Goal: Task Accomplishment & Management: Manage account settings

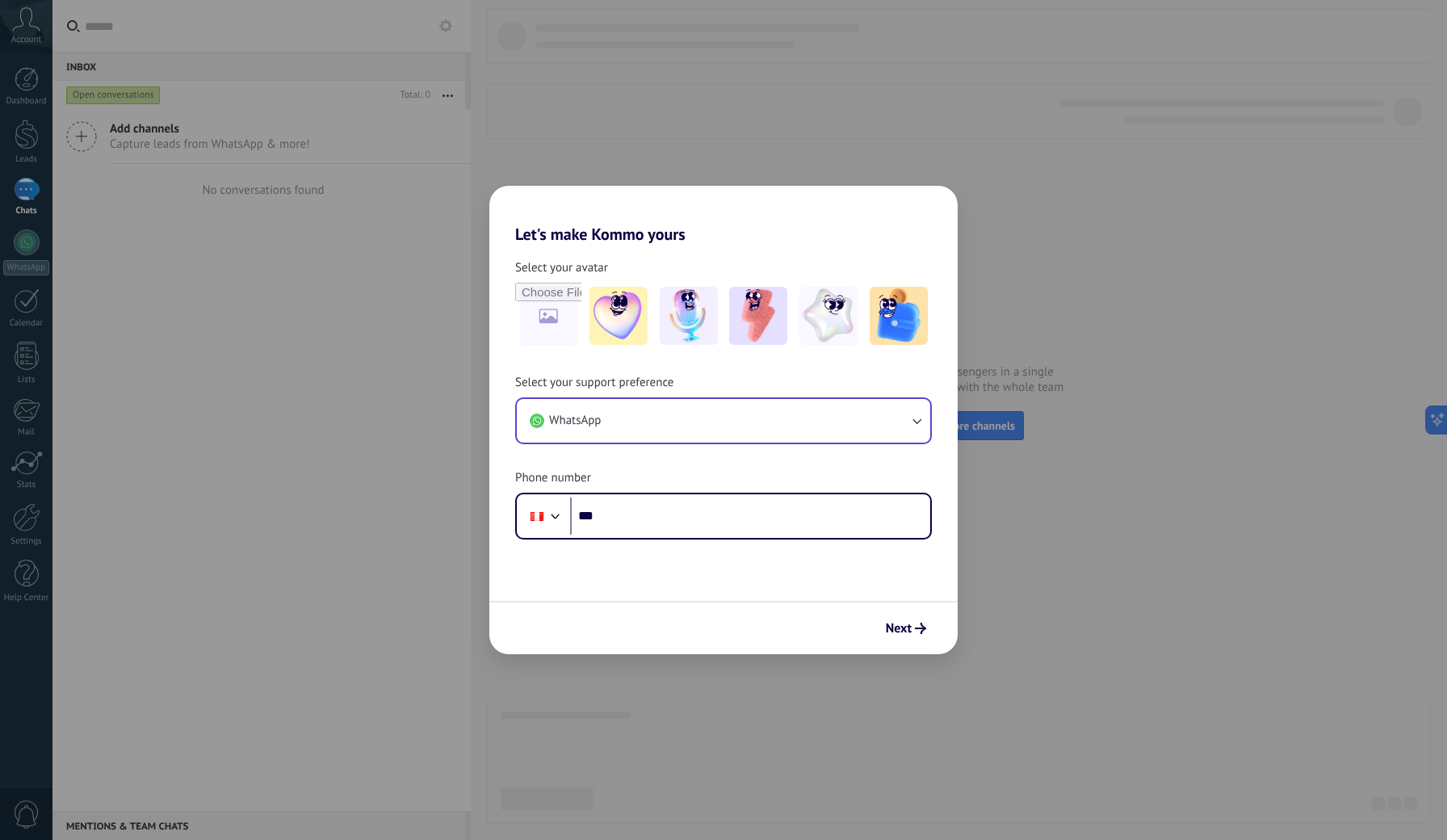
click at [629, 433] on button "WhatsApp" at bounding box center [724, 421] width 414 height 44
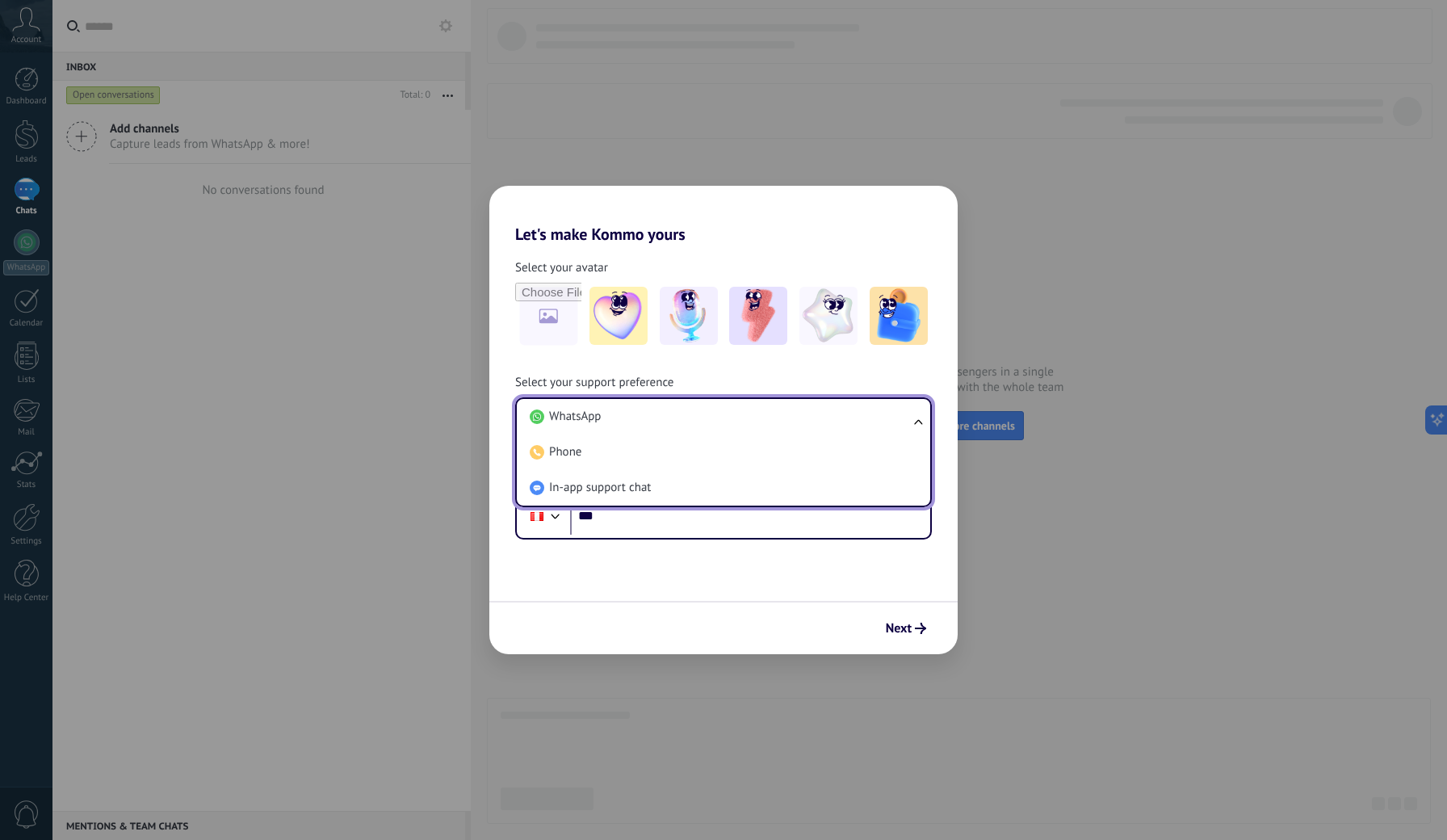
click at [594, 257] on div "Select your avatar Select your support preference WhatsApp WhatsApp Phone In-ap…" at bounding box center [724, 392] width 469 height 295
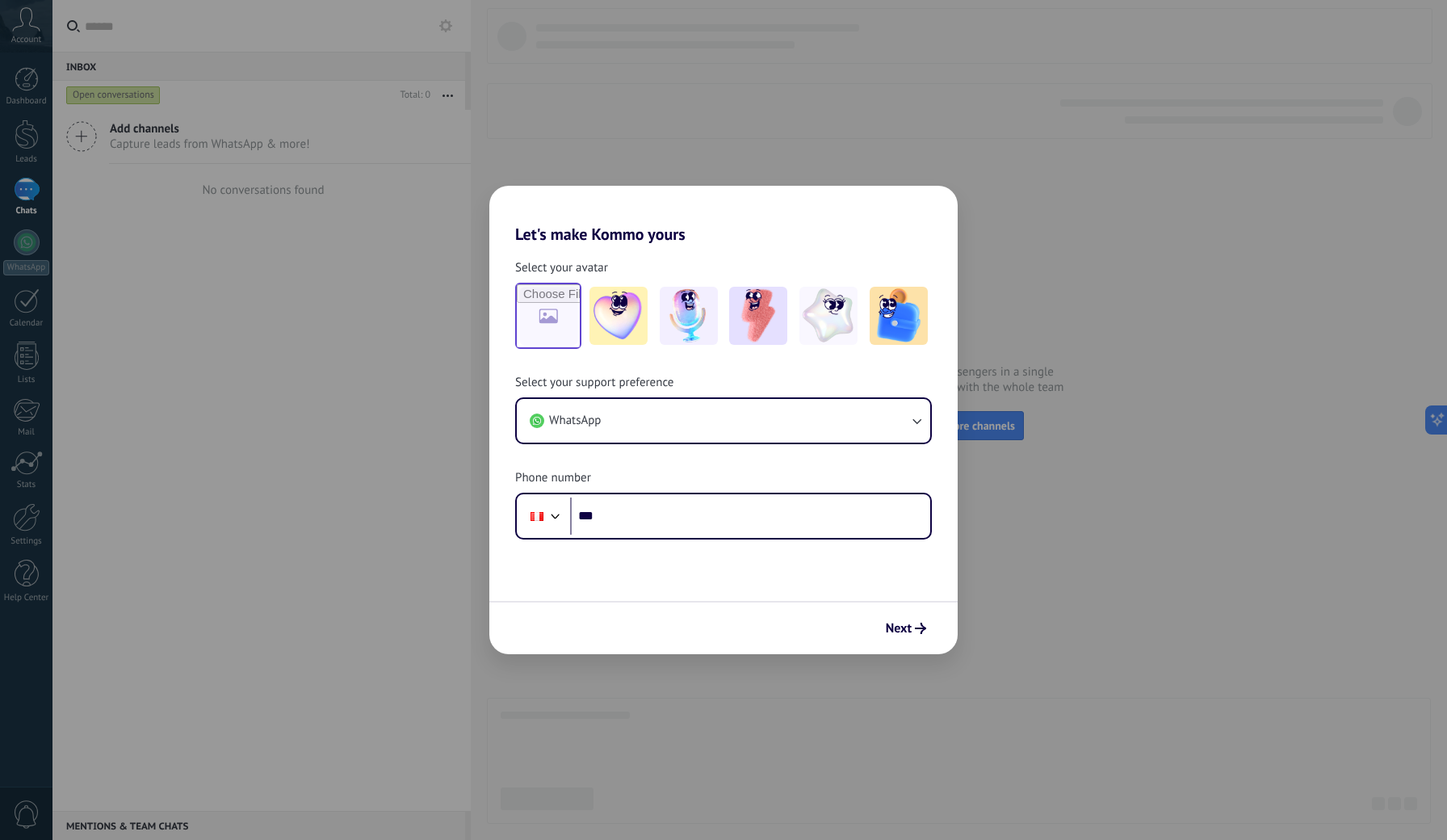
click at [578, 309] on input "file" at bounding box center [548, 315] width 63 height 63
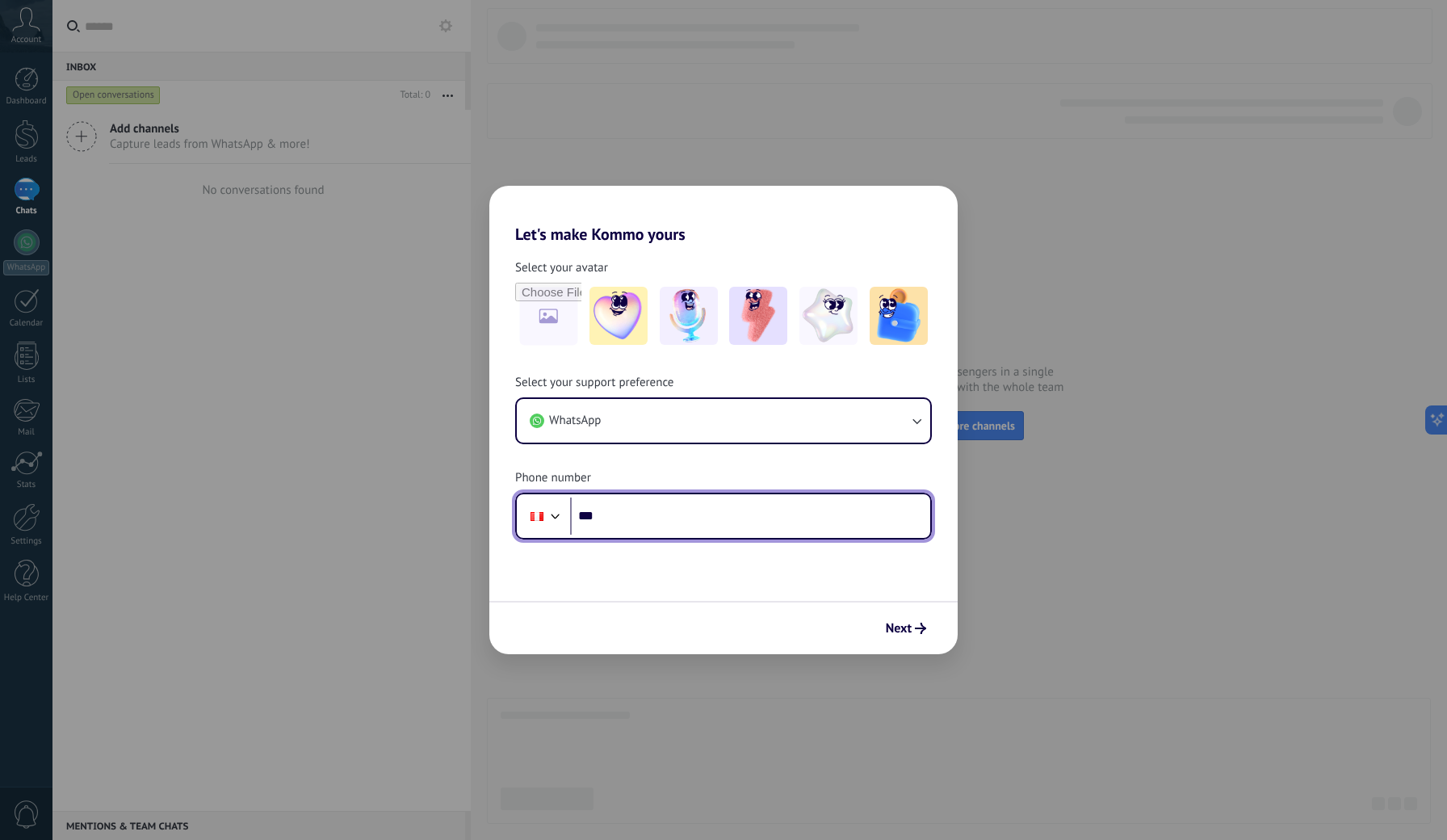
click at [651, 520] on input "***" at bounding box center [750, 515] width 360 height 38
type input "**********"
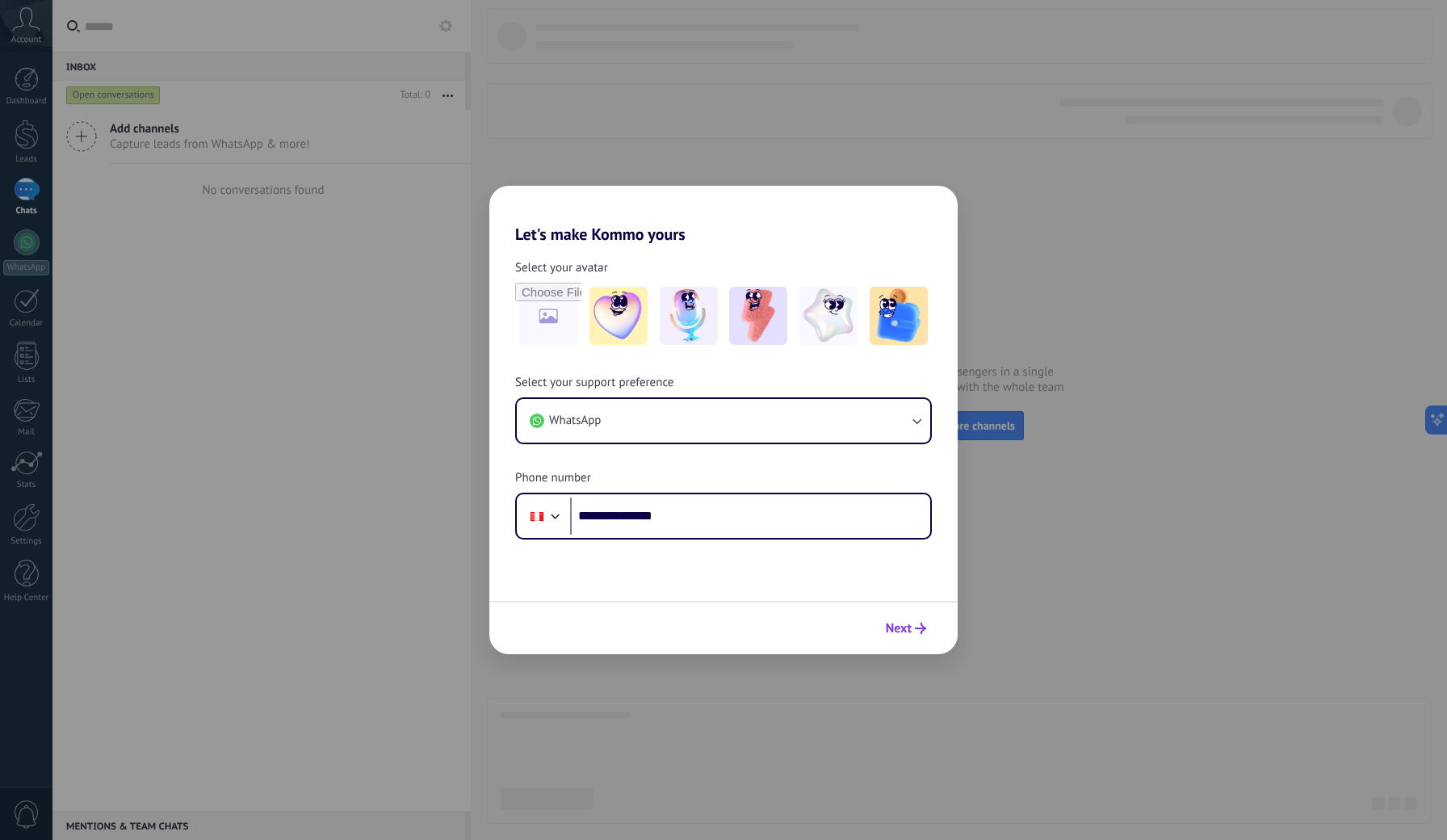
click at [893, 625] on span "Next" at bounding box center [899, 628] width 26 height 11
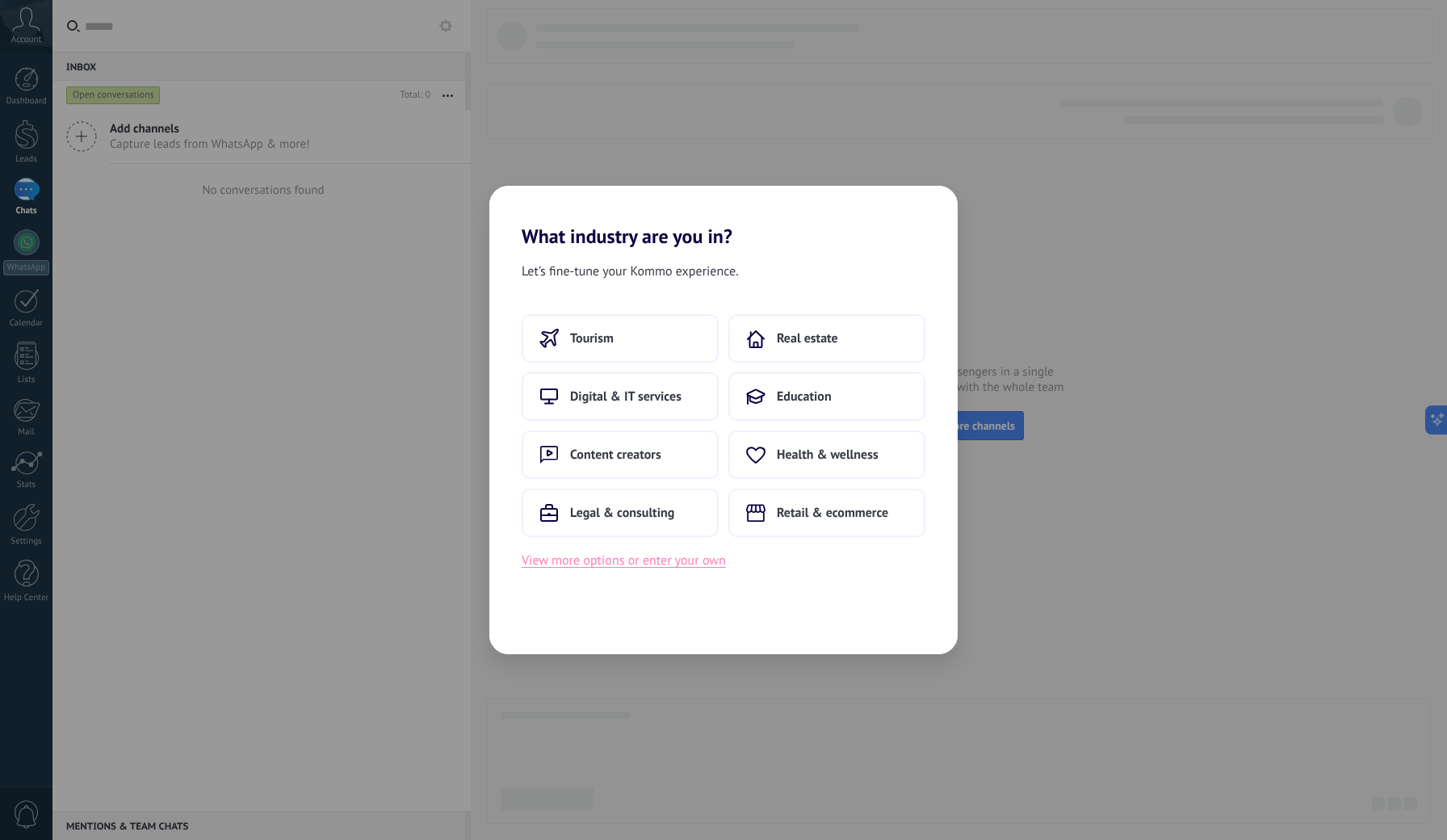
click at [646, 558] on button "View more options or enter your own" at bounding box center [624, 560] width 204 height 21
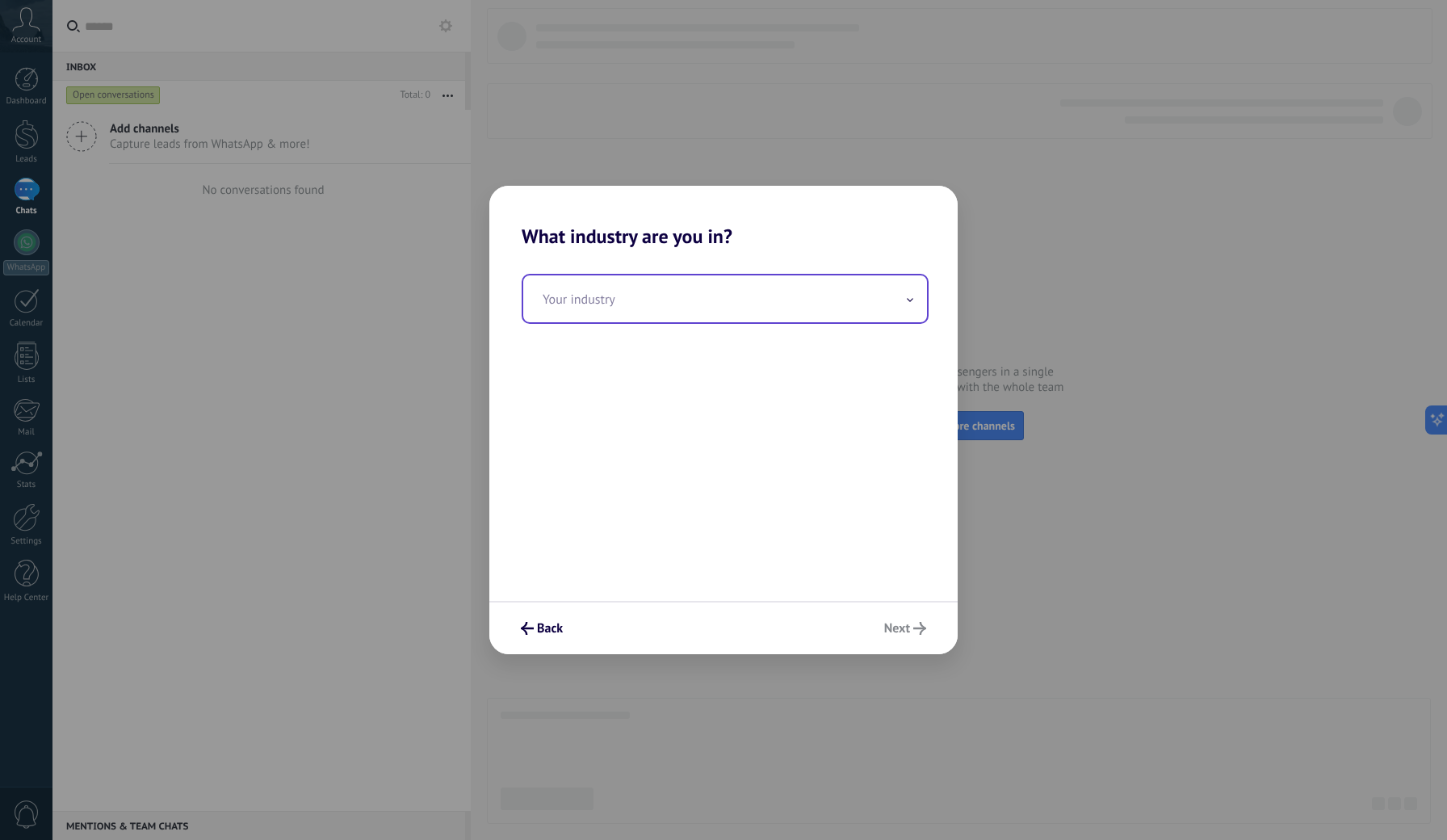
click at [610, 295] on input "text" at bounding box center [725, 298] width 403 height 47
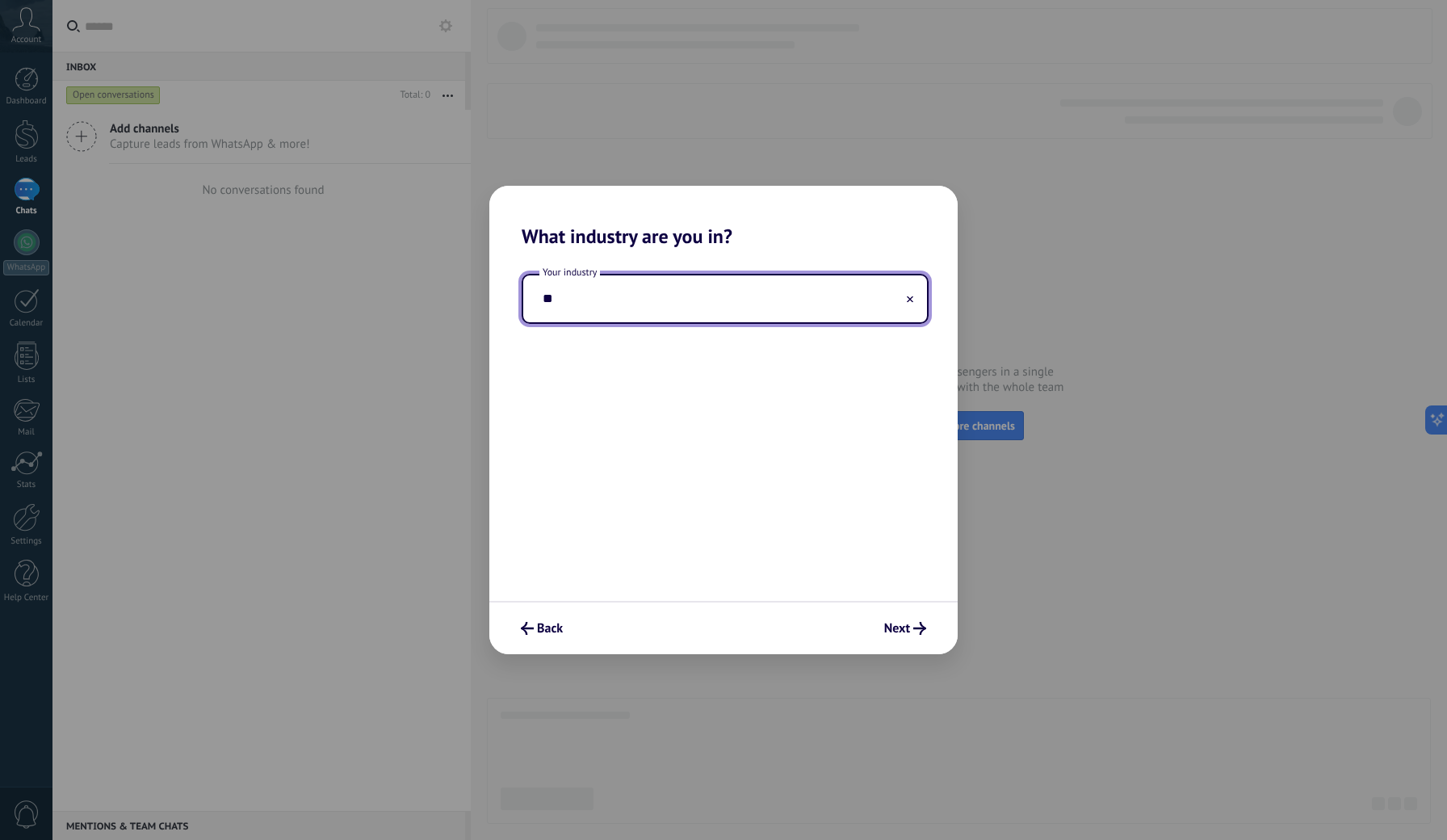
type input "*"
type input "**********"
click at [919, 632] on icon "submit" at bounding box center [920, 628] width 13 height 13
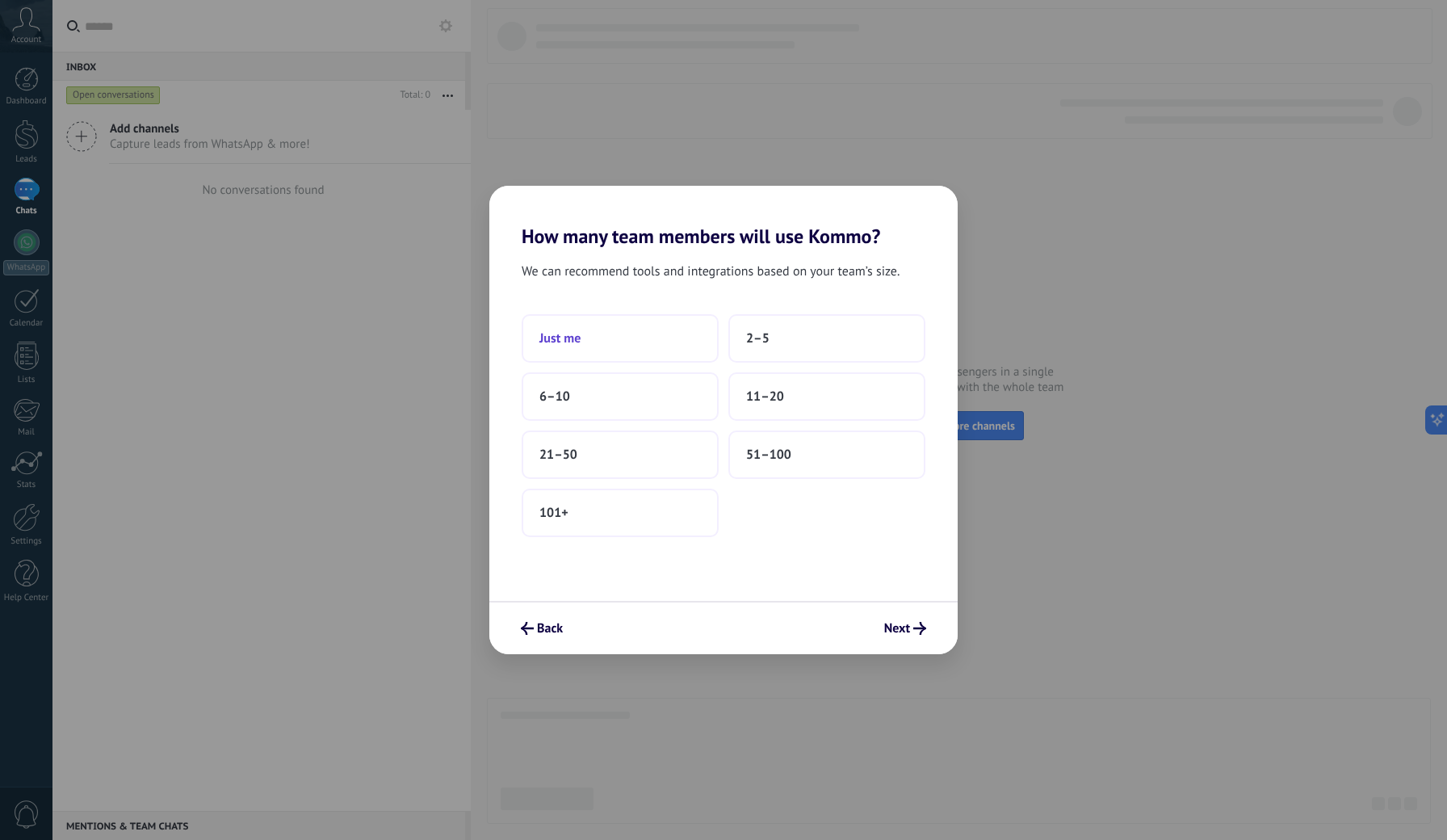
click at [611, 321] on button "Just me" at bounding box center [620, 338] width 197 height 49
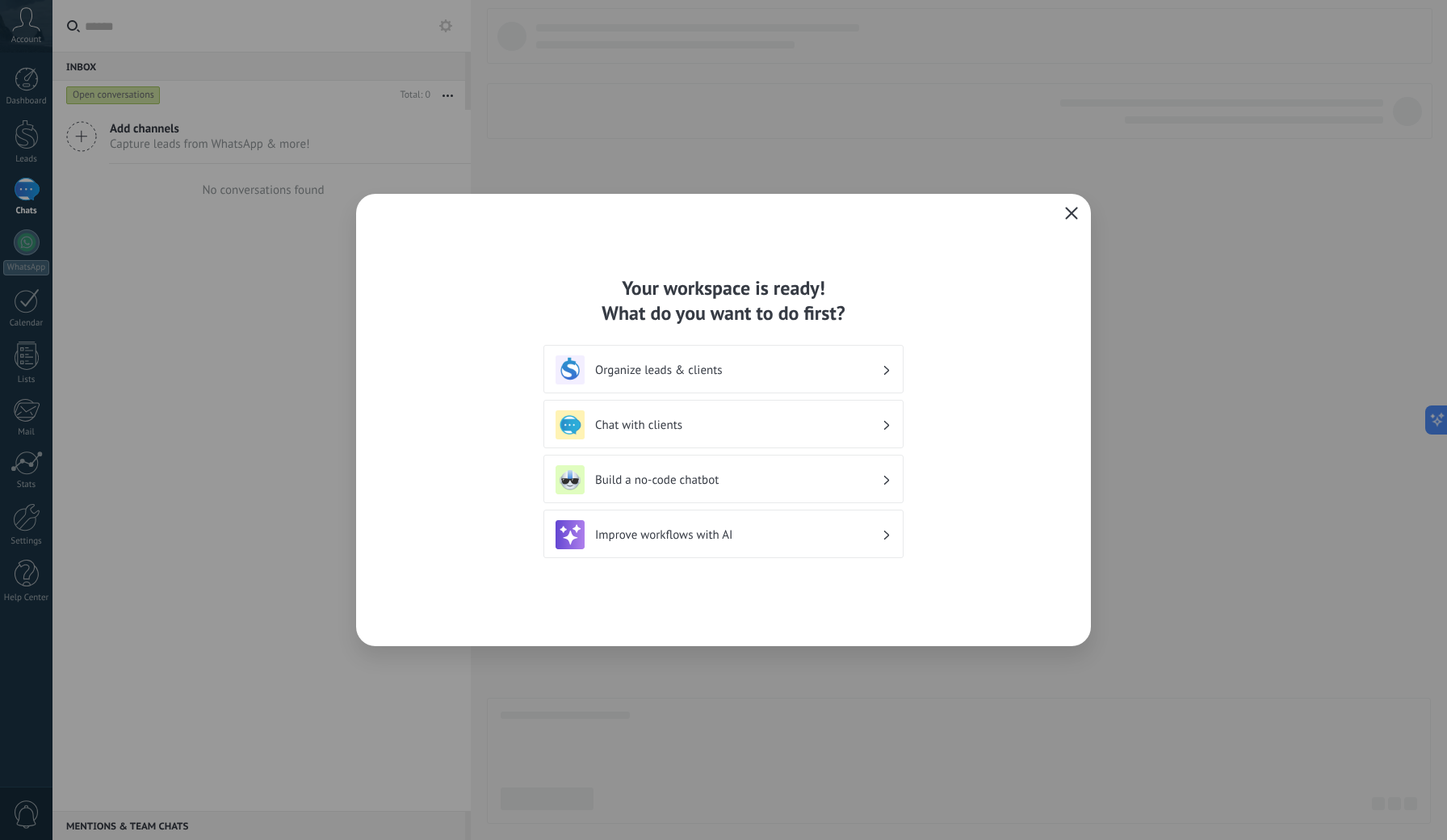
click at [635, 307] on div "Your workspace is ready! What do you want to do first?" at bounding box center [724, 300] width 360 height 50
click at [683, 543] on div "Improve workflows with AI" at bounding box center [724, 535] width 336 height 29
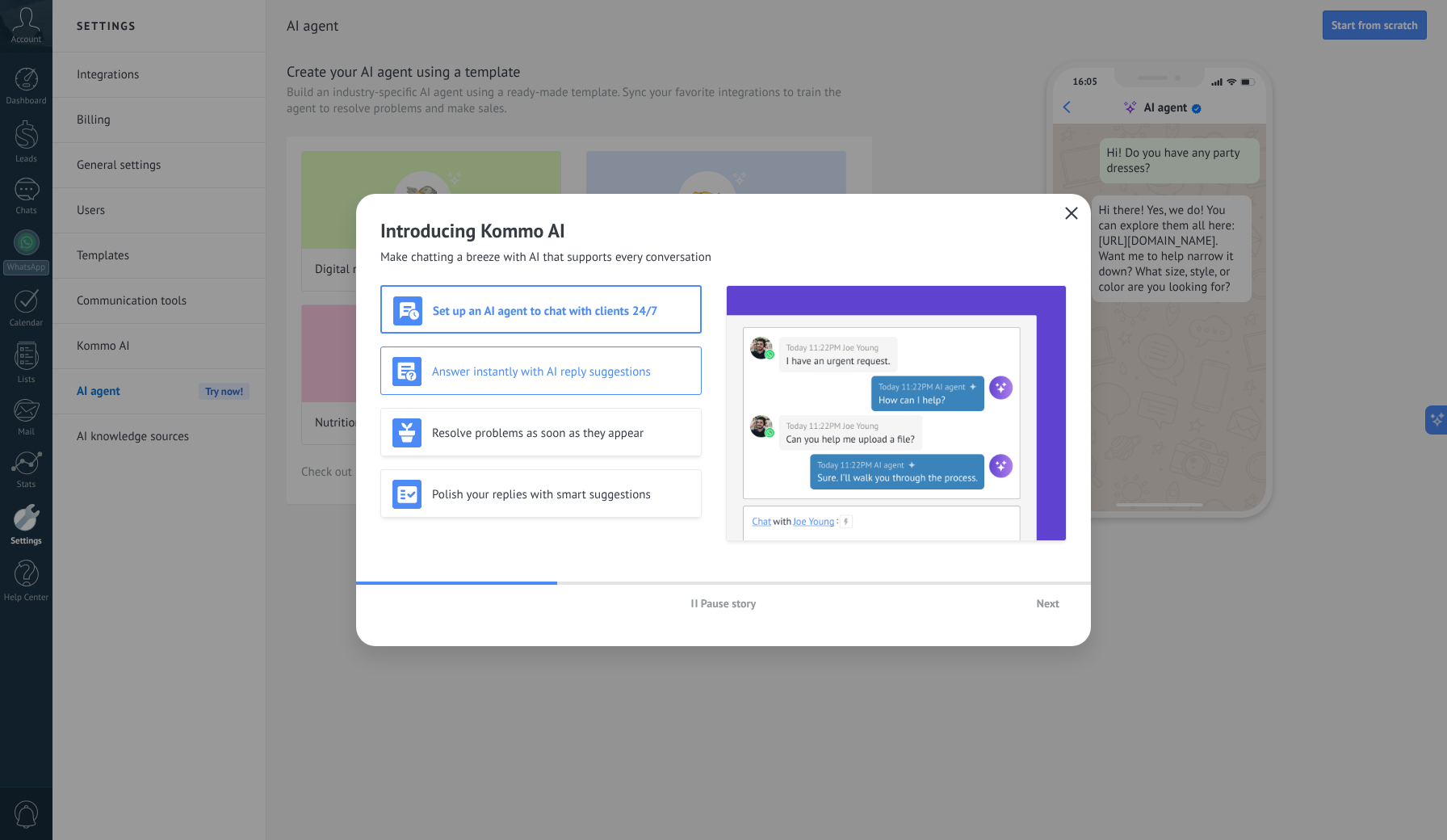
click at [621, 378] on h3 "Answer instantly with AI reply suggestions" at bounding box center [560, 371] width 258 height 16
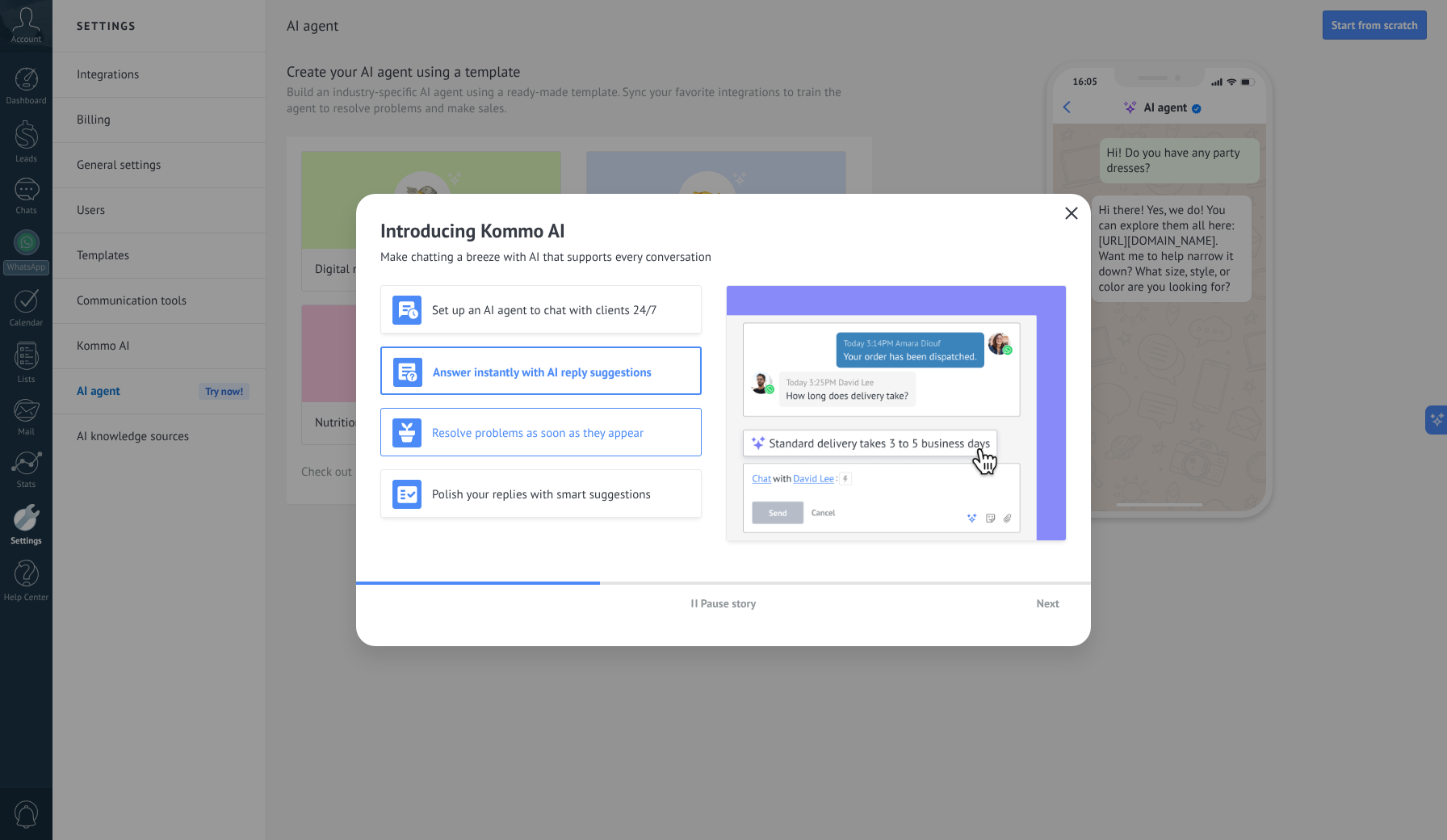
click at [592, 423] on div "Resolve problems as soon as they appear" at bounding box center [541, 433] width 297 height 29
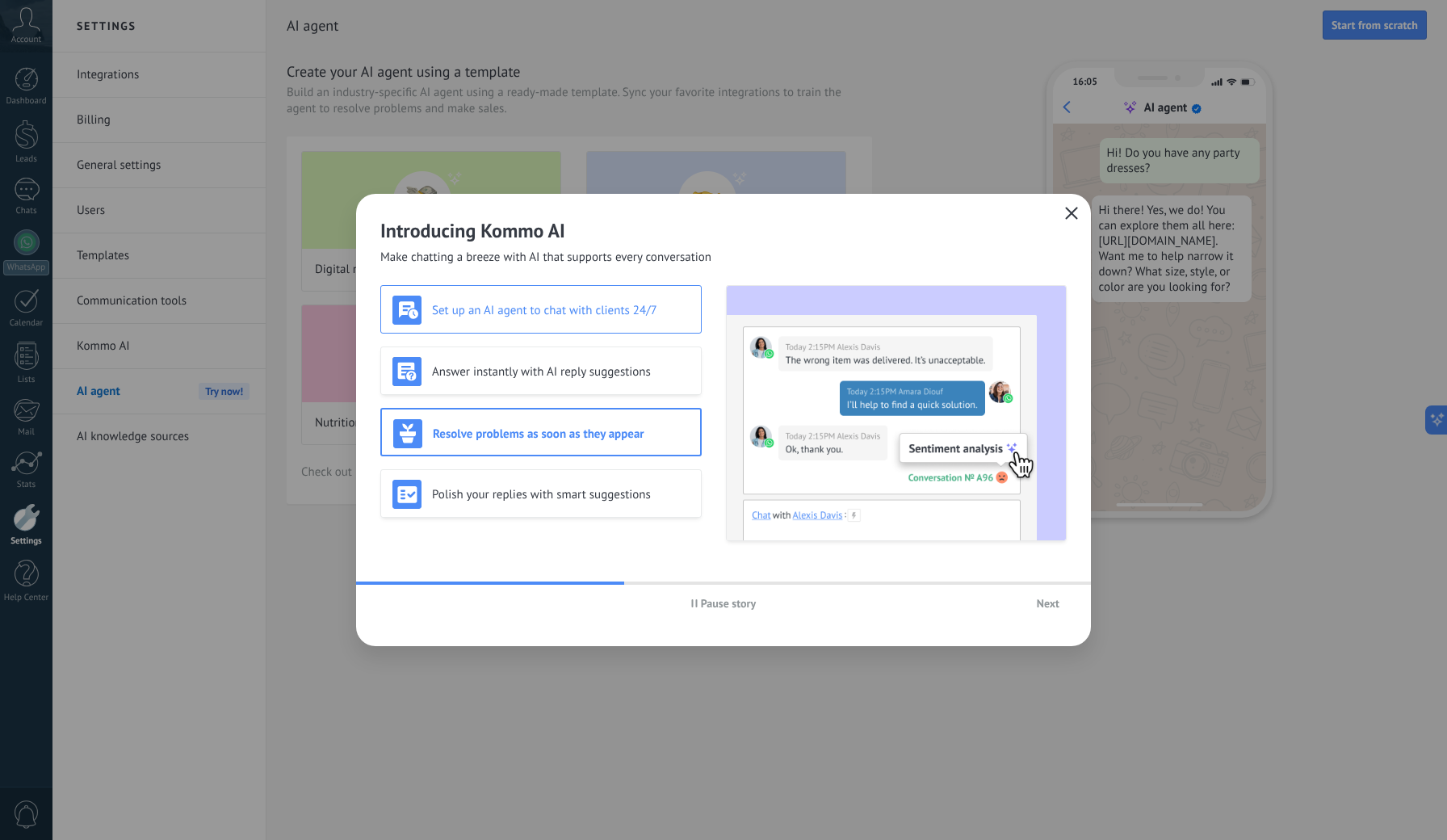
click at [591, 304] on h3 "Set up an AI agent to chat with clients 24/7" at bounding box center [560, 310] width 258 height 16
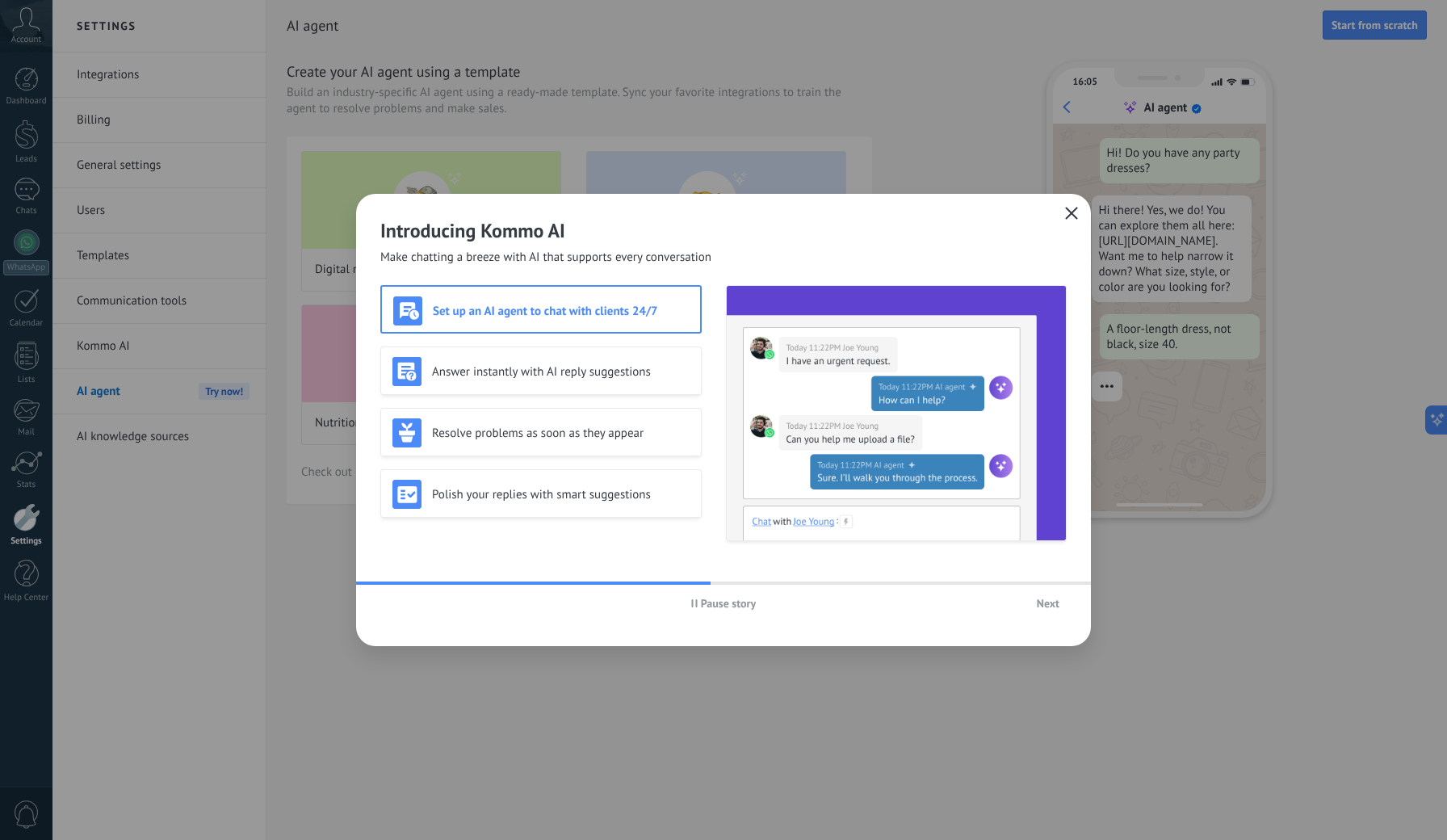
click at [701, 607] on span "Pause story" at bounding box center [728, 603] width 56 height 11
click at [599, 378] on h3 "Answer instantly with AI reply suggestions" at bounding box center [560, 371] width 258 height 16
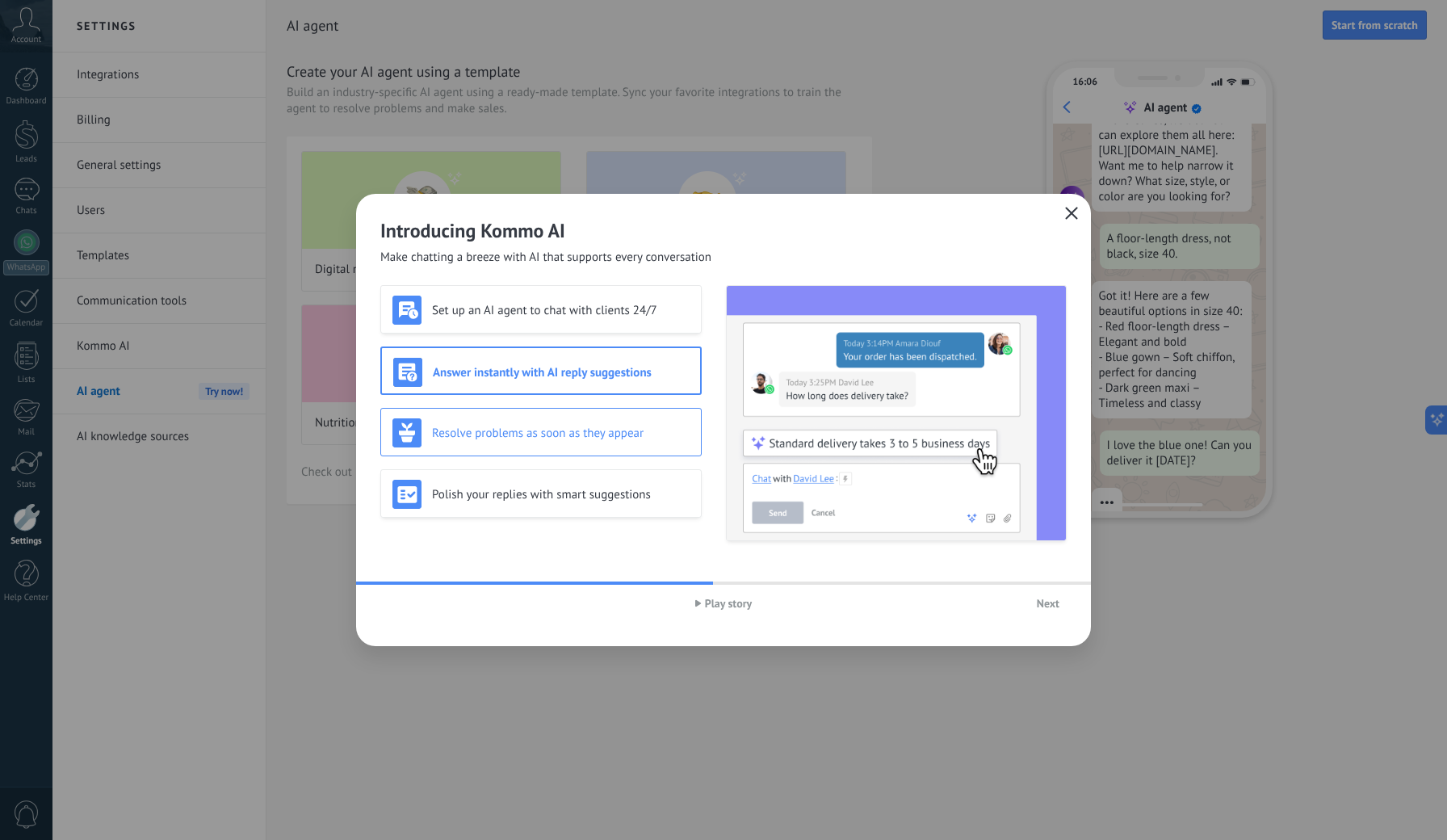
scroll to position [132, 0]
click at [596, 427] on h3 "Resolve problems as soon as they appear" at bounding box center [560, 433] width 258 height 16
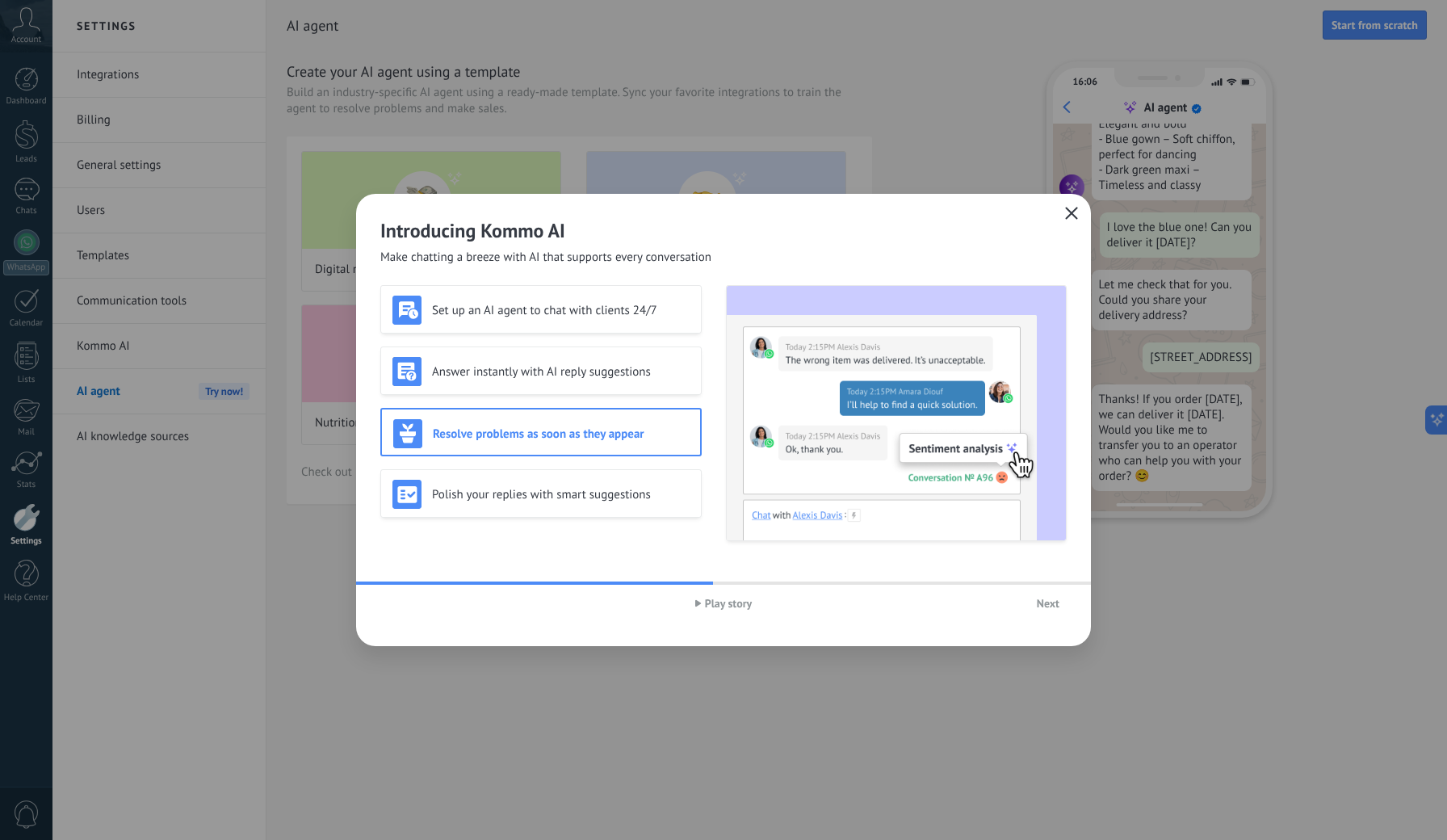
scroll to position [344, 0]
click at [648, 503] on div "Polish your replies with smart suggestions" at bounding box center [541, 494] width 297 height 29
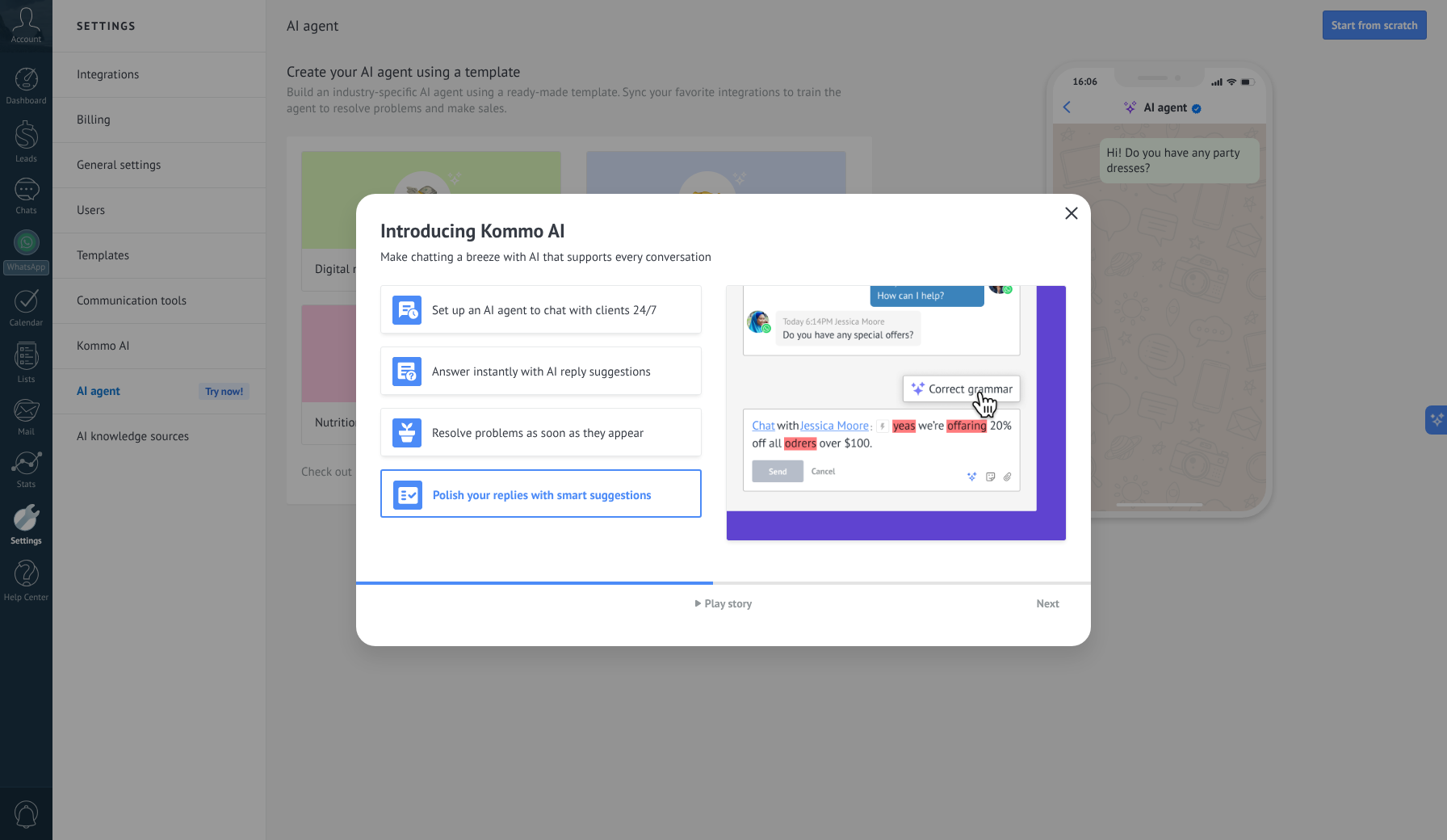
scroll to position [0, 0]
click at [1044, 608] on span "Next" at bounding box center [1048, 603] width 23 height 11
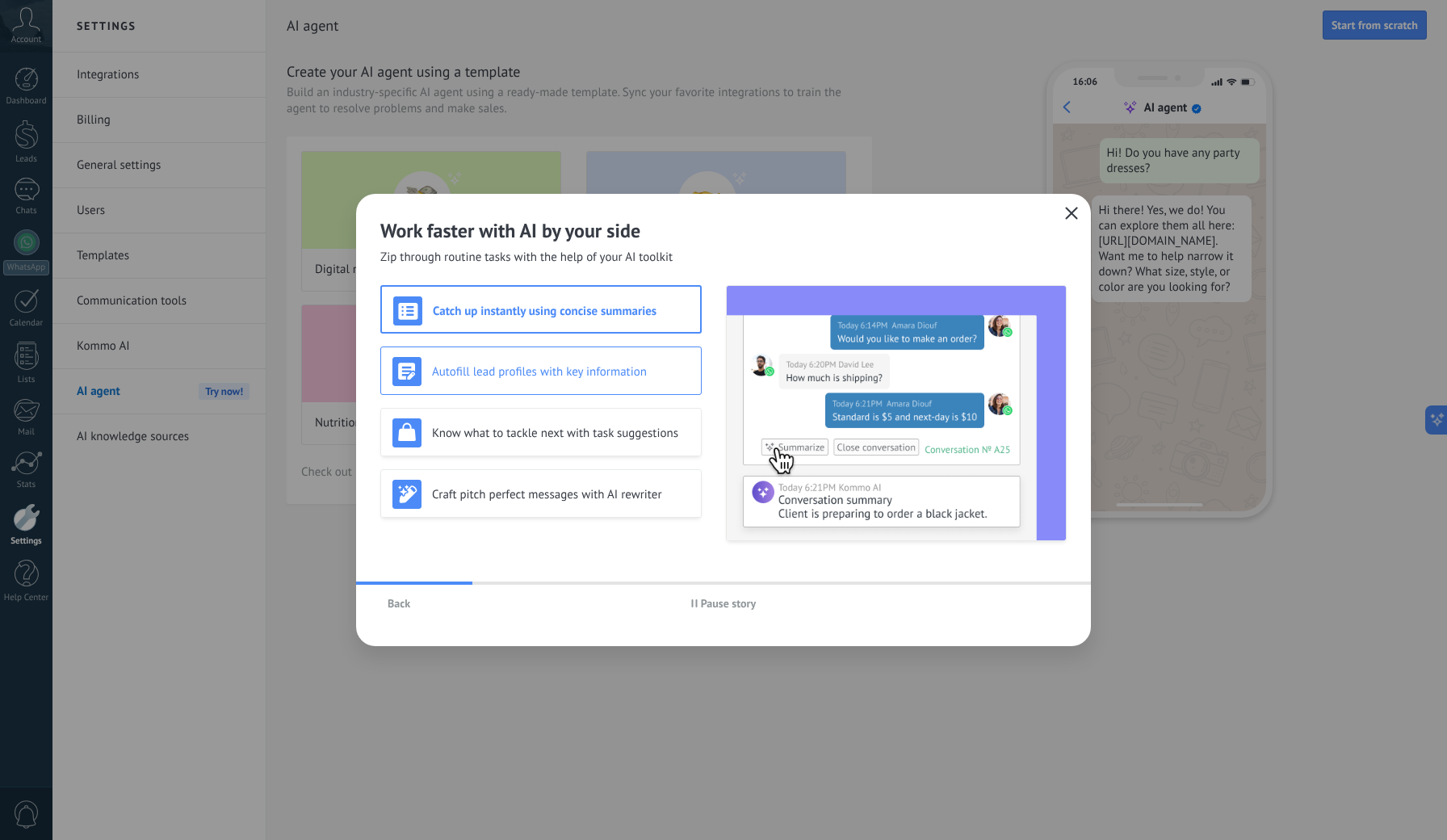
click at [564, 376] on h3 "Autofill lead profiles with key information" at bounding box center [560, 371] width 258 height 16
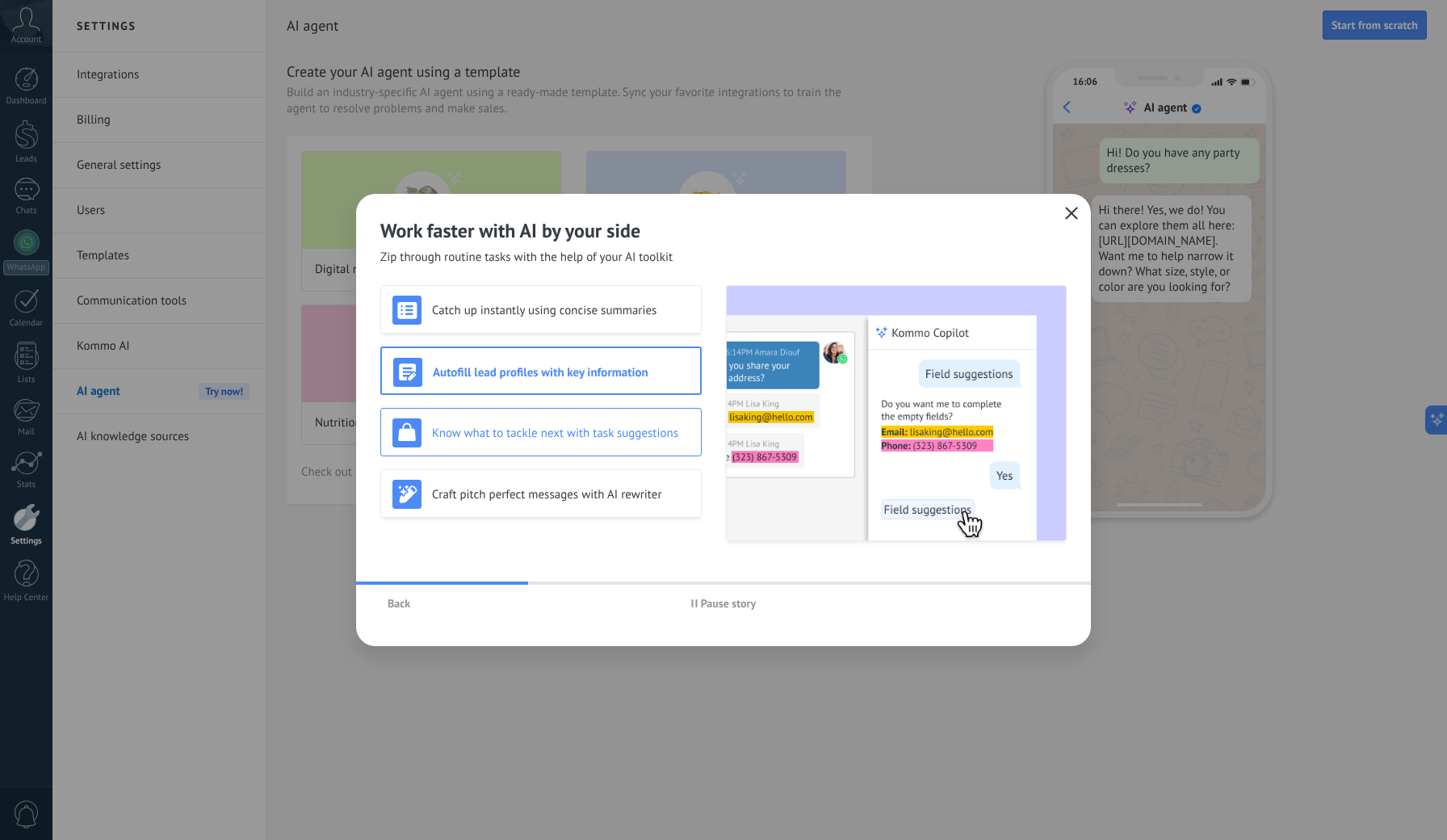
click at [517, 429] on h3 "Know what to tackle next with task suggestions" at bounding box center [560, 433] width 258 height 16
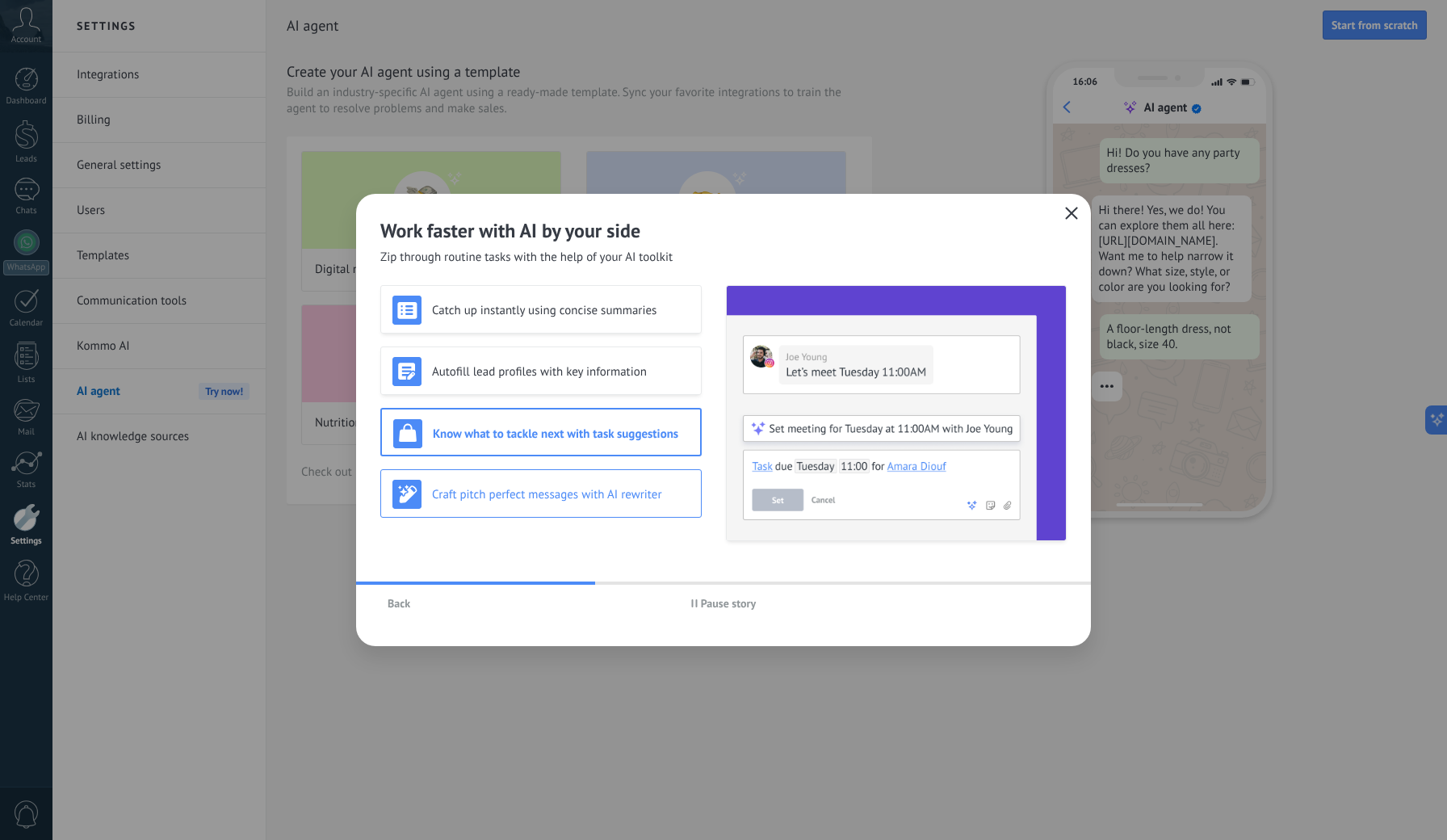
click at [518, 497] on h3 "Craft pitch perfect messages with AI rewriter" at bounding box center [560, 494] width 258 height 16
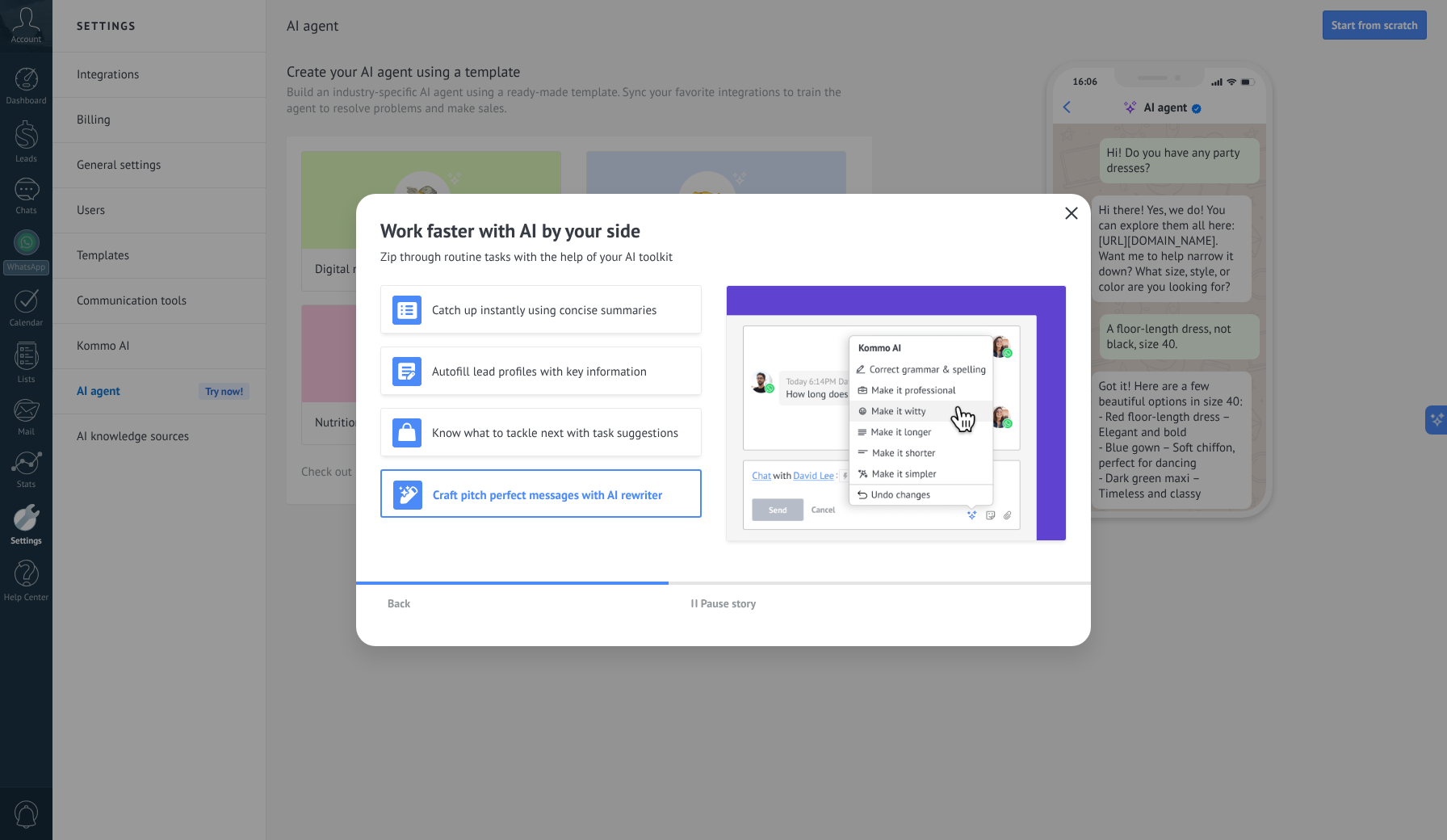
scroll to position [33, 0]
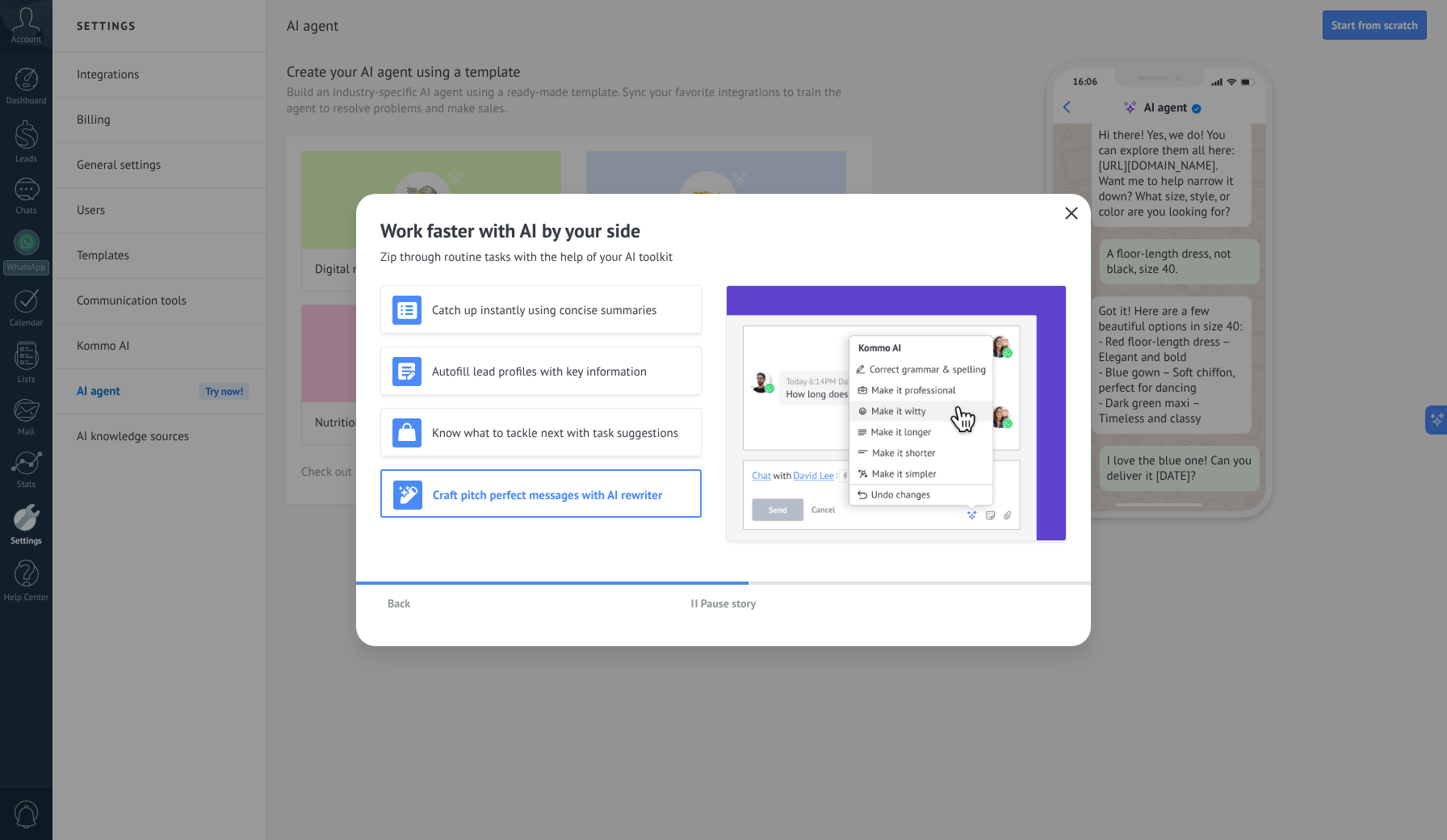
click at [1072, 213] on icon "button" at bounding box center [1071, 213] width 13 height 13
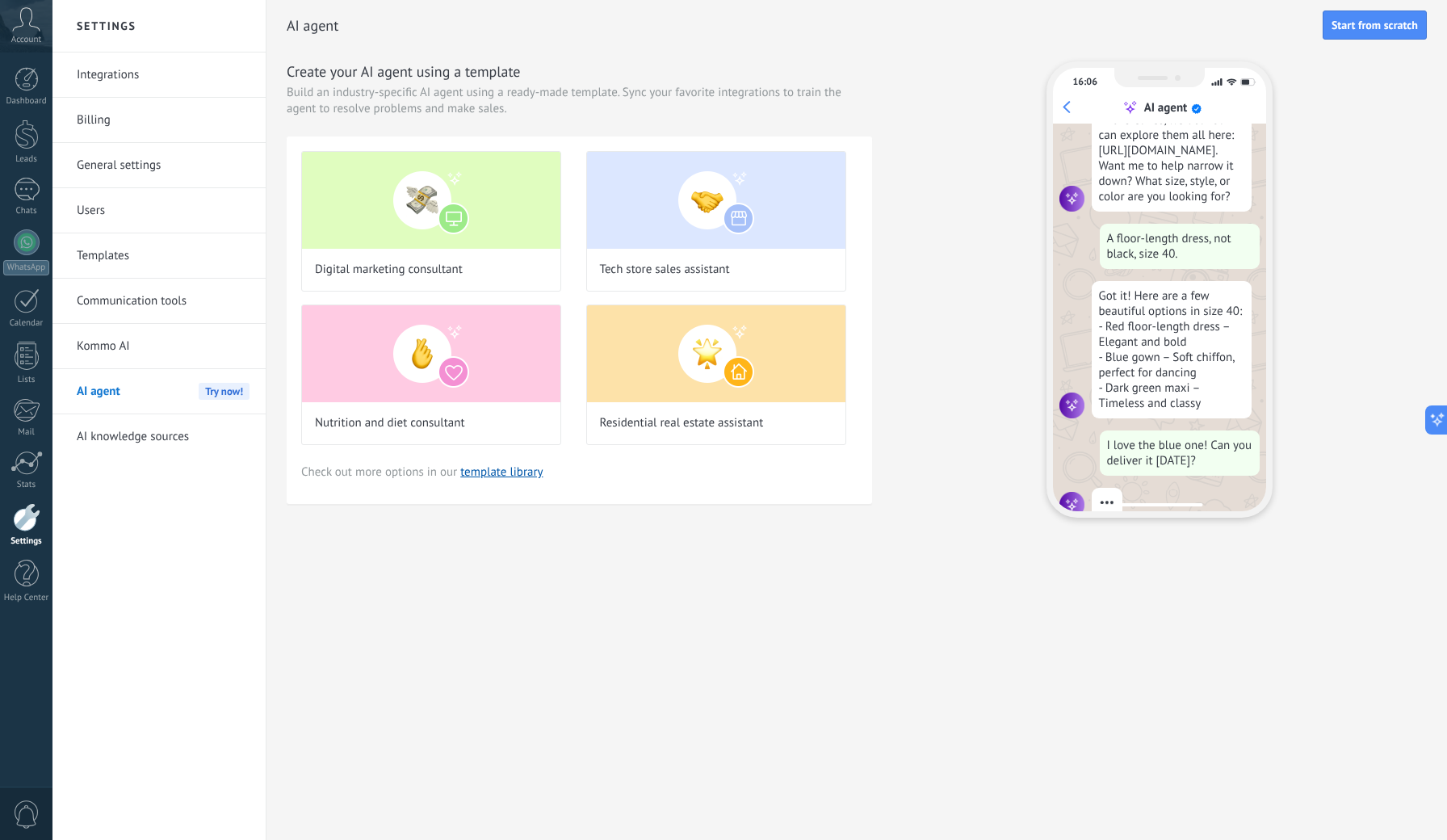
scroll to position [132, 0]
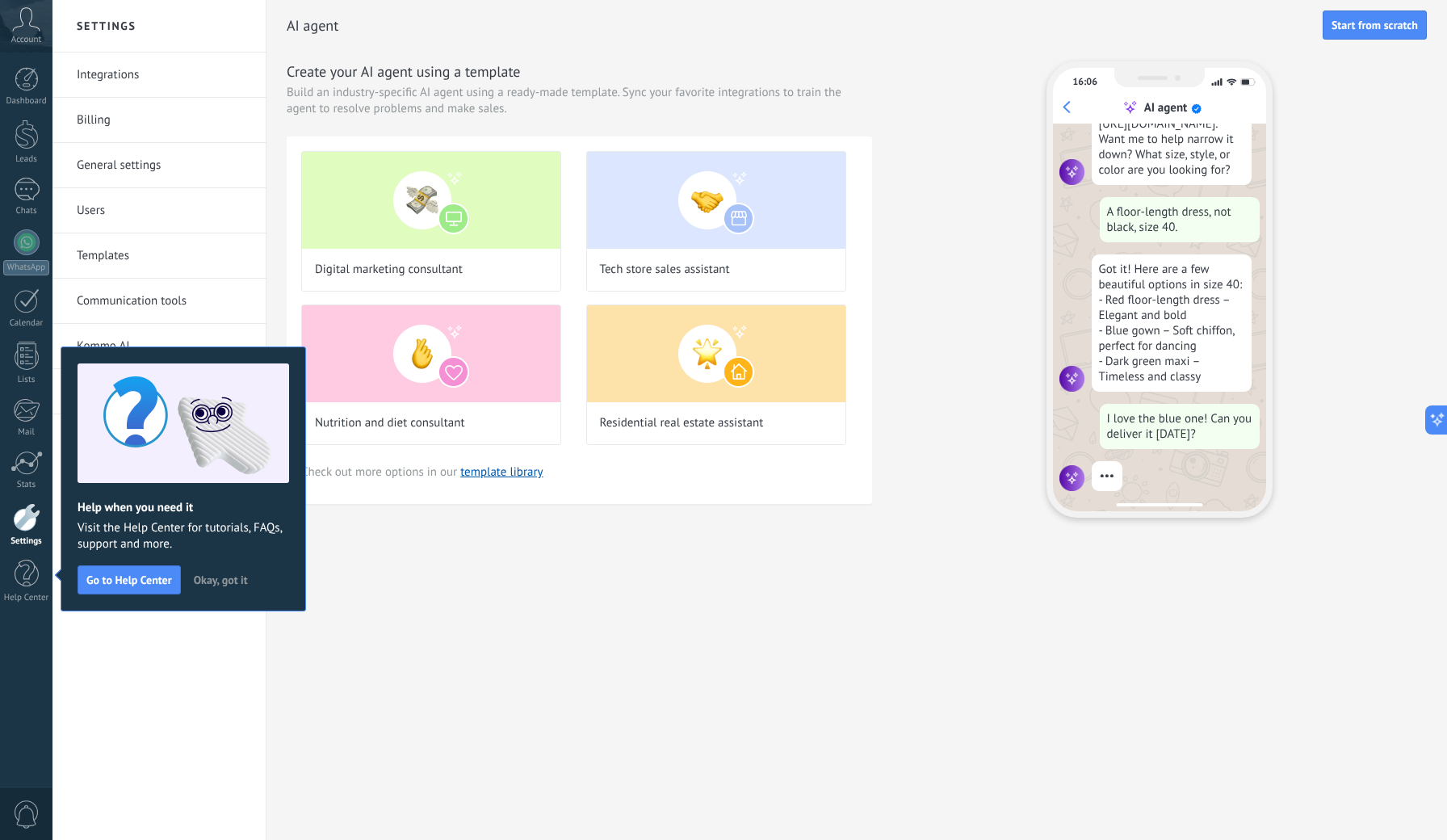
click at [213, 583] on span "Okay, got it" at bounding box center [220, 580] width 54 height 11
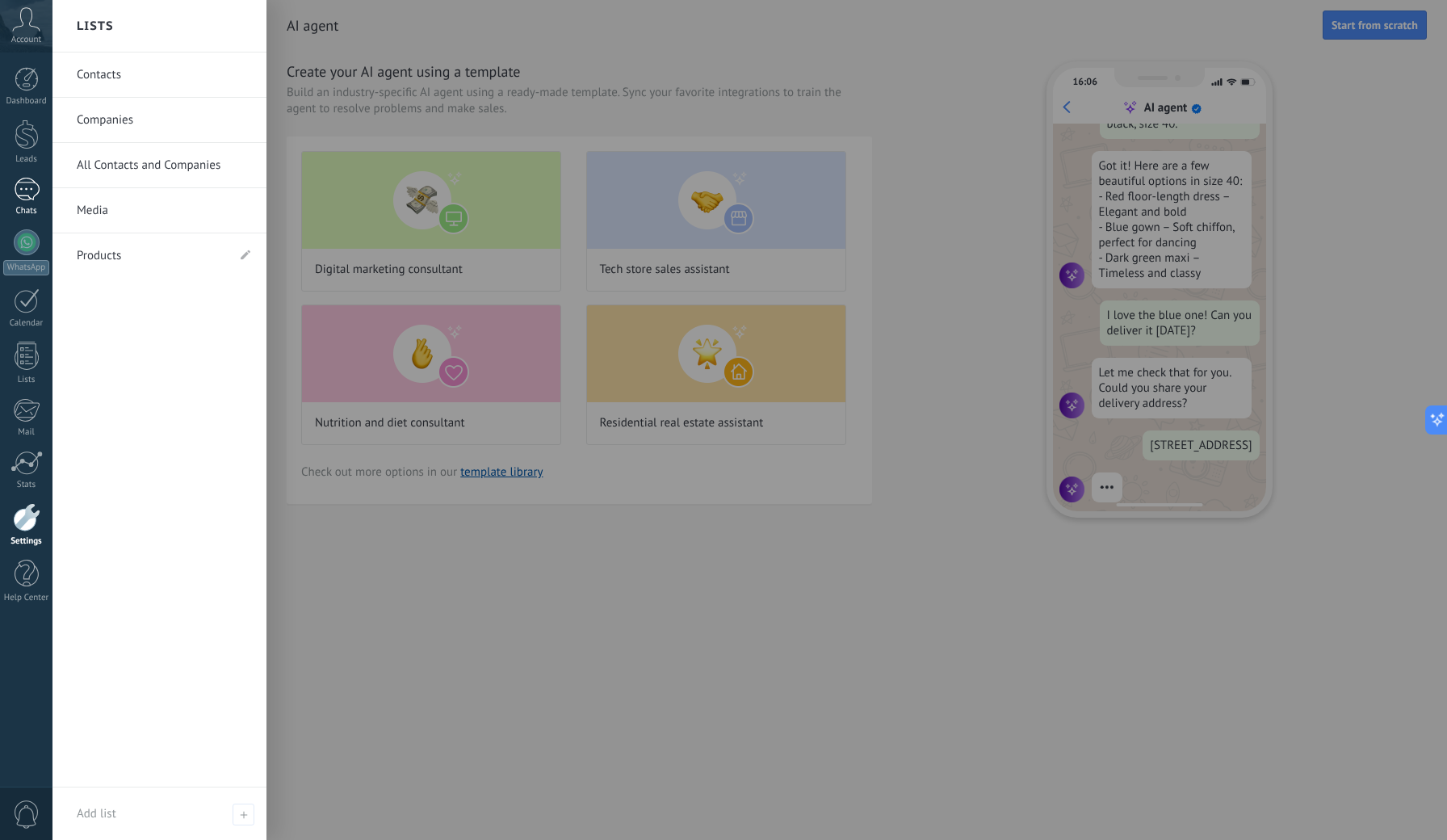
scroll to position [262, 0]
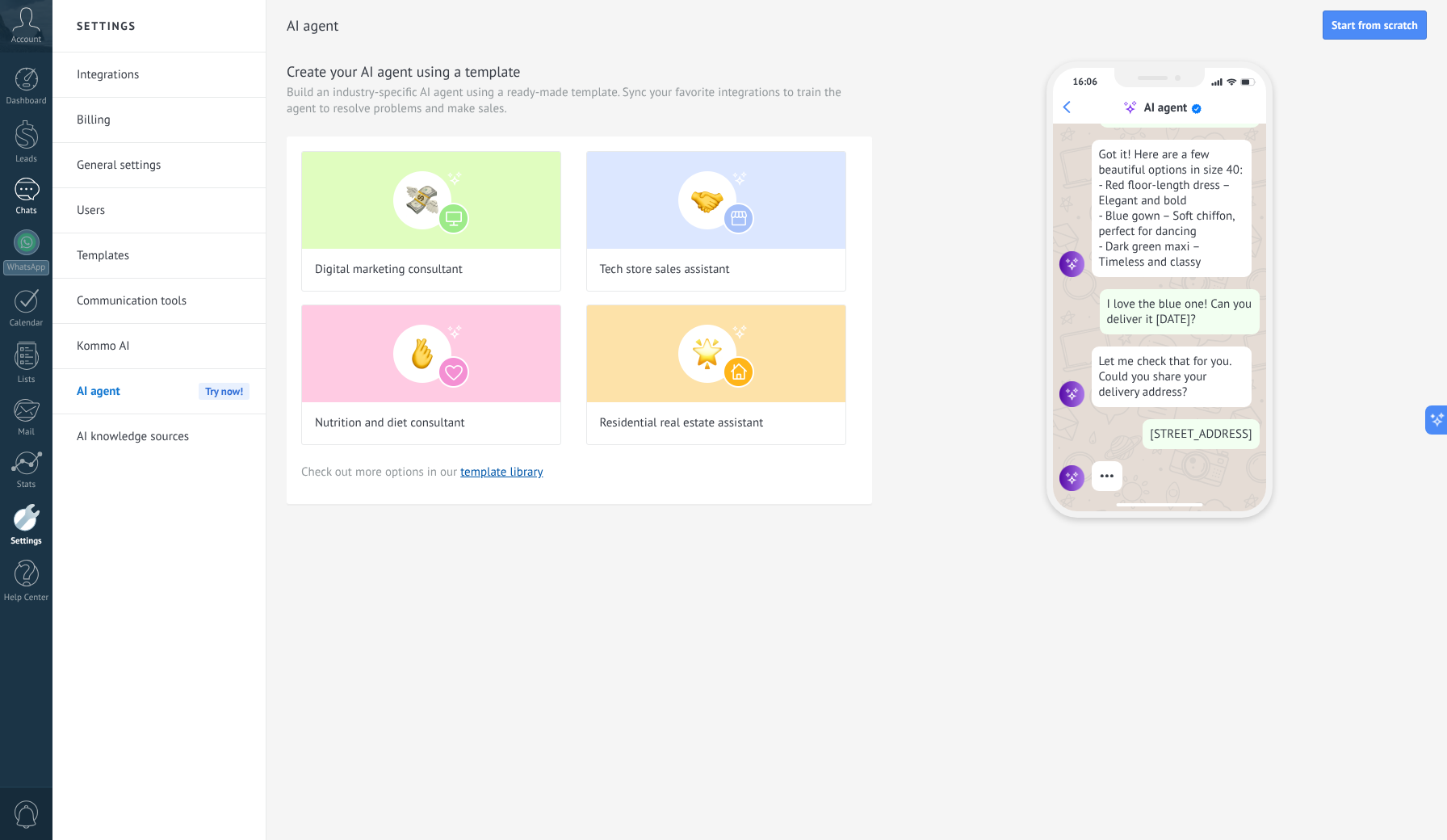
click at [24, 181] on div at bounding box center [27, 190] width 26 height 24
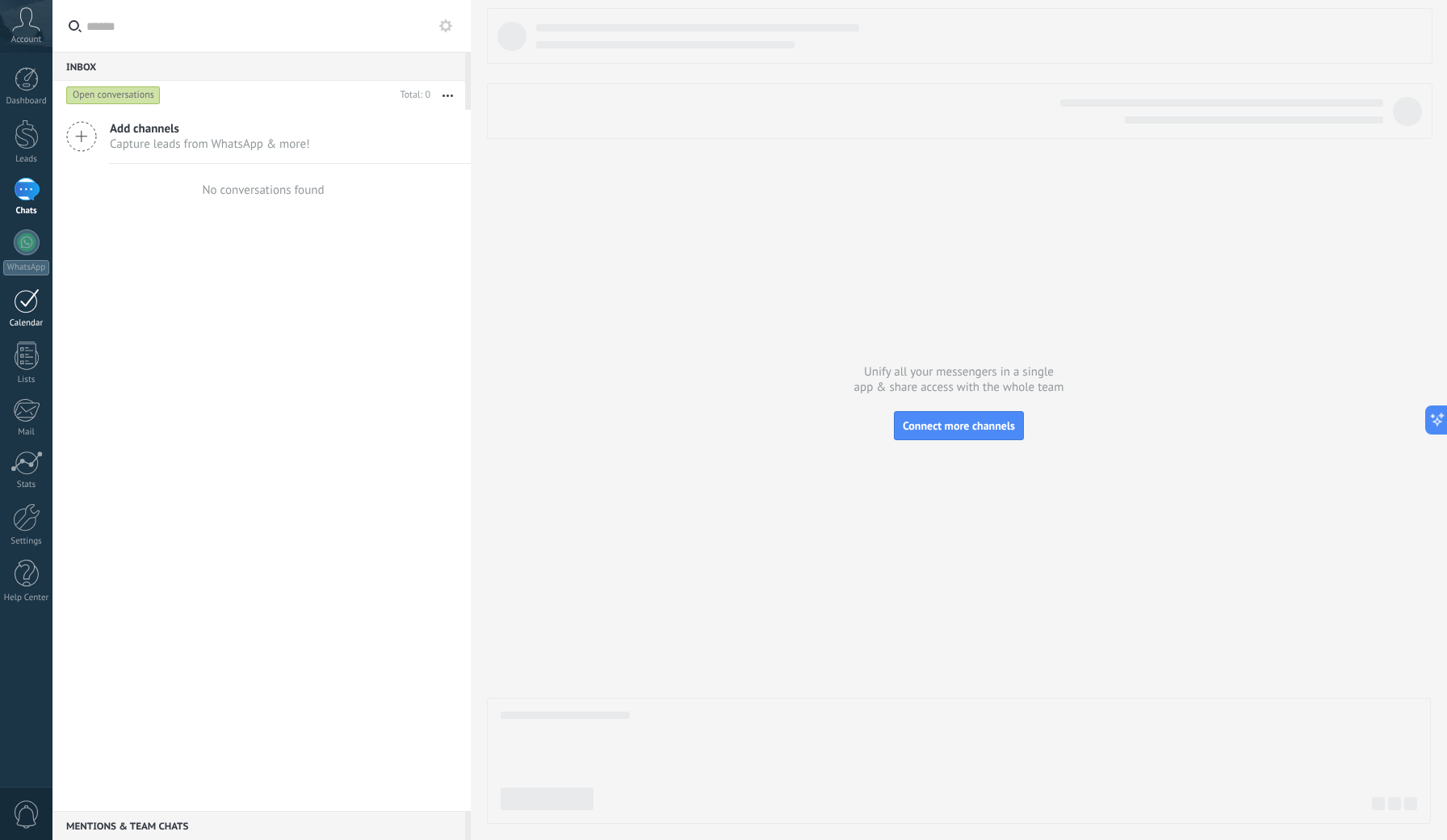
click at [21, 302] on div at bounding box center [27, 300] width 26 height 25
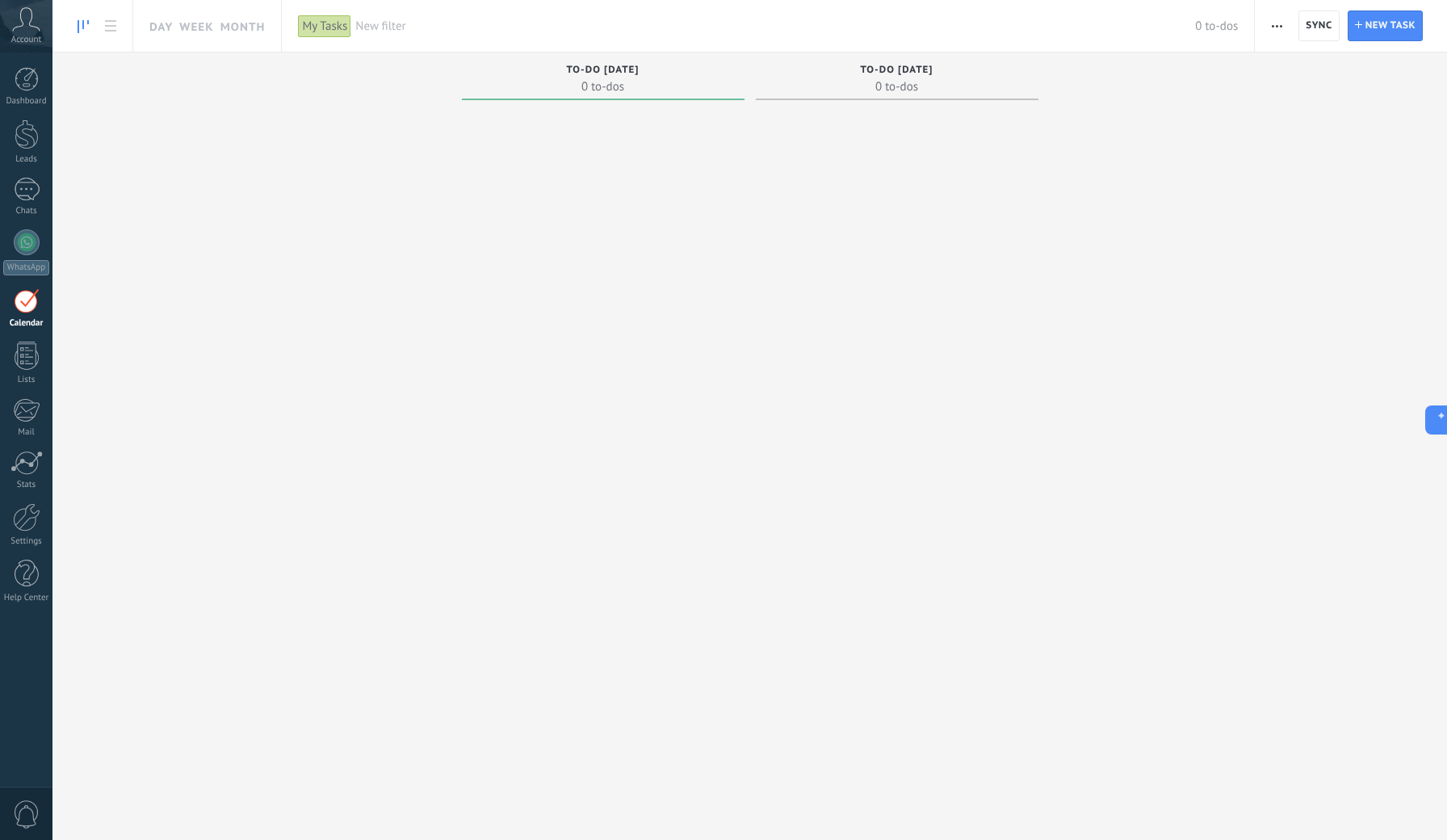
click at [28, 30] on icon at bounding box center [26, 19] width 28 height 24
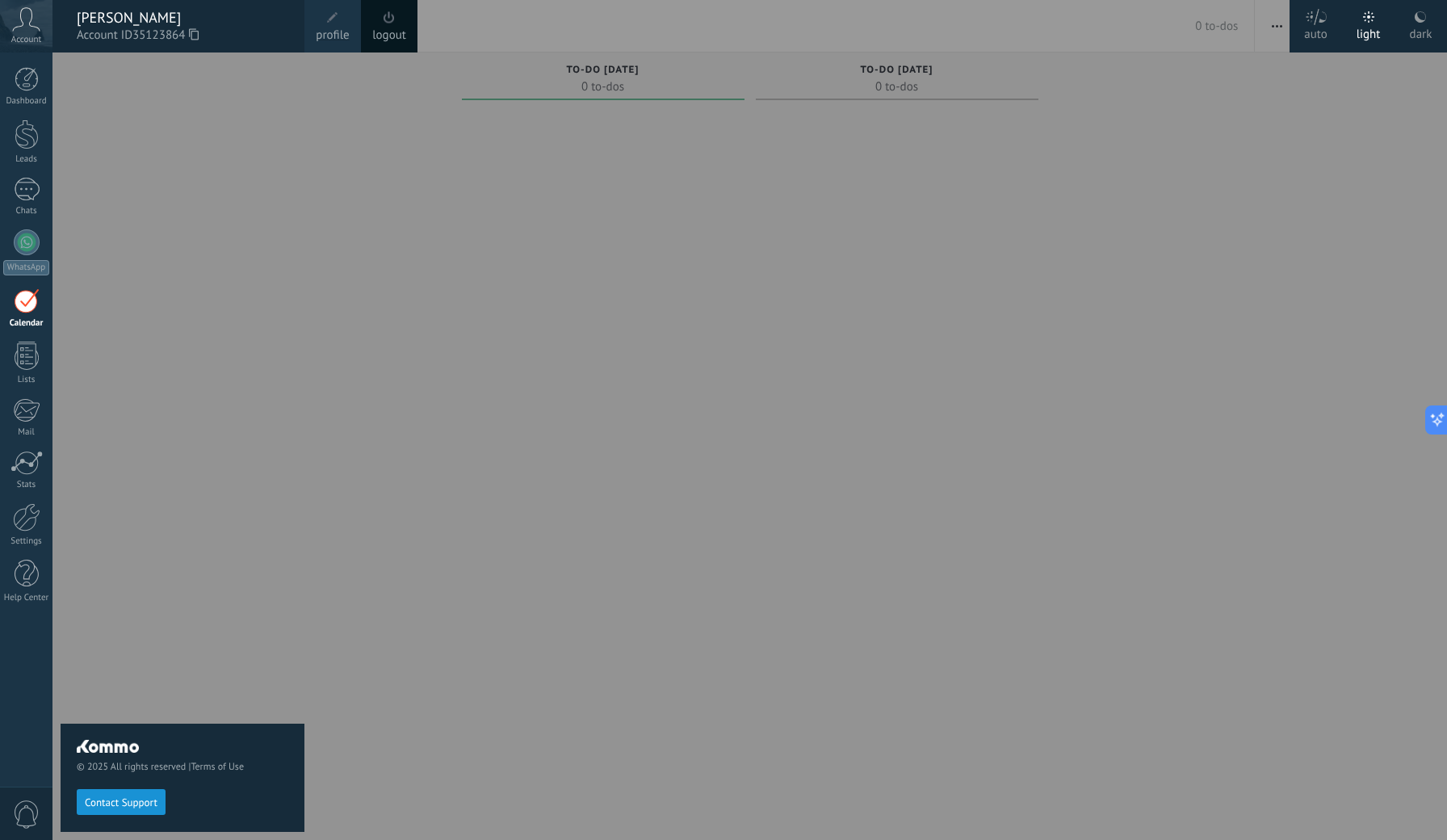
click at [333, 14] on span at bounding box center [333, 17] width 11 height 11
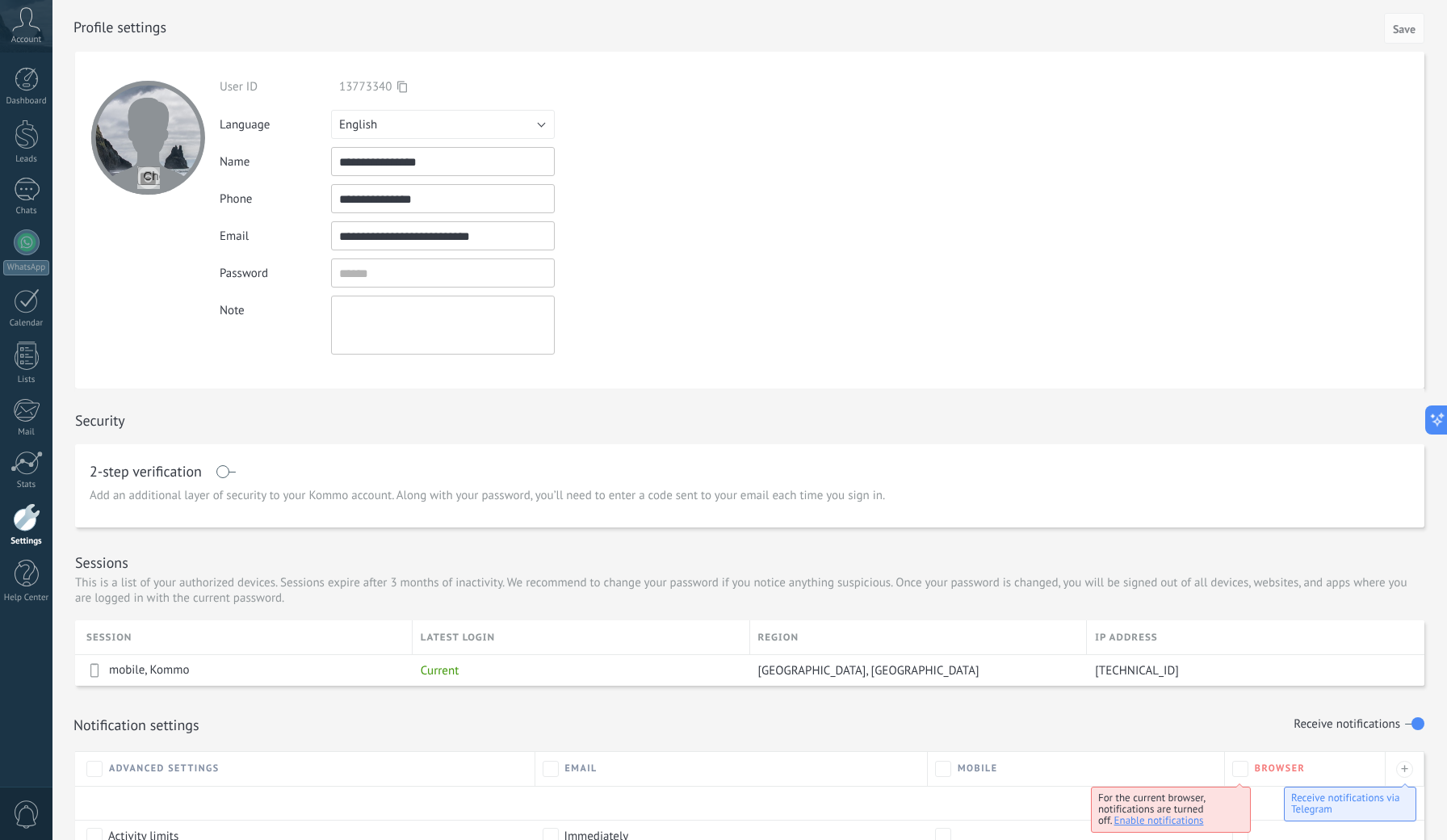
click at [146, 175] on input "file" at bounding box center [149, 177] width 23 height 23
type input "**********"
click at [392, 125] on button "English" at bounding box center [443, 125] width 224 height 29
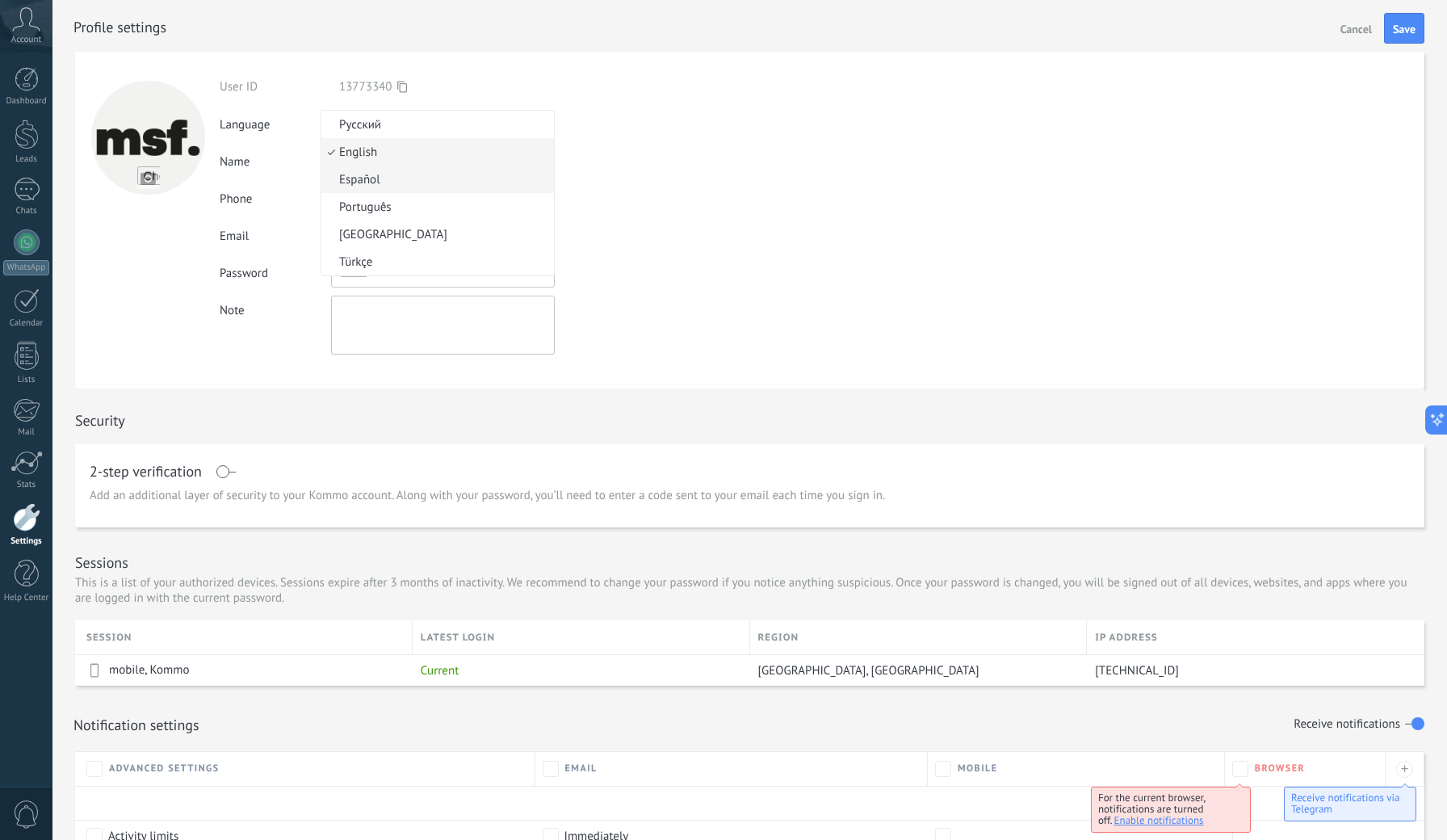
click at [355, 176] on span "Español" at bounding box center [435, 180] width 227 height 16
click at [1400, 33] on span "Save" at bounding box center [1404, 29] width 23 height 11
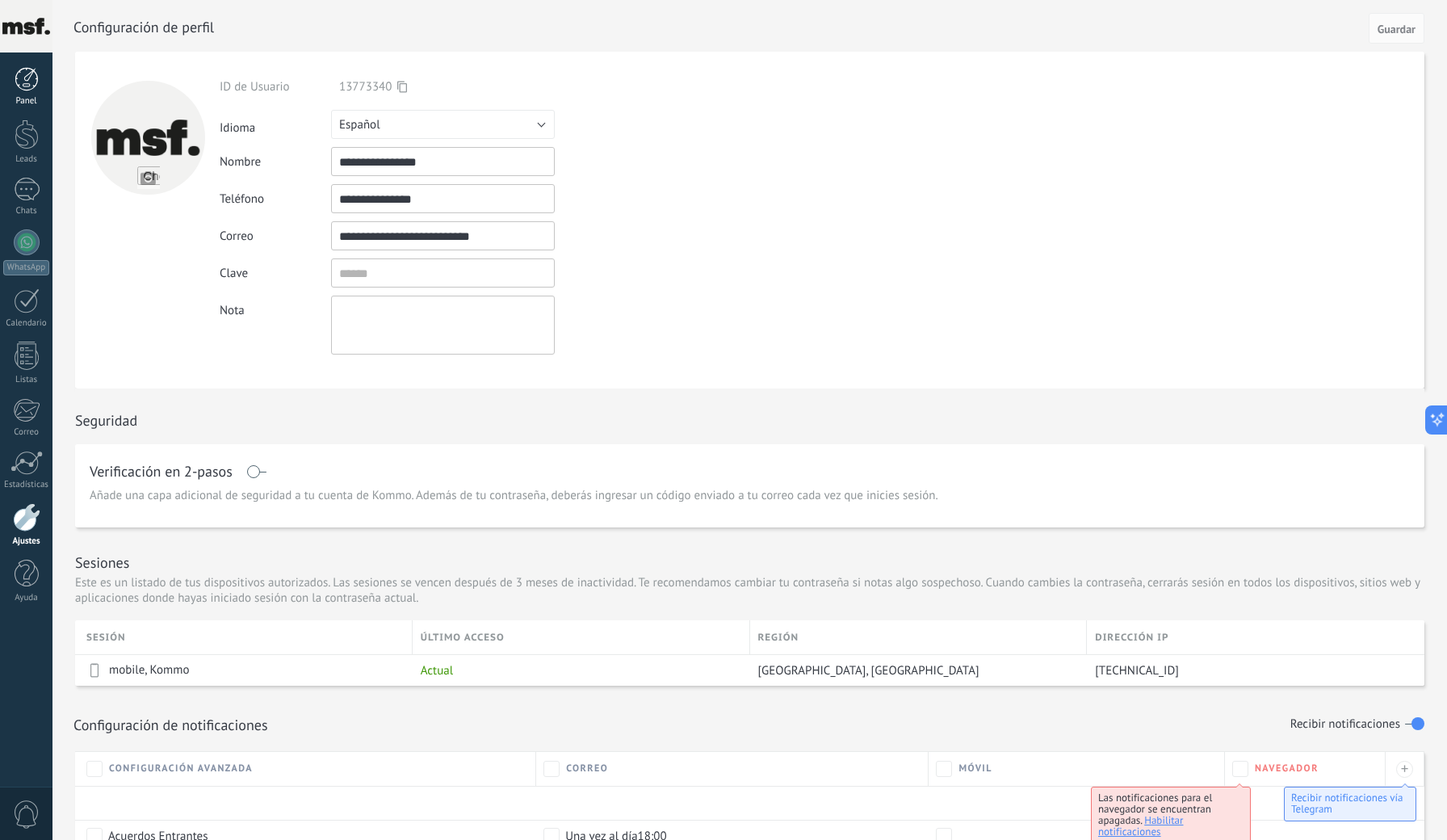
click at [34, 83] on div at bounding box center [27, 79] width 24 height 24
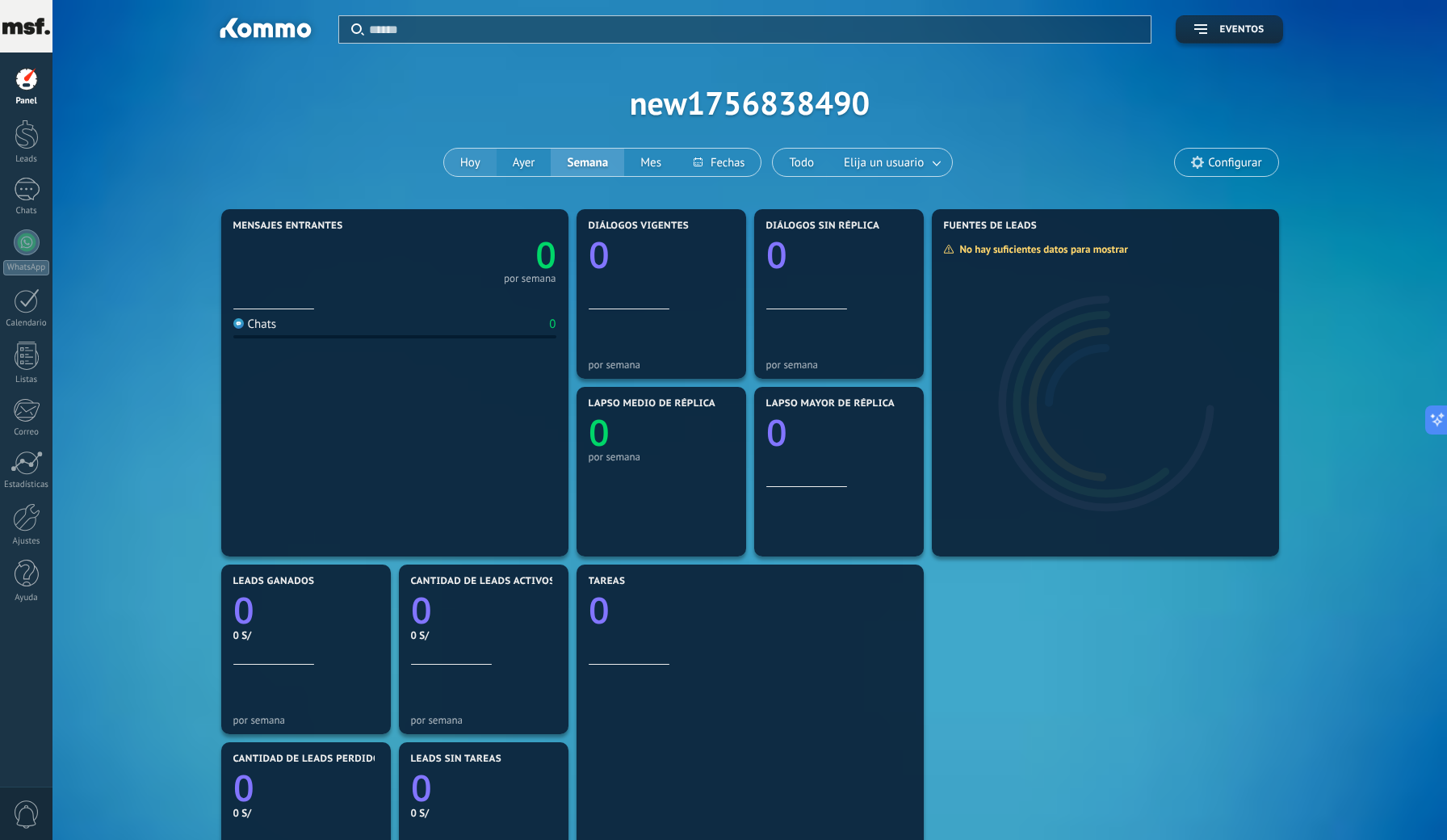
click at [468, 160] on button "Hoy" at bounding box center [469, 162] width 52 height 28
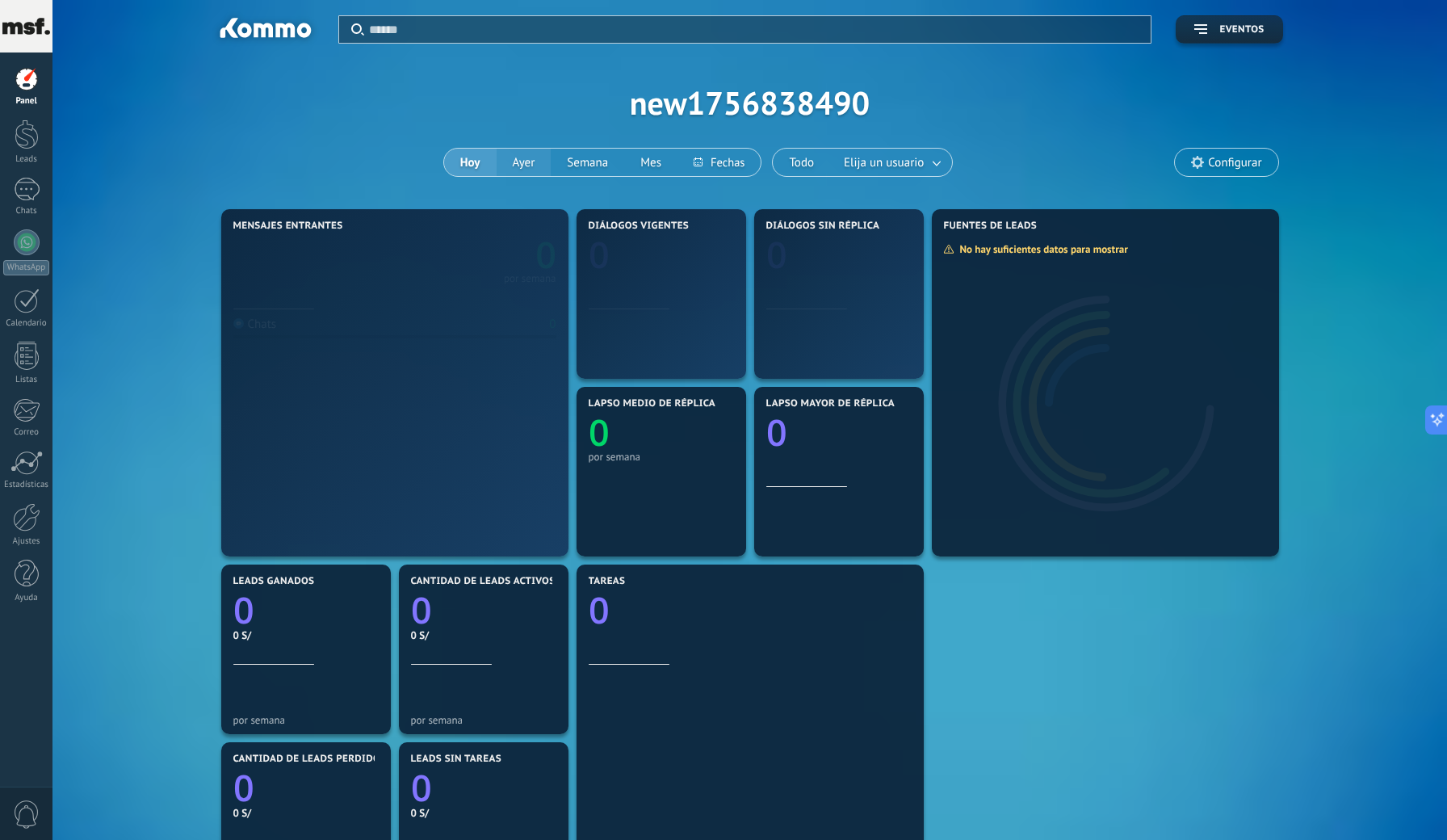
click at [525, 169] on button "Ayer" at bounding box center [525, 162] width 55 height 28
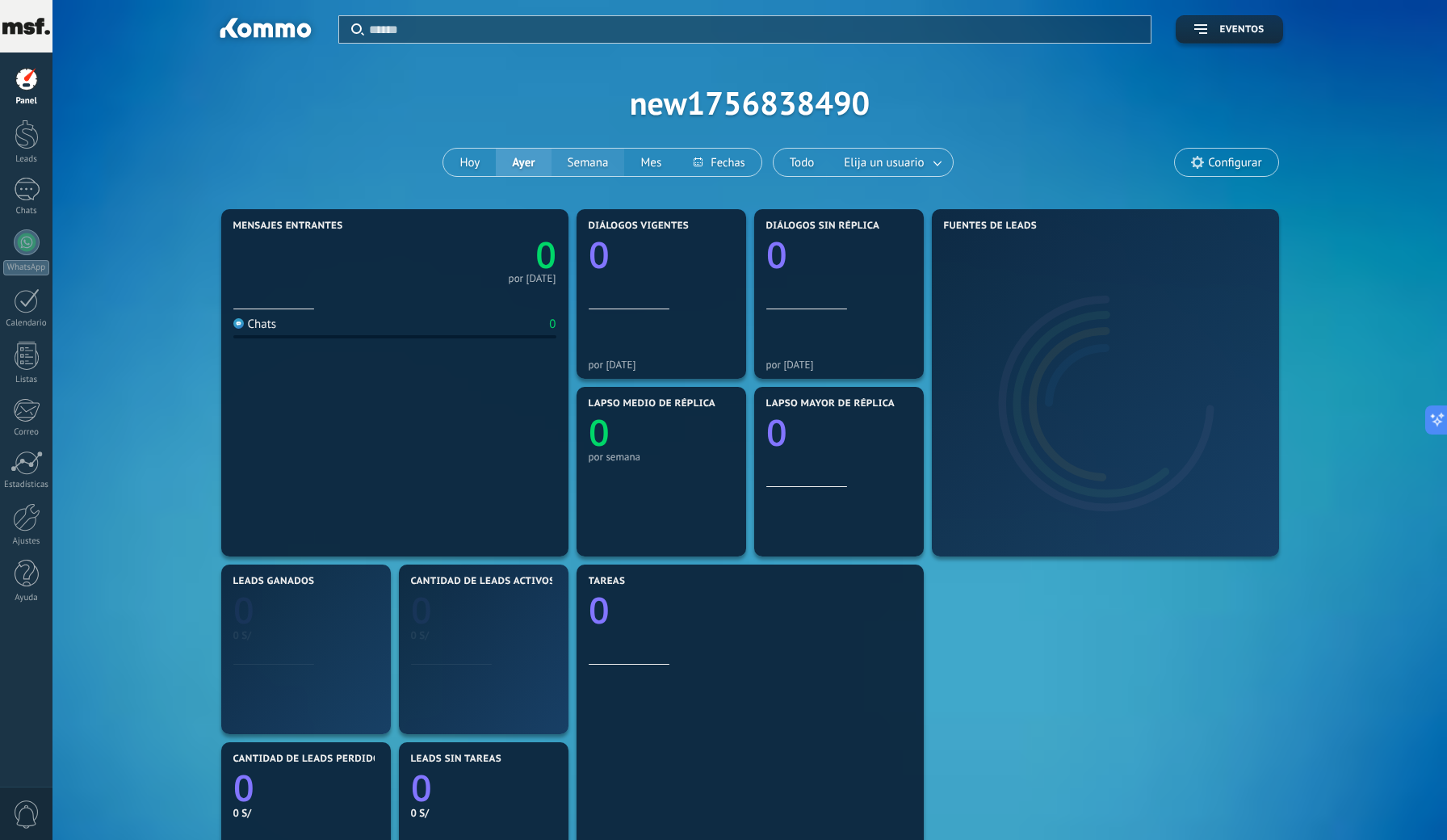
click at [602, 160] on button "Semana" at bounding box center [588, 162] width 73 height 28
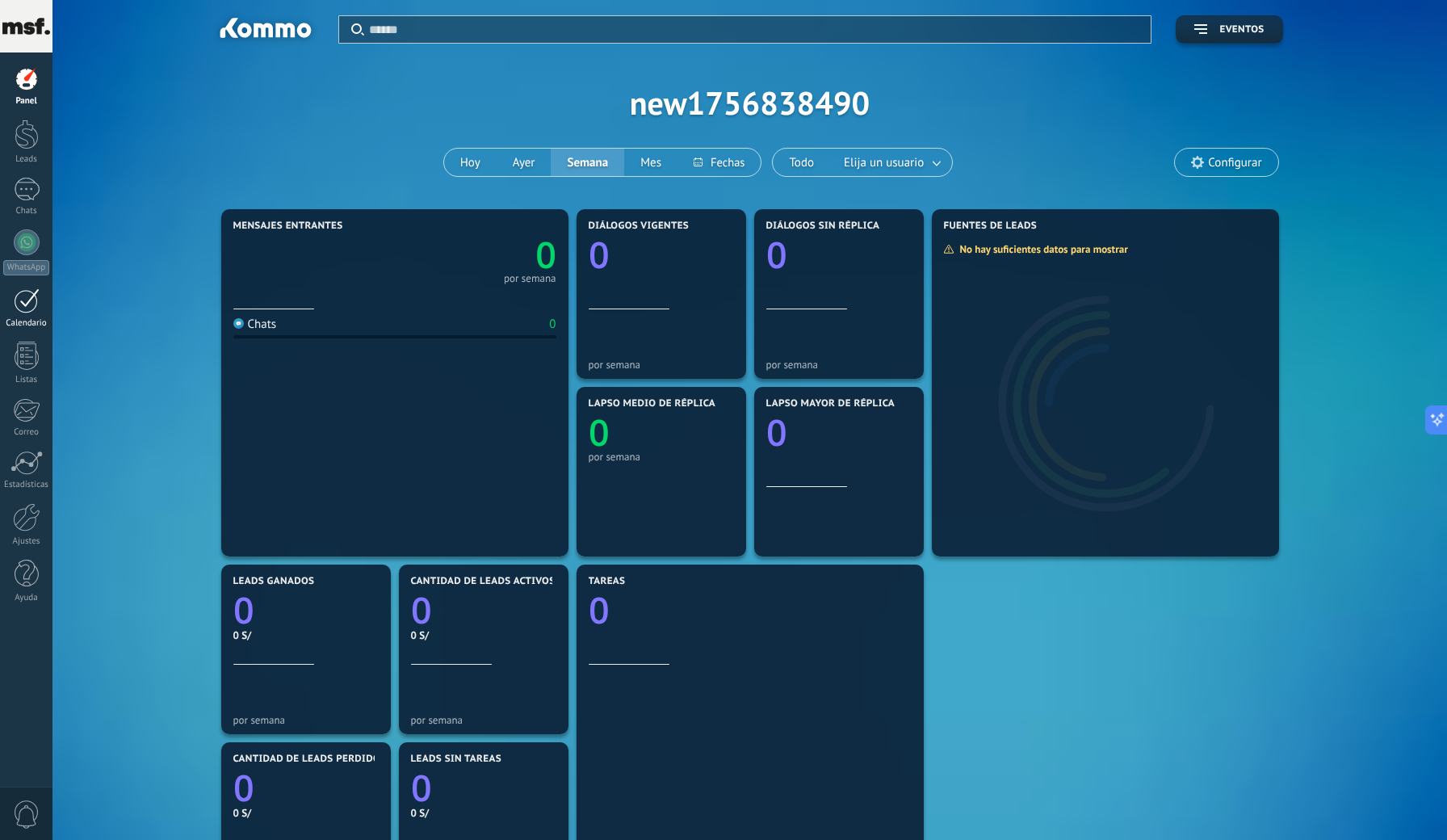
click at [28, 311] on div at bounding box center [27, 300] width 26 height 25
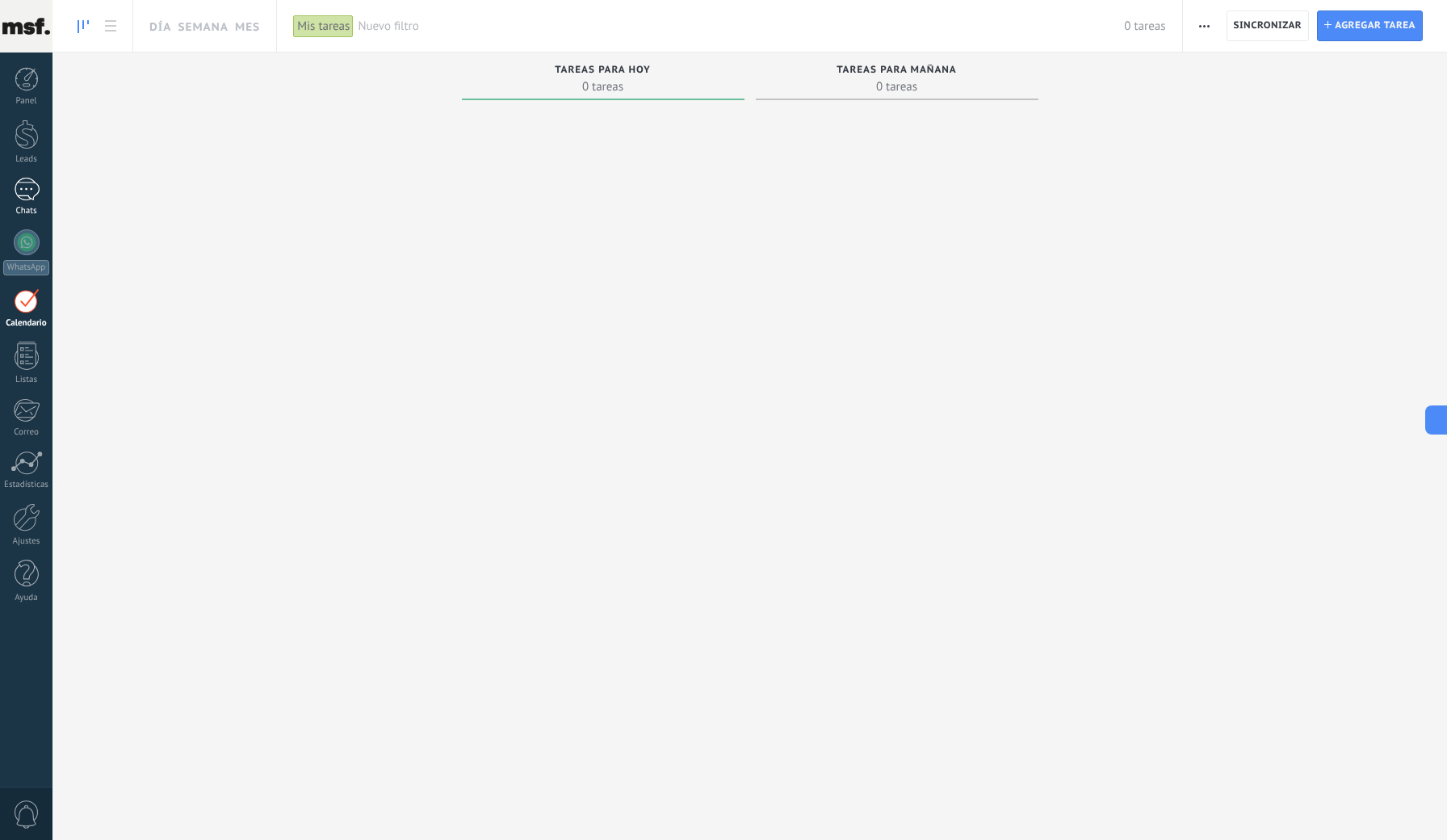
click at [18, 186] on div at bounding box center [27, 190] width 26 height 24
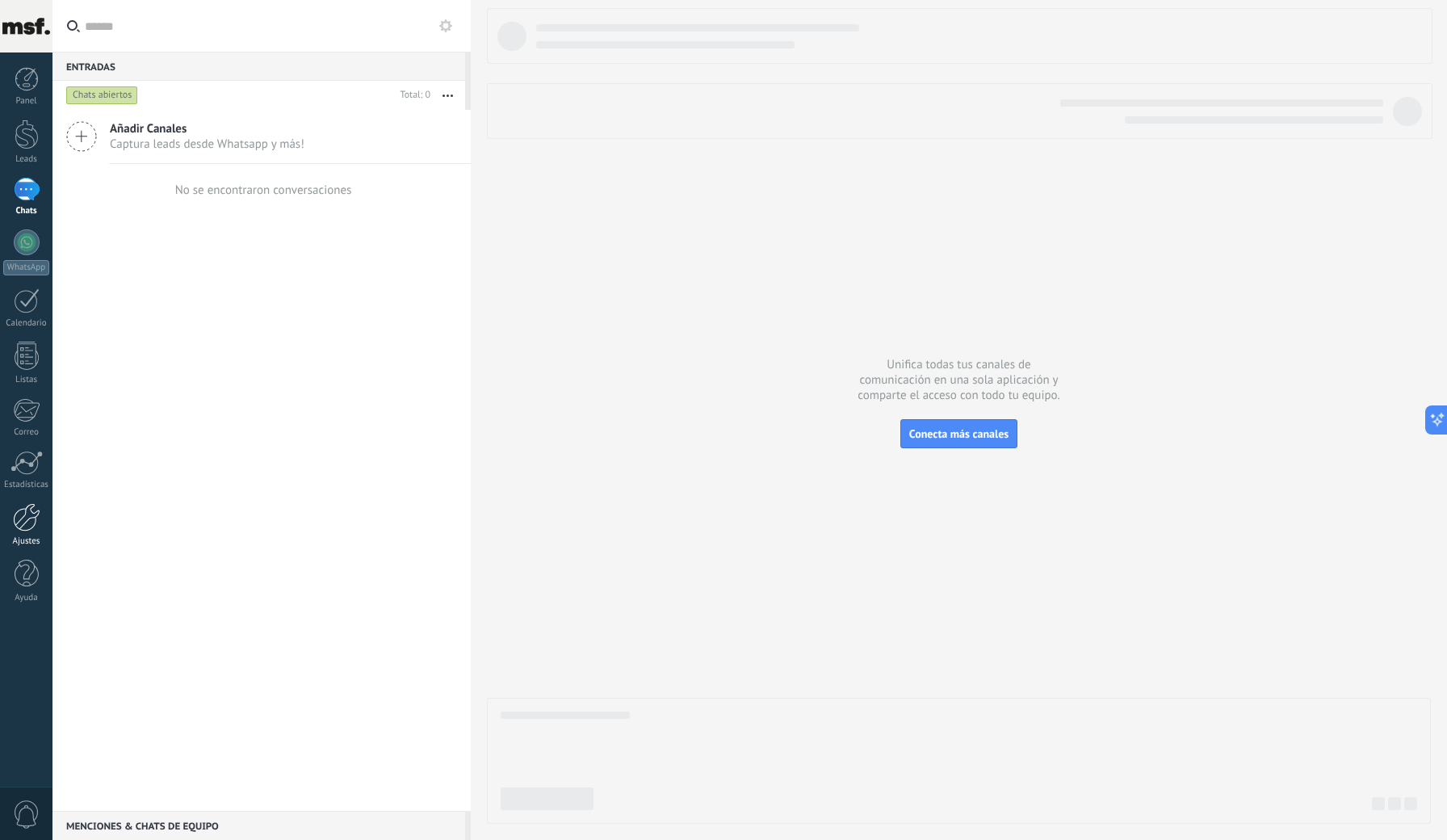
click at [33, 516] on div at bounding box center [27, 517] width 28 height 28
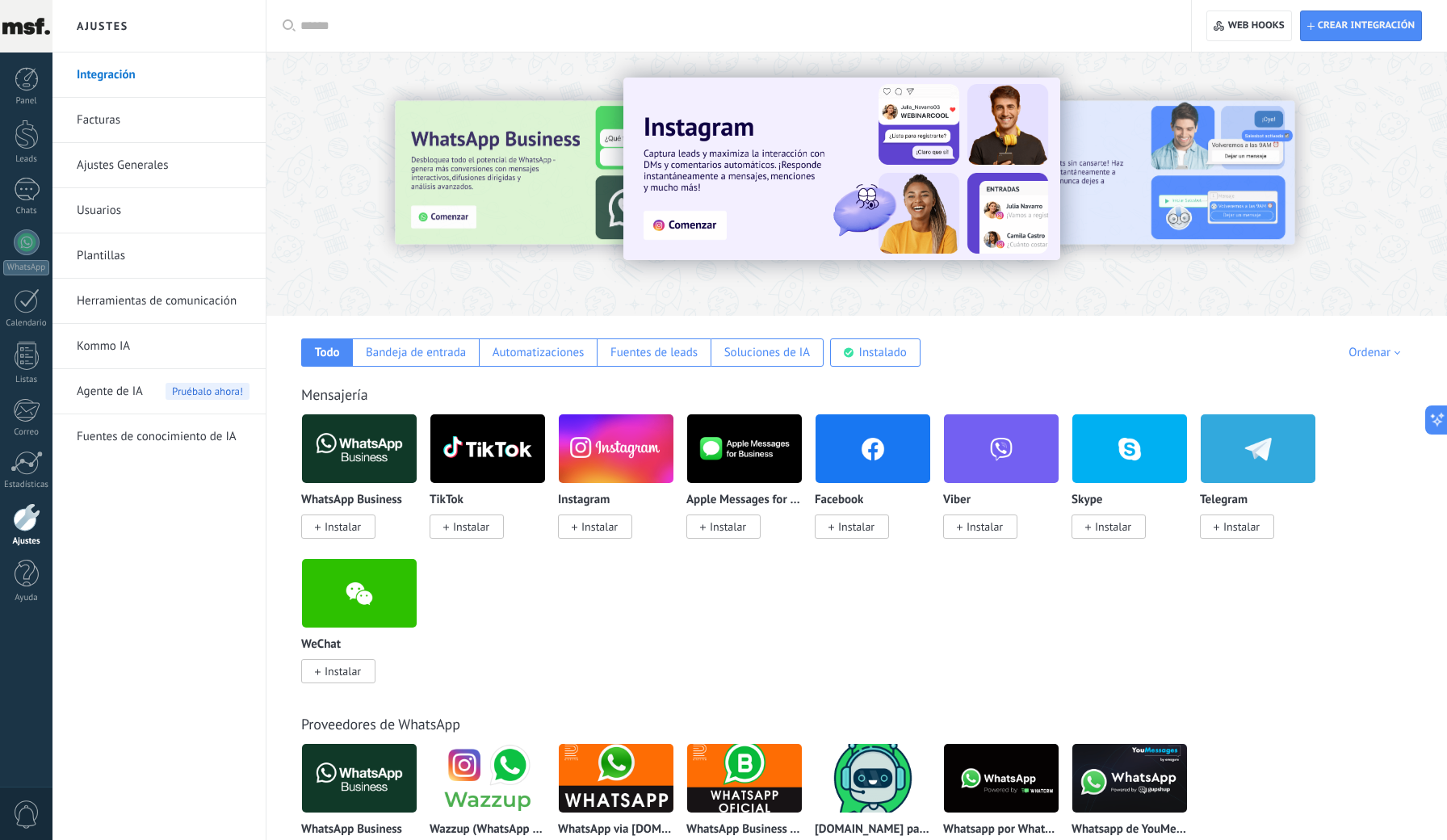
click at [604, 526] on span "Instalar" at bounding box center [600, 526] width 37 height 15
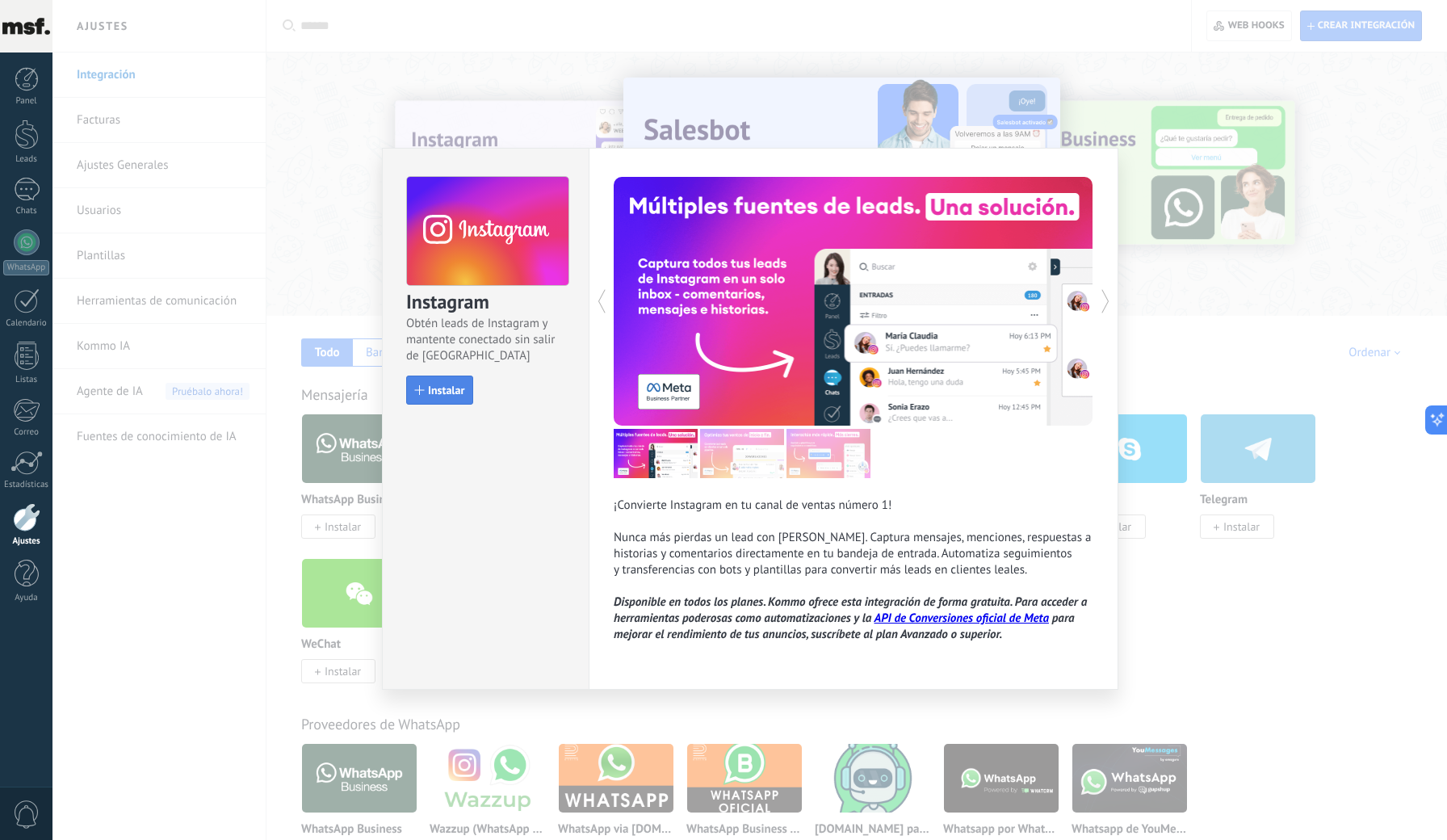
click at [449, 379] on button "Instalar" at bounding box center [439, 390] width 67 height 29
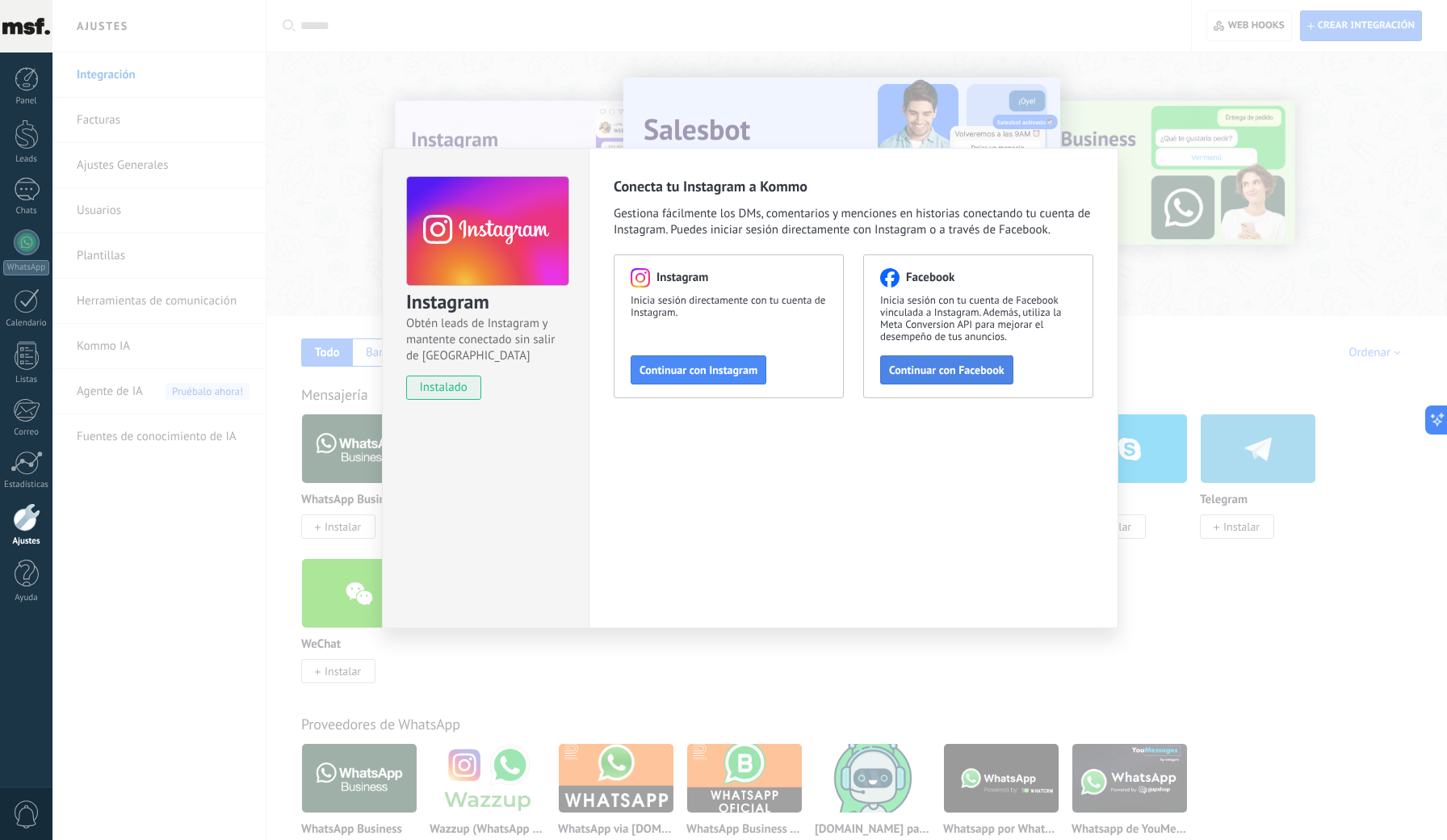
click at [957, 370] on span "Continuar con Facebook" at bounding box center [947, 370] width 116 height 11
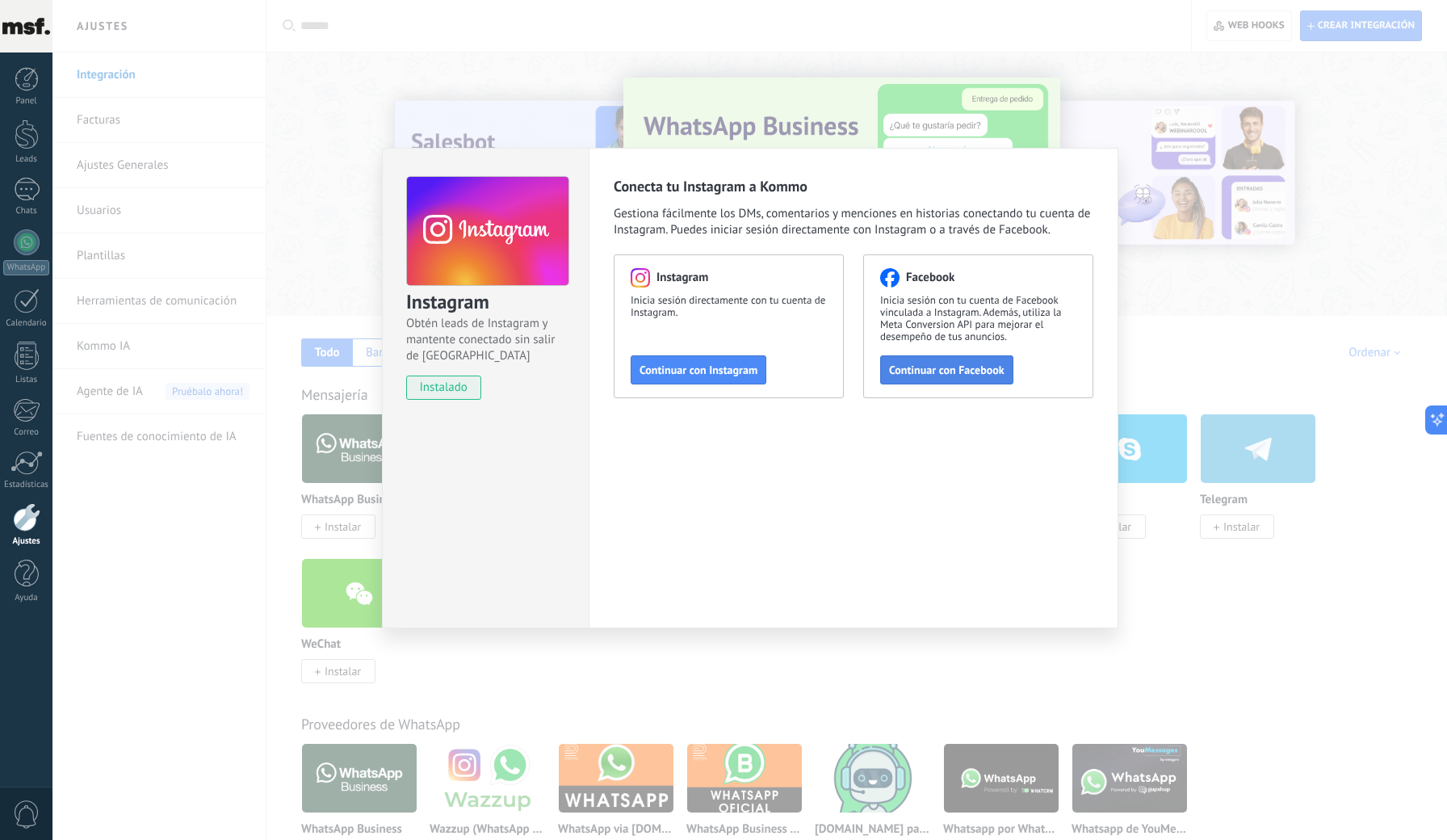
click at [899, 374] on span "Continuar con Facebook" at bounding box center [947, 370] width 116 height 11
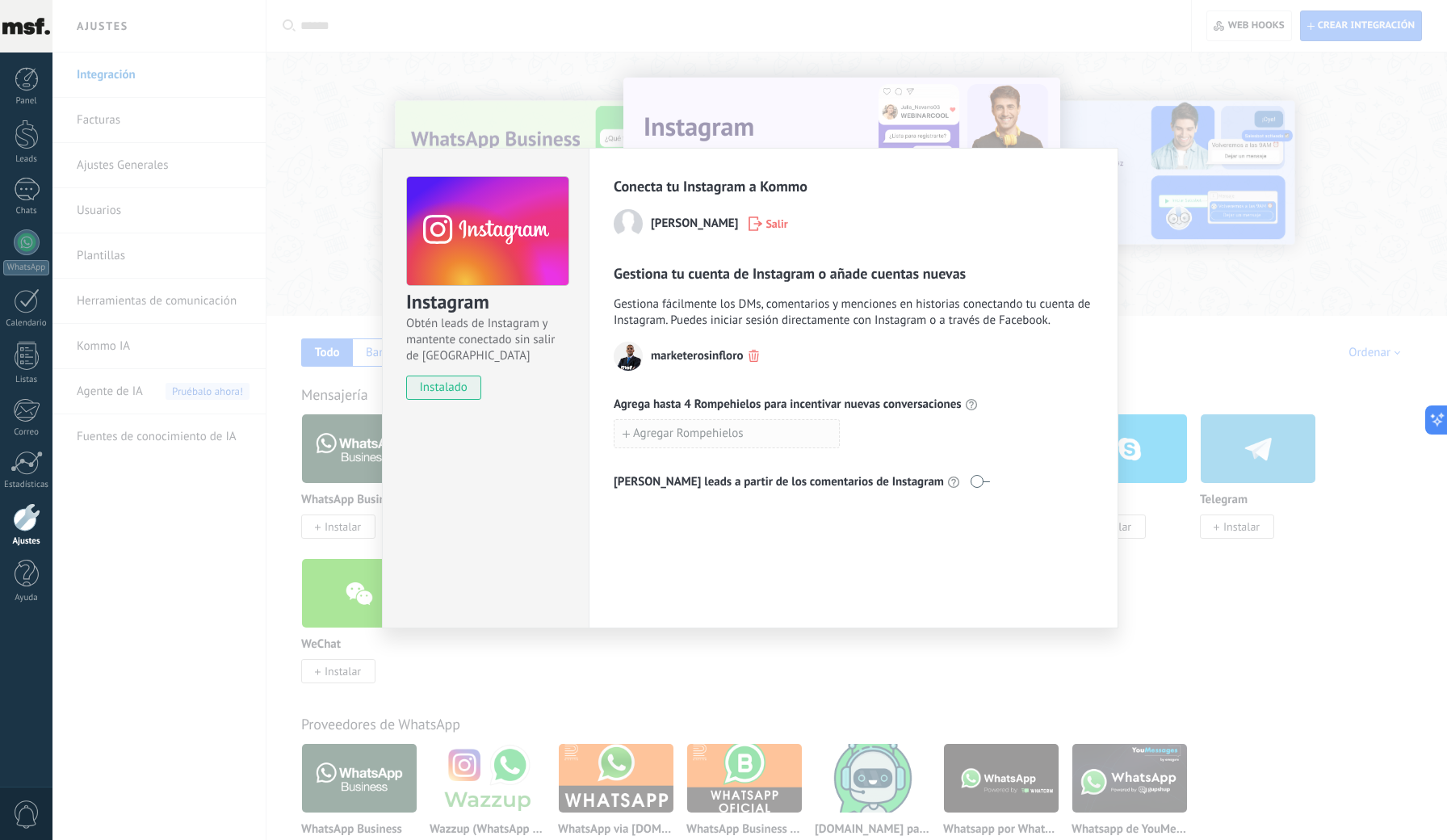
click at [756, 437] on button "Agregar Rompehielos" at bounding box center [726, 434] width 226 height 29
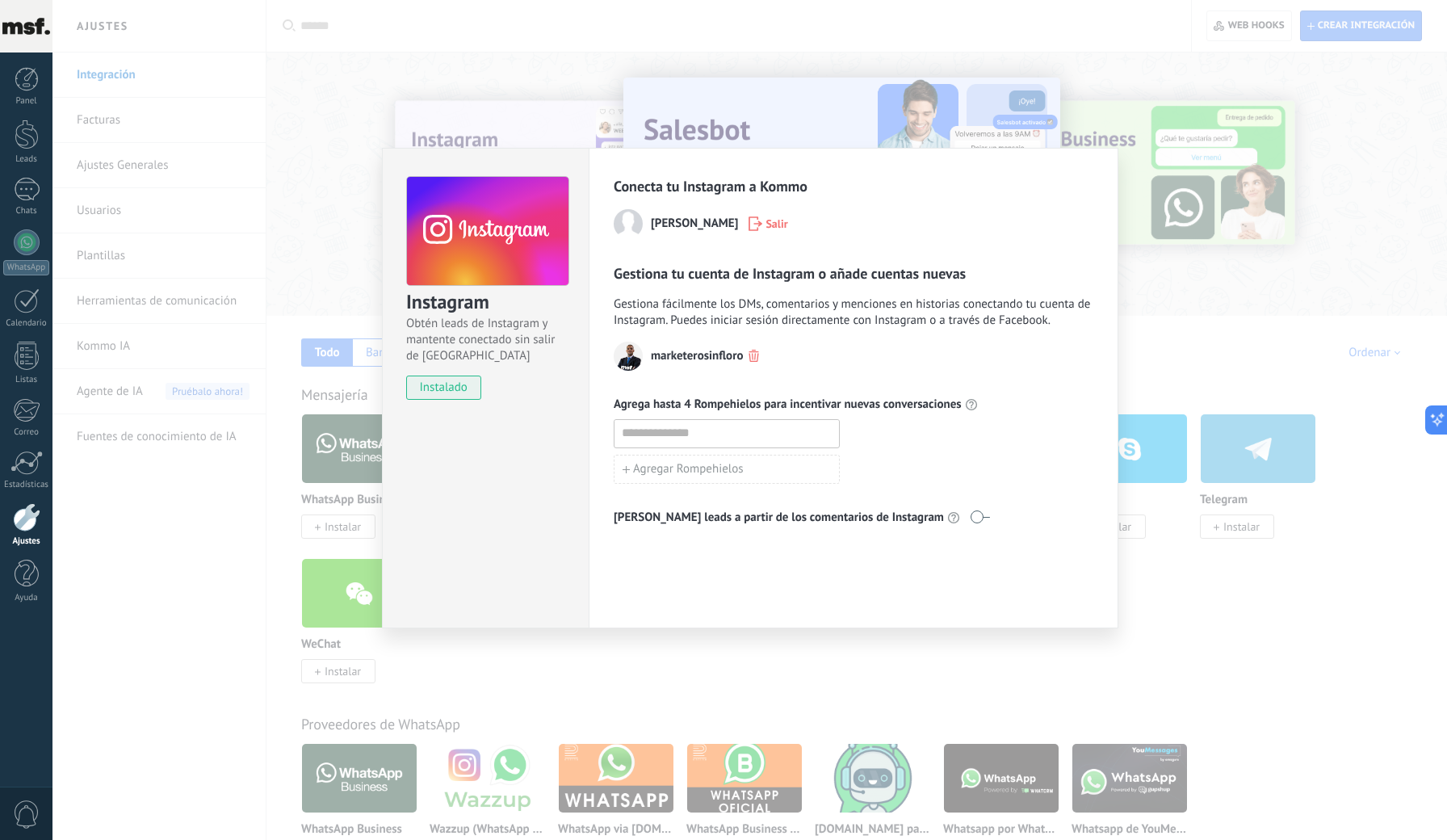
click at [1097, 226] on div "Conecta tu Instagram a Kommo Marketero Sarmiento Salir Gestiona tu cuenta de In…" at bounding box center [854, 388] width 530 height 481
click at [1152, 217] on div "Instagram Obtén leads de Instagram y mantente conectado sin salir de Kommo inst…" at bounding box center [749, 420] width 1395 height 840
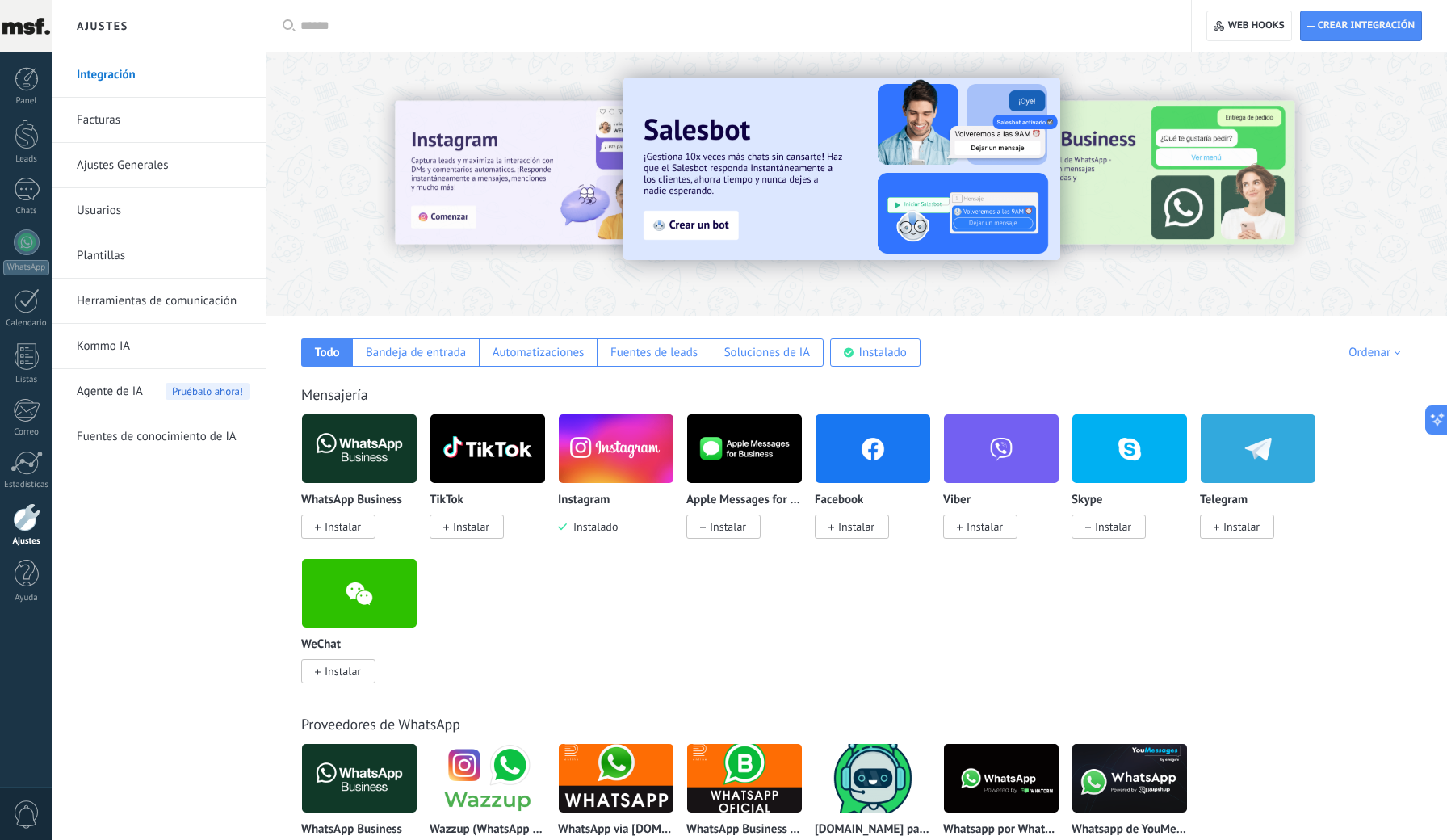
click at [838, 529] on span "Instalar" at bounding box center [856, 526] width 37 height 15
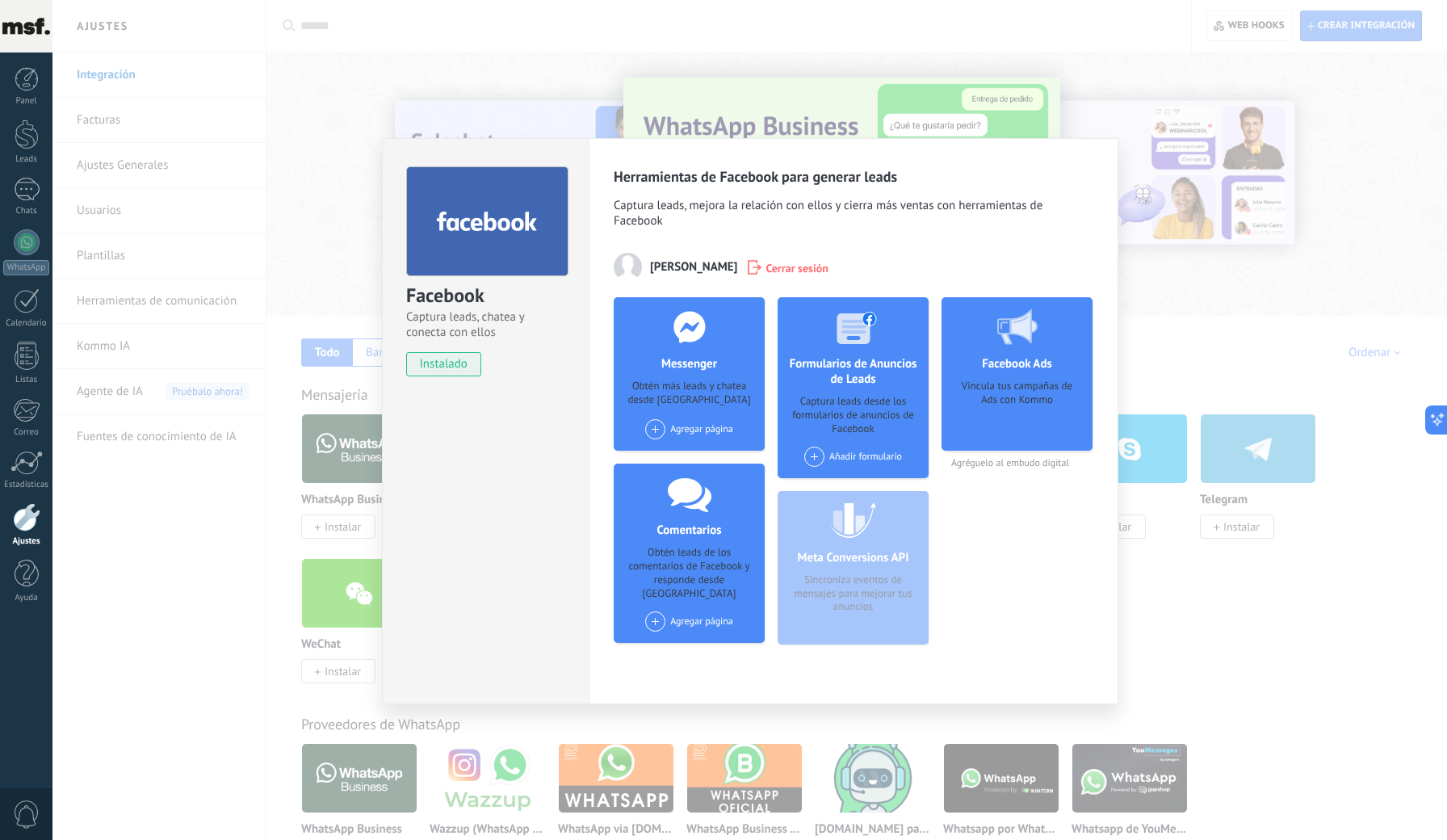
click at [717, 428] on div "Agregar página" at bounding box center [690, 429] width 88 height 20
click at [889, 457] on div "Añadir formulario" at bounding box center [853, 457] width 98 height 20
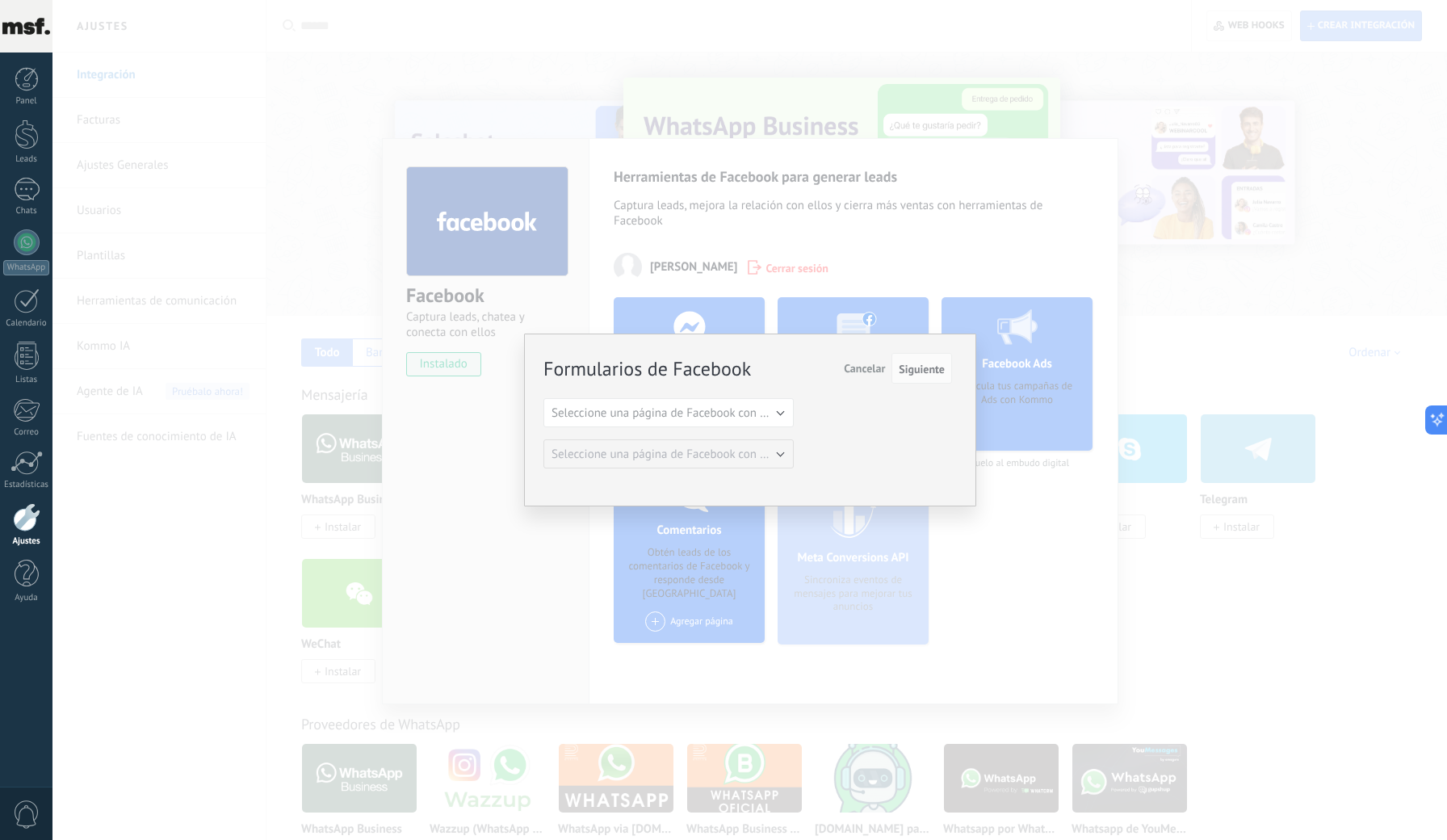
click at [753, 407] on span "Seleccione una página de Facebook con formas" at bounding box center [673, 413] width 244 height 16
click at [641, 436] on span "Marketero Sin Floro" at bounding box center [660, 440] width 254 height 16
click at [756, 443] on button "Formulario estándar" at bounding box center [668, 454] width 250 height 29
click at [754, 451] on span "Formulario estándar" at bounding box center [660, 454] width 254 height 16
click at [769, 454] on button "Formulario estándar" at bounding box center [668, 454] width 250 height 29
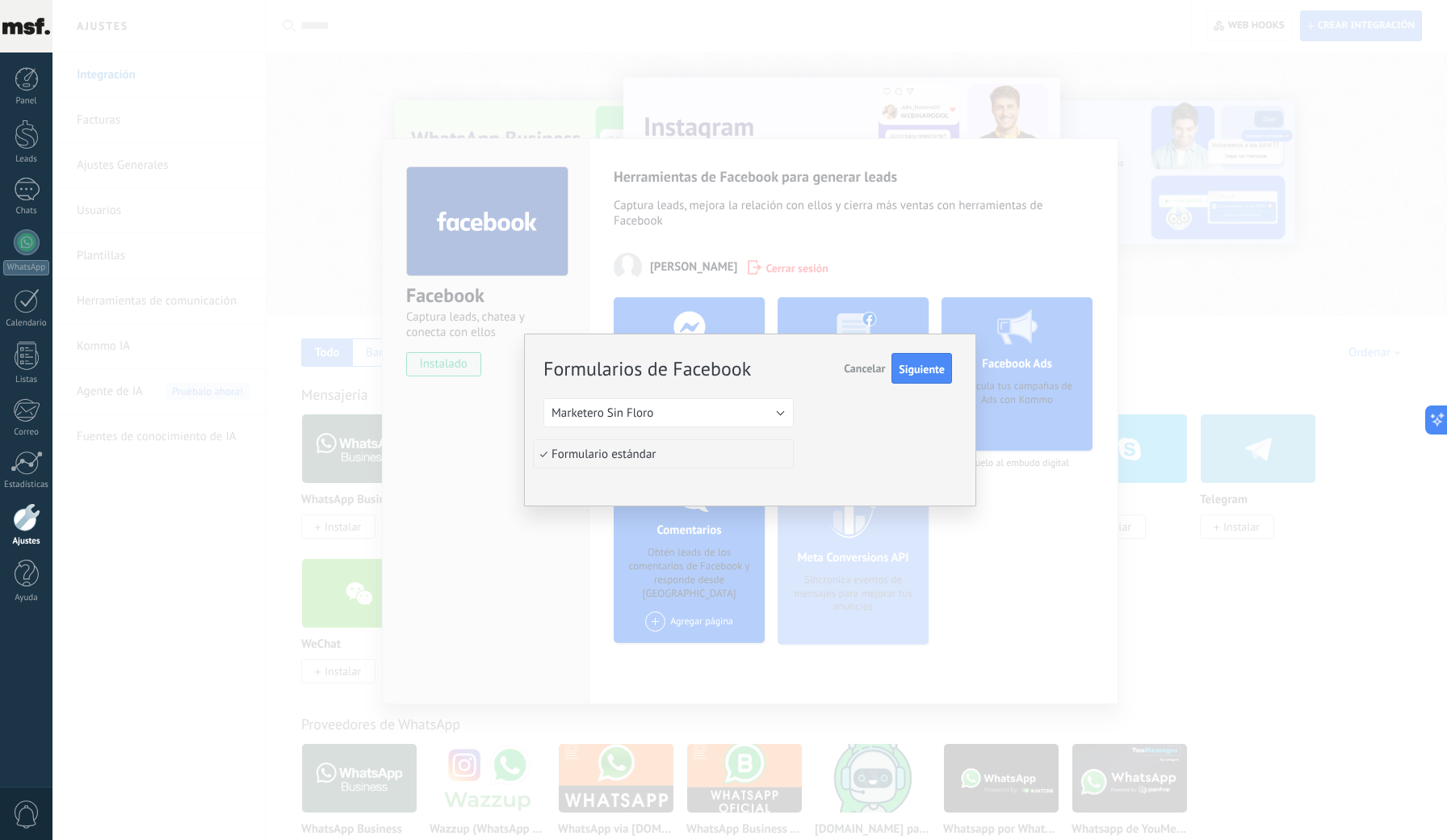
click at [769, 454] on span "Formulario estándar" at bounding box center [660, 454] width 254 height 16
click at [924, 370] on span "Siguiente" at bounding box center [922, 369] width 46 height 11
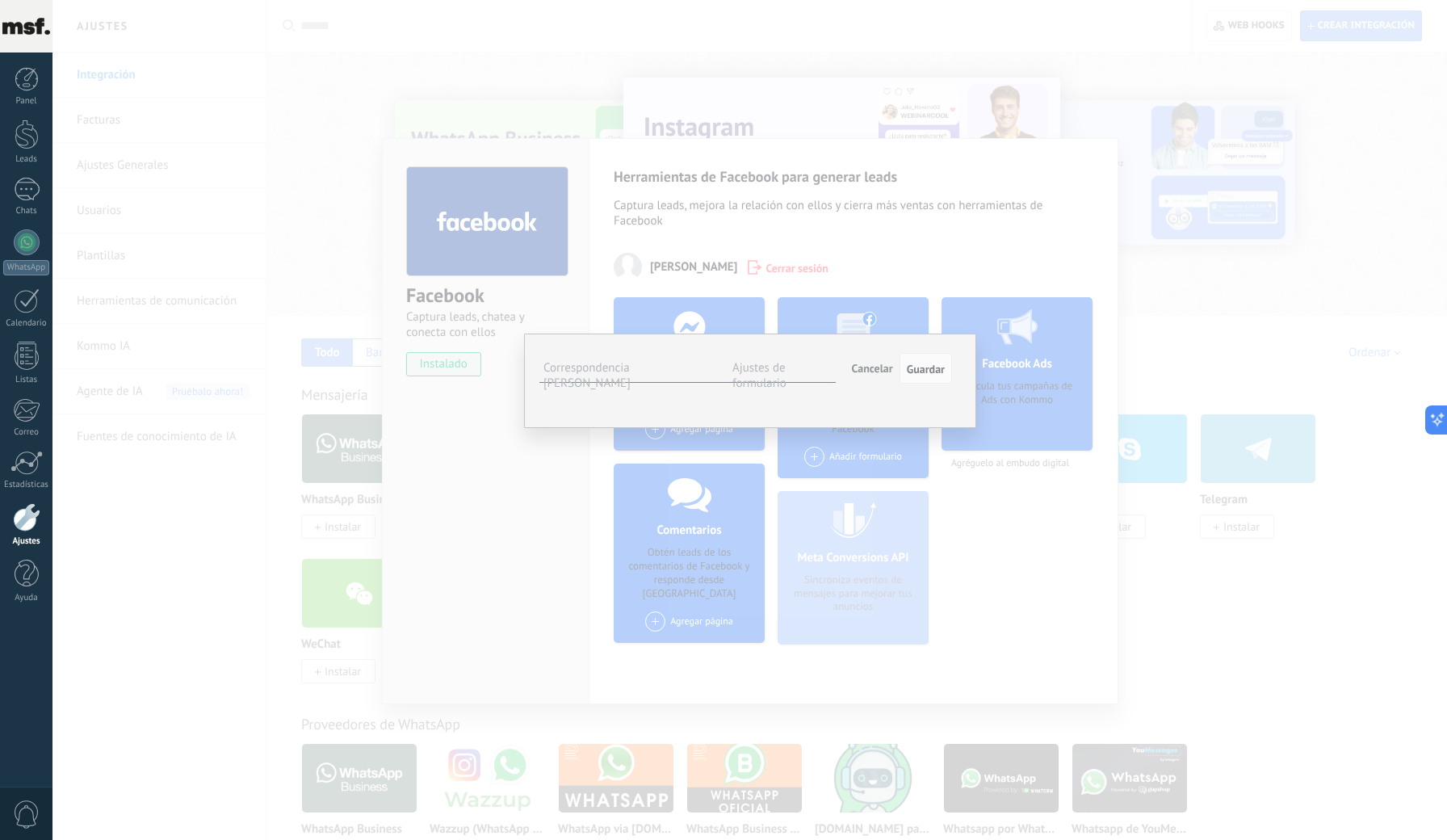
click at [0, 0] on div "Full name" at bounding box center [0, 0] width 0 height 0
click at [0, 0] on span "Seleccionar campo" at bounding box center [0, 0] width 0 height 0
click at [0, 0] on span "Nombre del contacto (contacto)" at bounding box center [0, 0] width 0 height 0
click at [0, 0] on span "Seleccionar campo" at bounding box center [0, 0] width 0 height 0
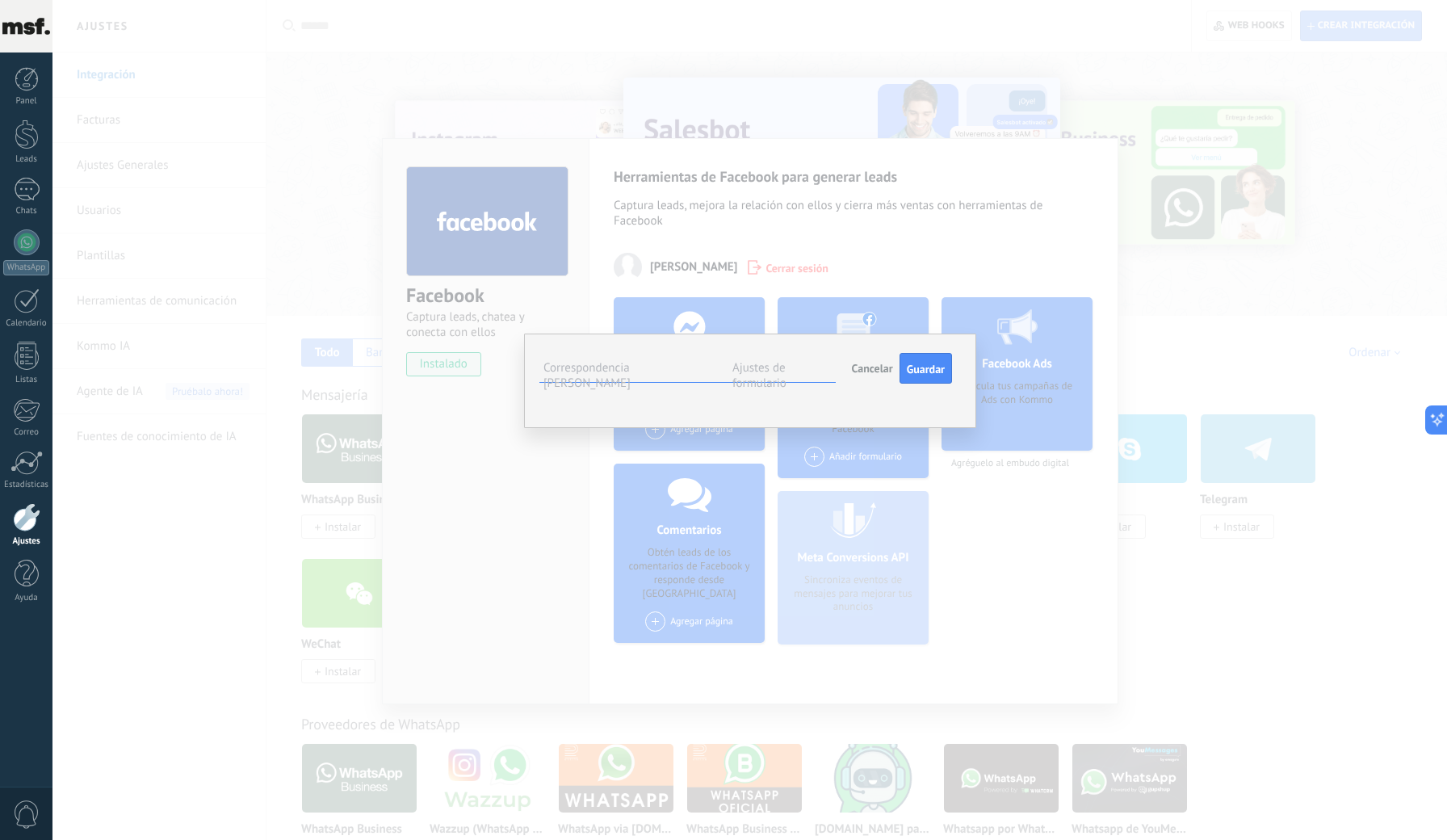
click at [768, 370] on label "Ajustes de formulario" at bounding box center [759, 375] width 54 height 30
click at [630, 361] on label "Correspondencia de campos" at bounding box center [587, 375] width 87 height 30
click at [0, 0] on div "Full name Seleccionar campo Nota (lead) Nombre del contacto (contacto) Teléfono…" at bounding box center [0, 0] width 0 height 0
click at [0, 0] on icon at bounding box center [0, 0] width 0 height 0
click at [0, 0] on span "Seleccionar campo" at bounding box center [0, 0] width 0 height 0
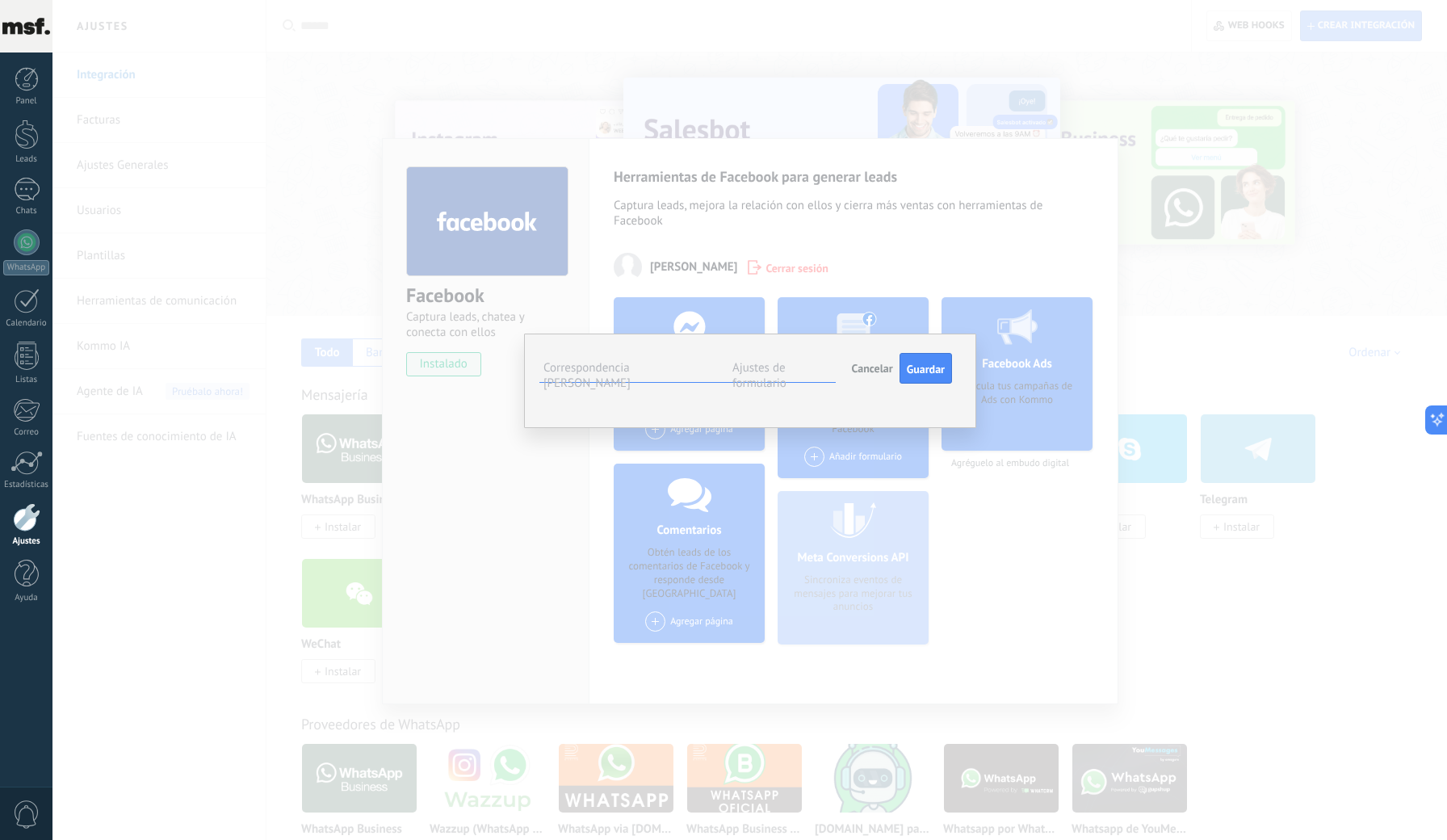
click at [0, 0] on span "Teléfono (contacto)" at bounding box center [0, 0] width 0 height 0
click at [0, 0] on span "Seleccionar campo" at bounding box center [0, 0] width 0 height 0
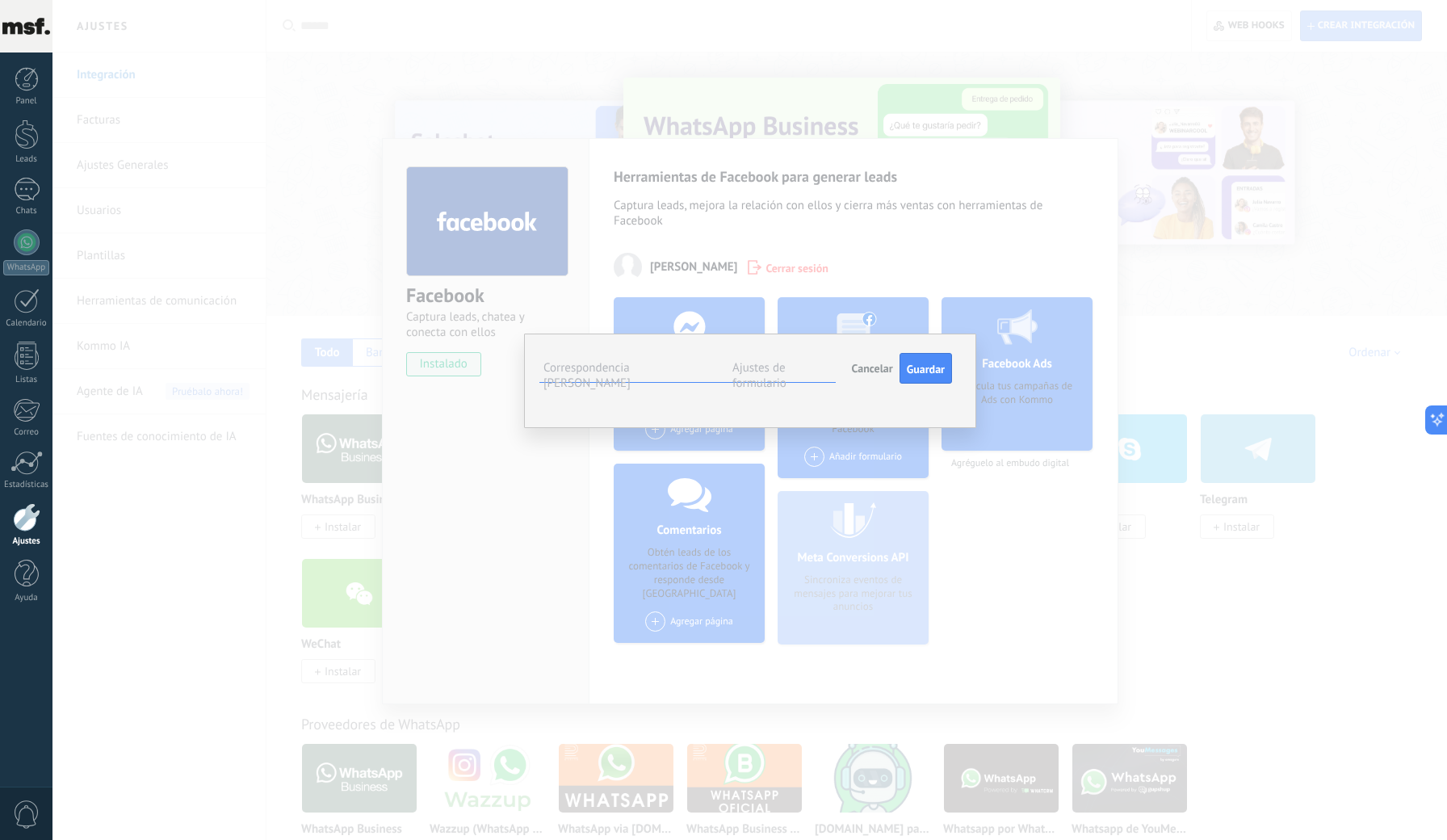
click at [0, 0] on span "Correo (contacto)" at bounding box center [0, 0] width 0 height 0
click at [0, 0] on span "Seleccionar campo" at bounding box center [0, 0] width 0 height 0
click at [0, 0] on span "Nota (lead)" at bounding box center [0, 0] width 0 height 0
click at [916, 374] on span "Guardar" at bounding box center [925, 369] width 38 height 11
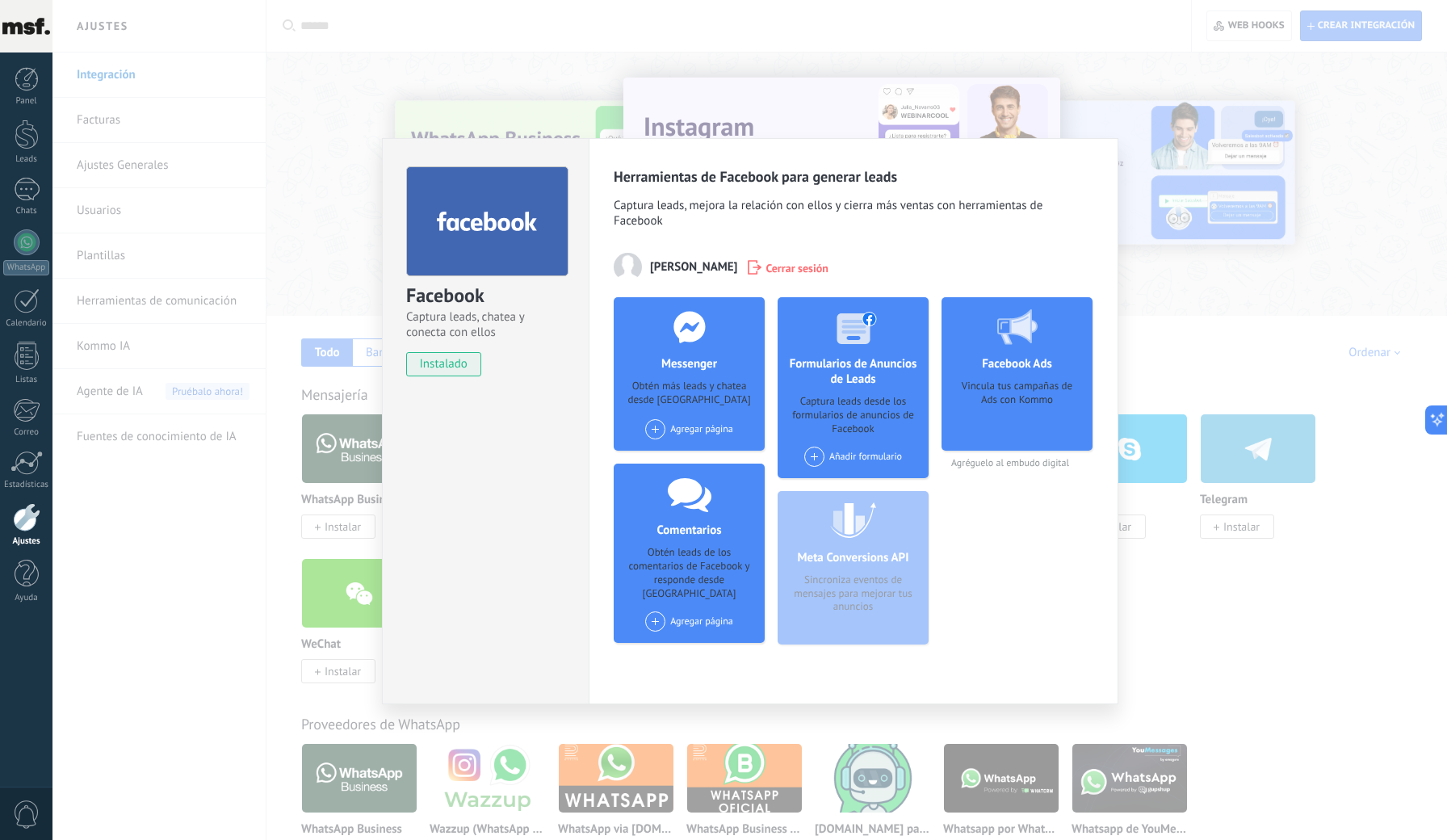
click at [707, 612] on div "Agregar página" at bounding box center [690, 622] width 88 height 20
click at [682, 643] on div "Marketero Sin Floro" at bounding box center [702, 651] width 117 height 36
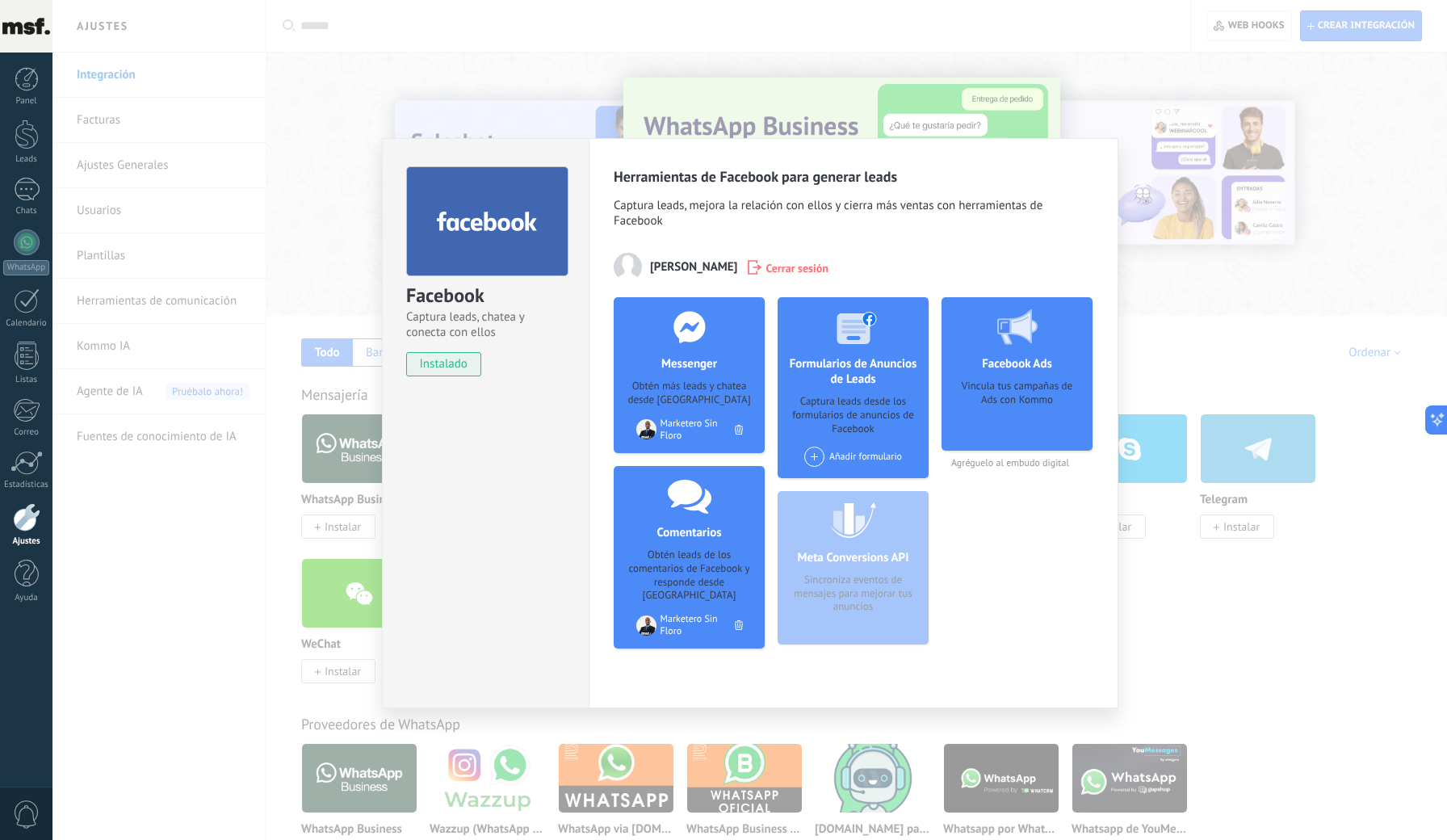
click at [1231, 204] on div "Facebook Captura leads, chatea y conecta con ellos instalado Desinstalar Herram…" at bounding box center [749, 420] width 1395 height 840
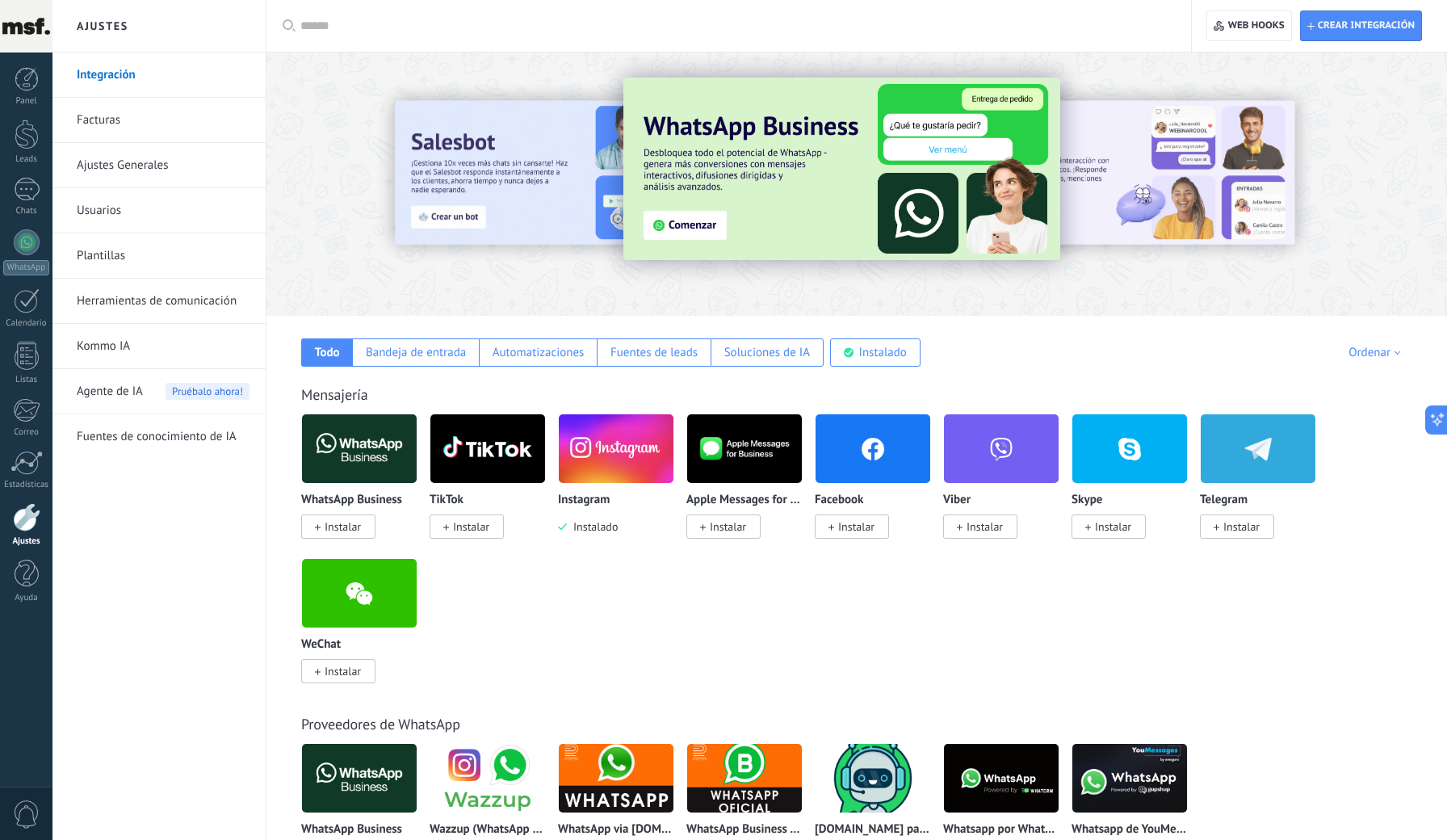
click at [456, 523] on span "Instalar" at bounding box center [471, 526] width 37 height 15
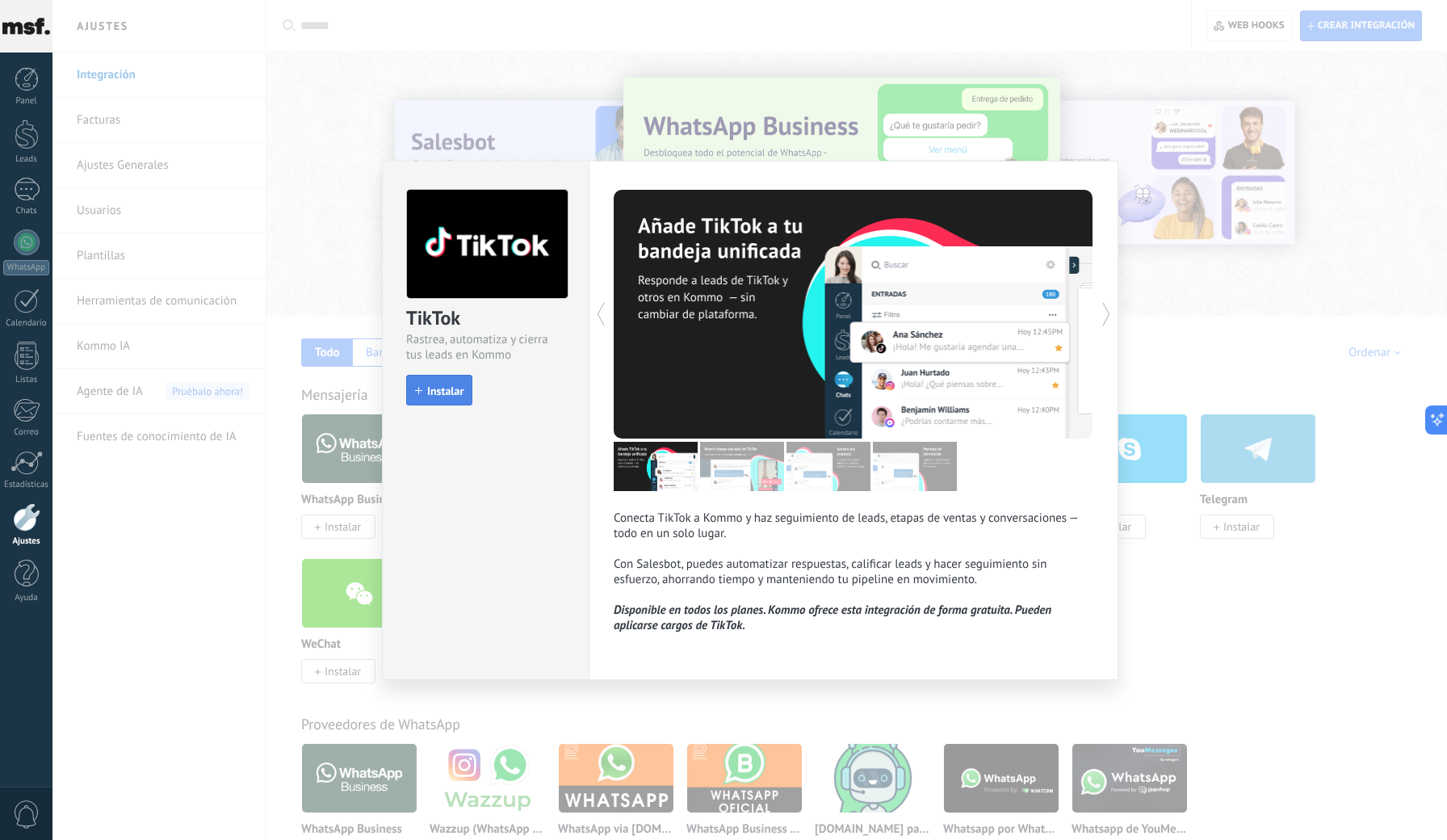
click at [436, 385] on span "Instalar" at bounding box center [446, 391] width 37 height 11
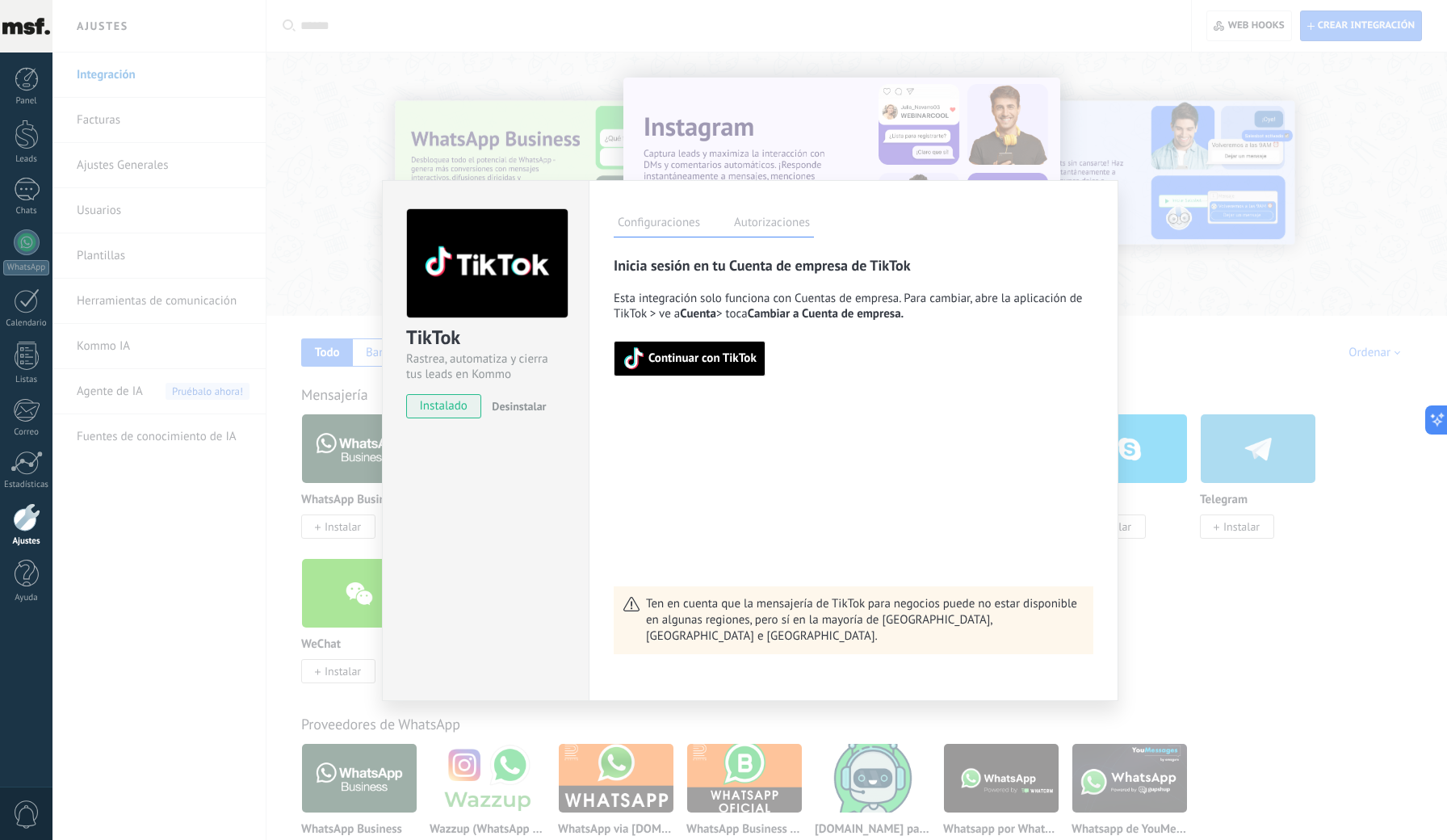
click at [663, 354] on span "Continuar con TikTok" at bounding box center [702, 359] width 108 height 11
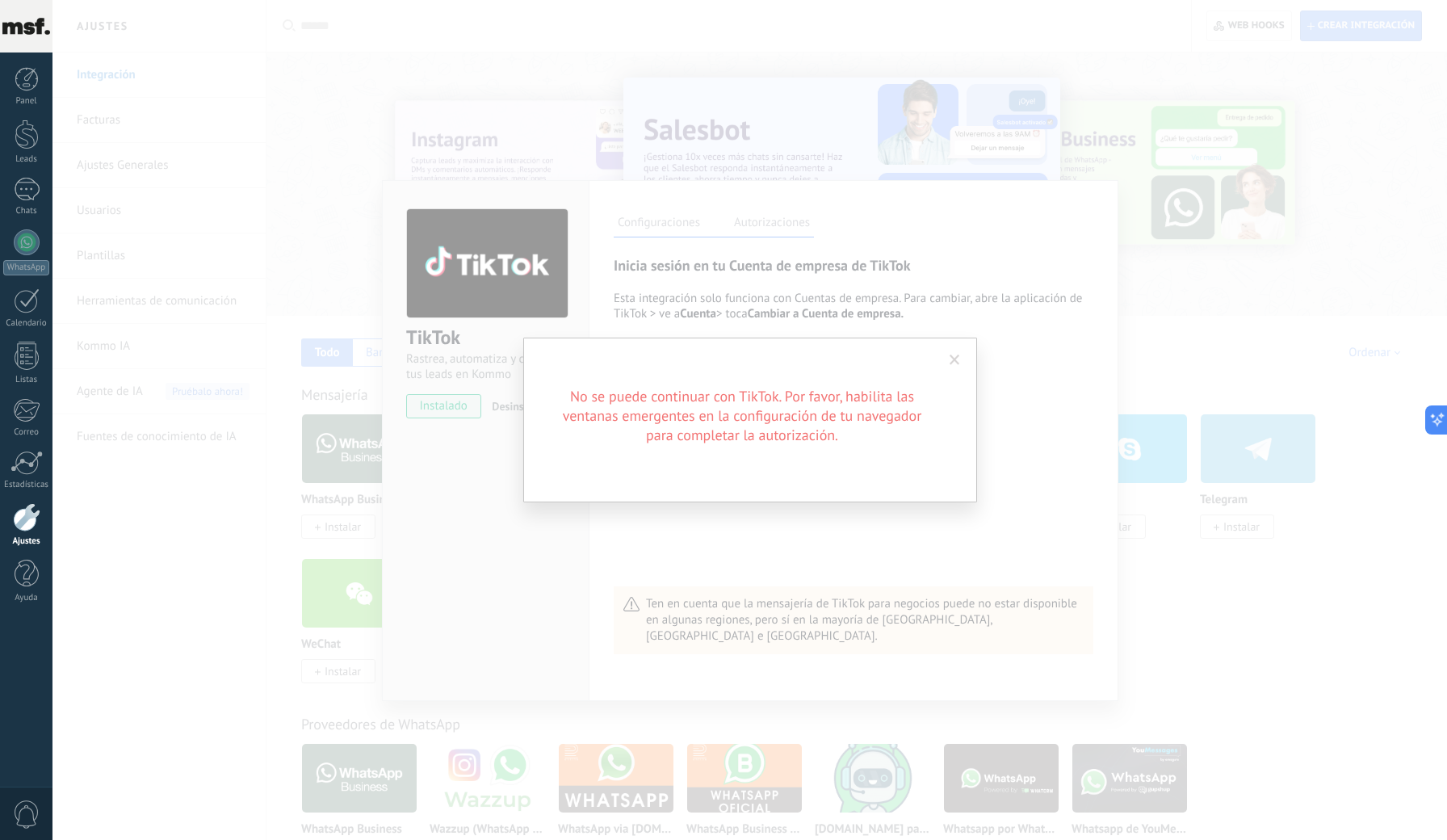
click at [951, 352] on span at bounding box center [955, 360] width 27 height 28
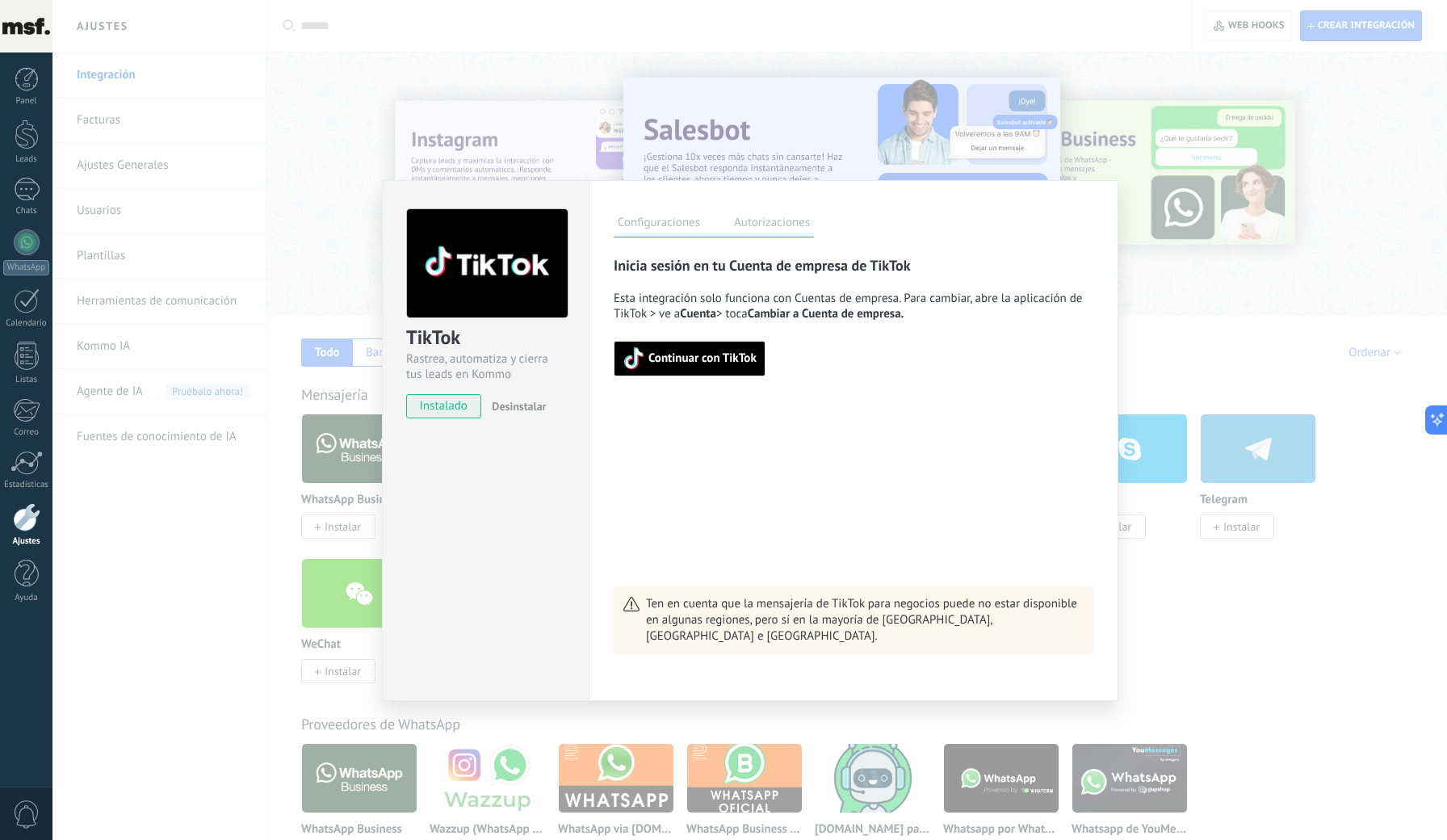
click at [720, 353] on span "Continuar con TikTok" at bounding box center [702, 359] width 108 height 11
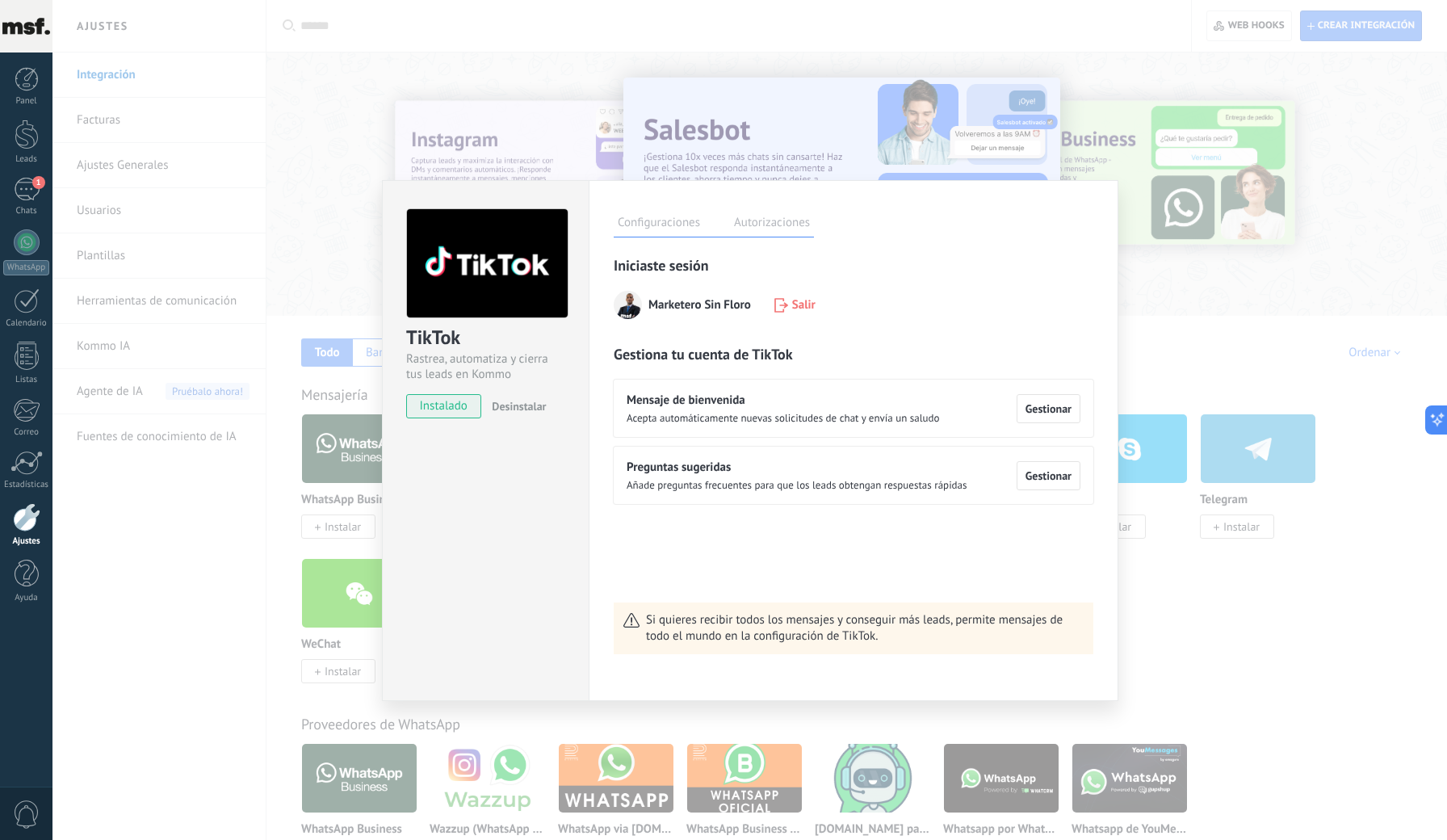
click at [1008, 15] on div "TikTok Rastrea, automatiza y cierra tus leads en Kommo instalado Desinstalar Co…" at bounding box center [749, 420] width 1395 height 840
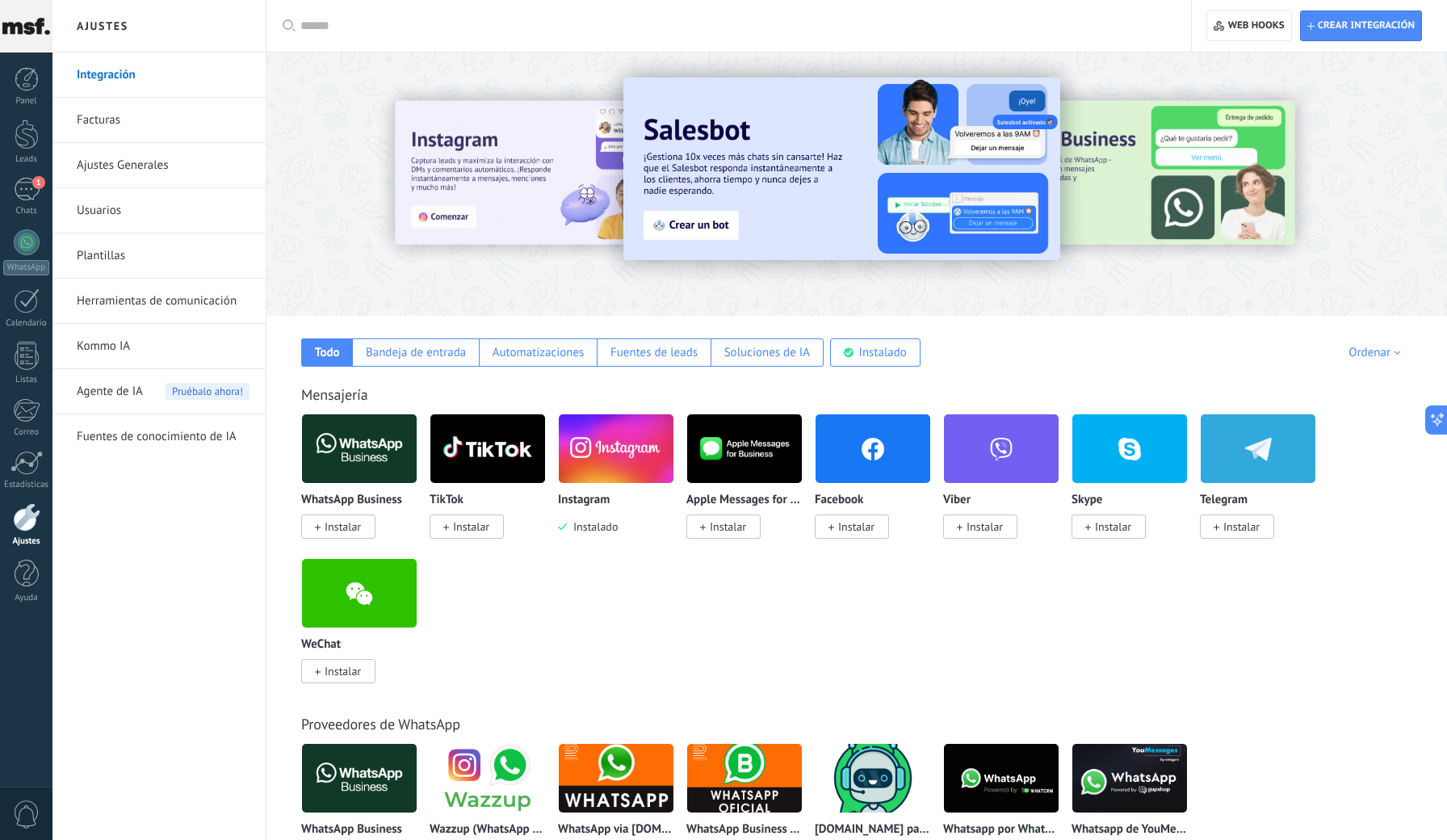
click at [471, 521] on span "Instalar" at bounding box center [471, 526] width 37 height 15
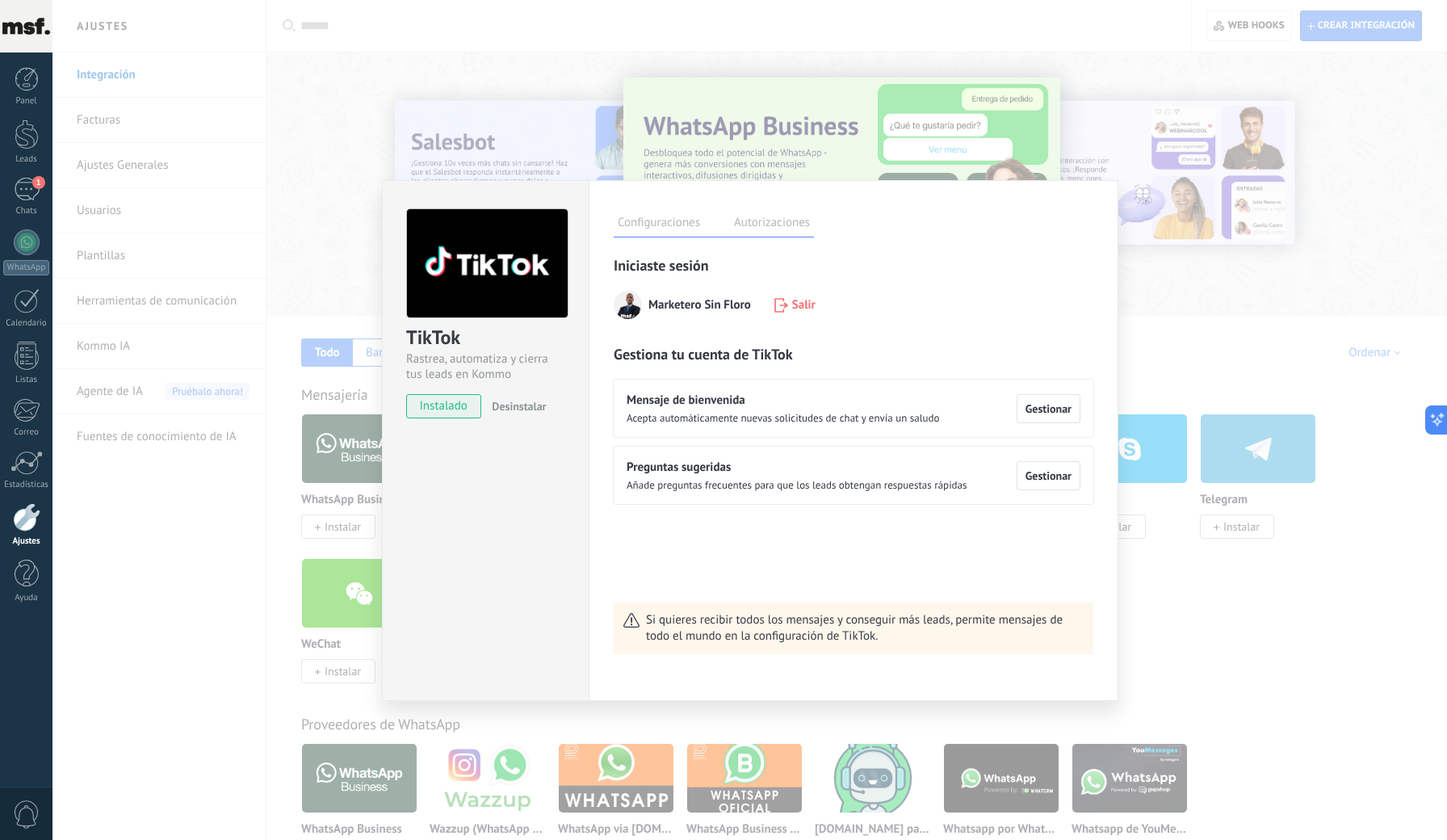
click at [1165, 286] on div "TikTok Rastrea, automatiza y cierra tus leads en Kommo instalado Desinstalar Co…" at bounding box center [749, 420] width 1395 height 840
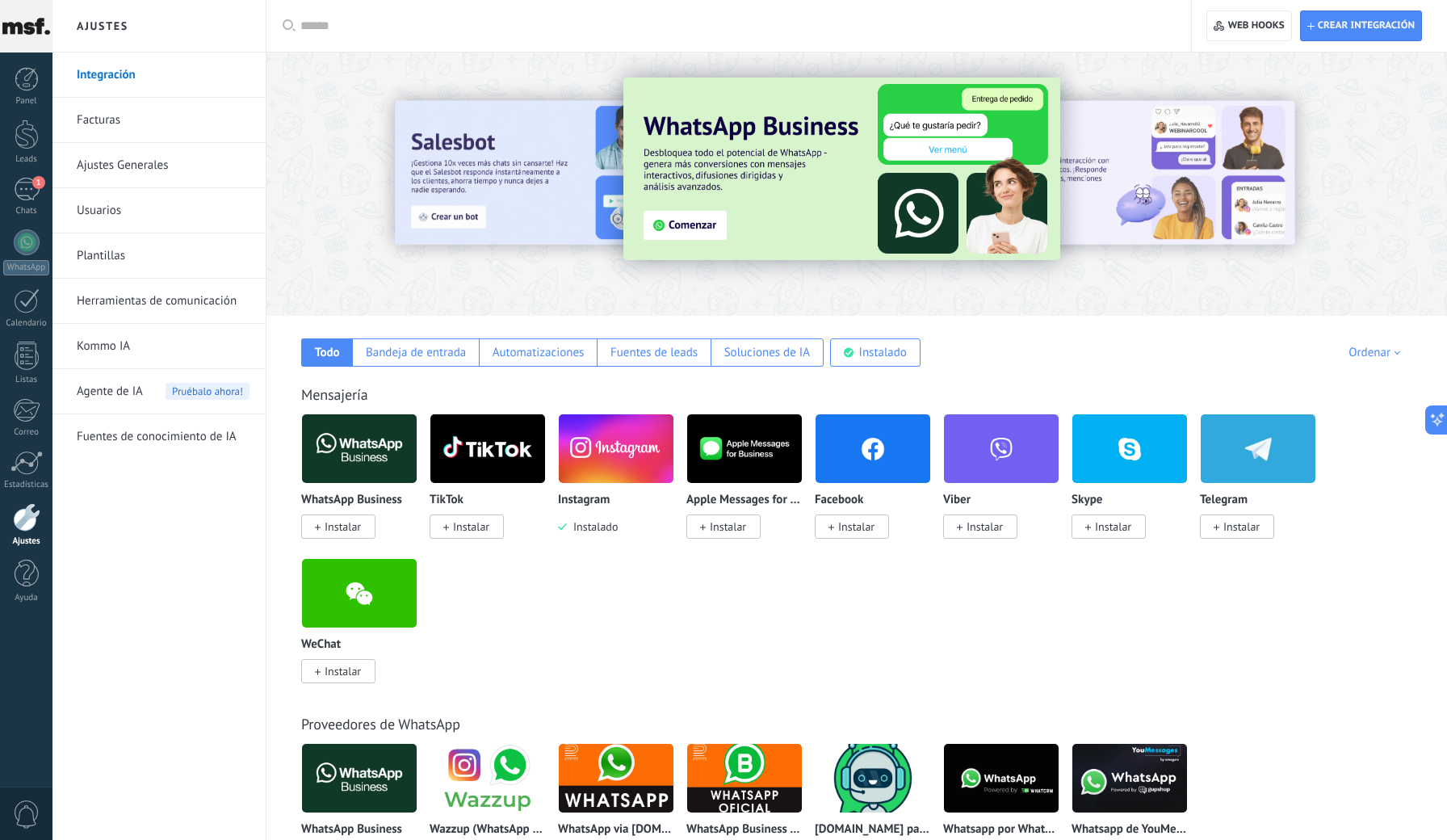
click at [774, 597] on div "WhatsApp Business Instalar TikTok Instalar Instagram Instalado Apple Messages f…" at bounding box center [865, 558] width 1128 height 289
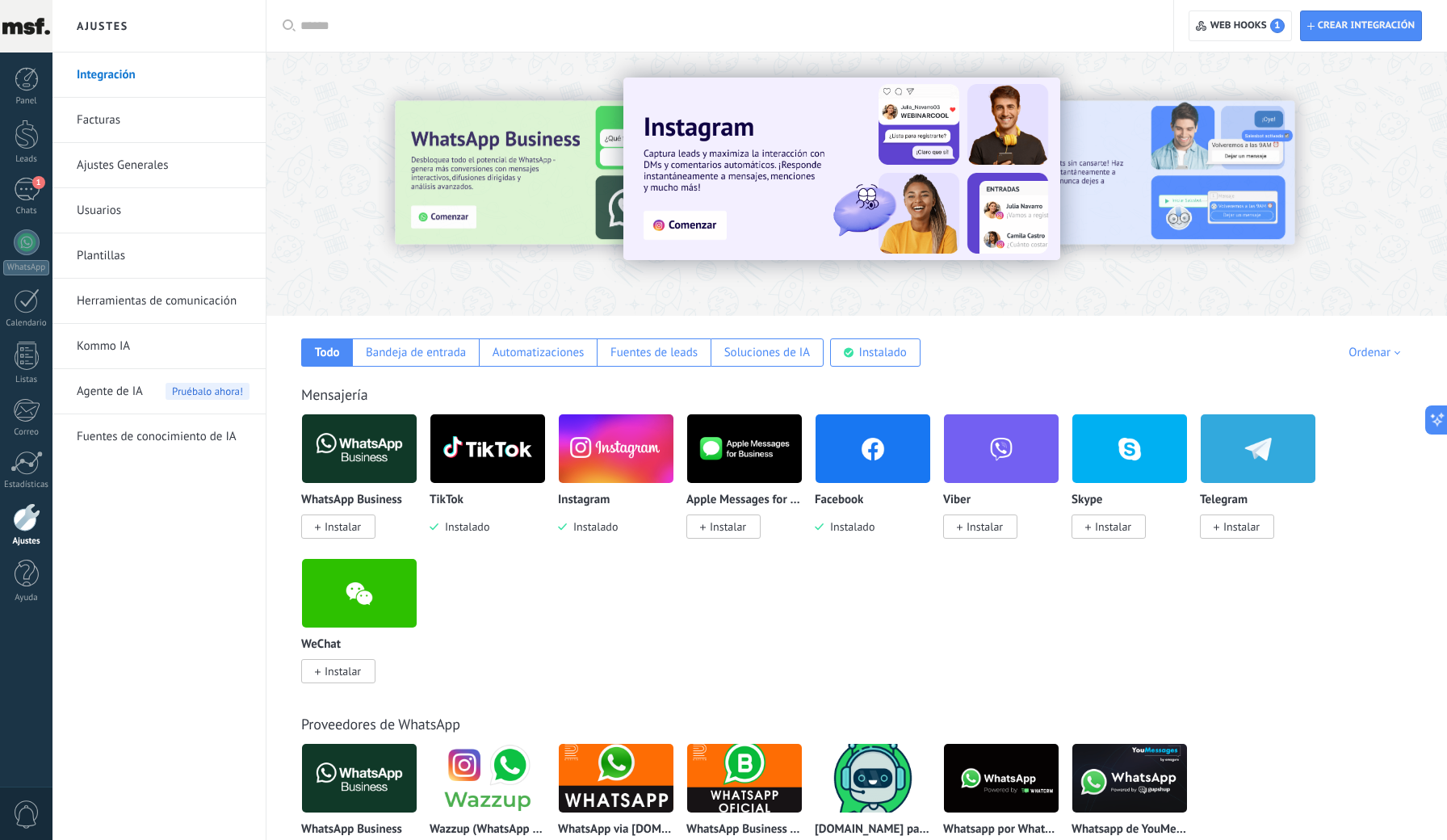
click at [391, 26] on input "text" at bounding box center [725, 26] width 850 height 17
type input "*"
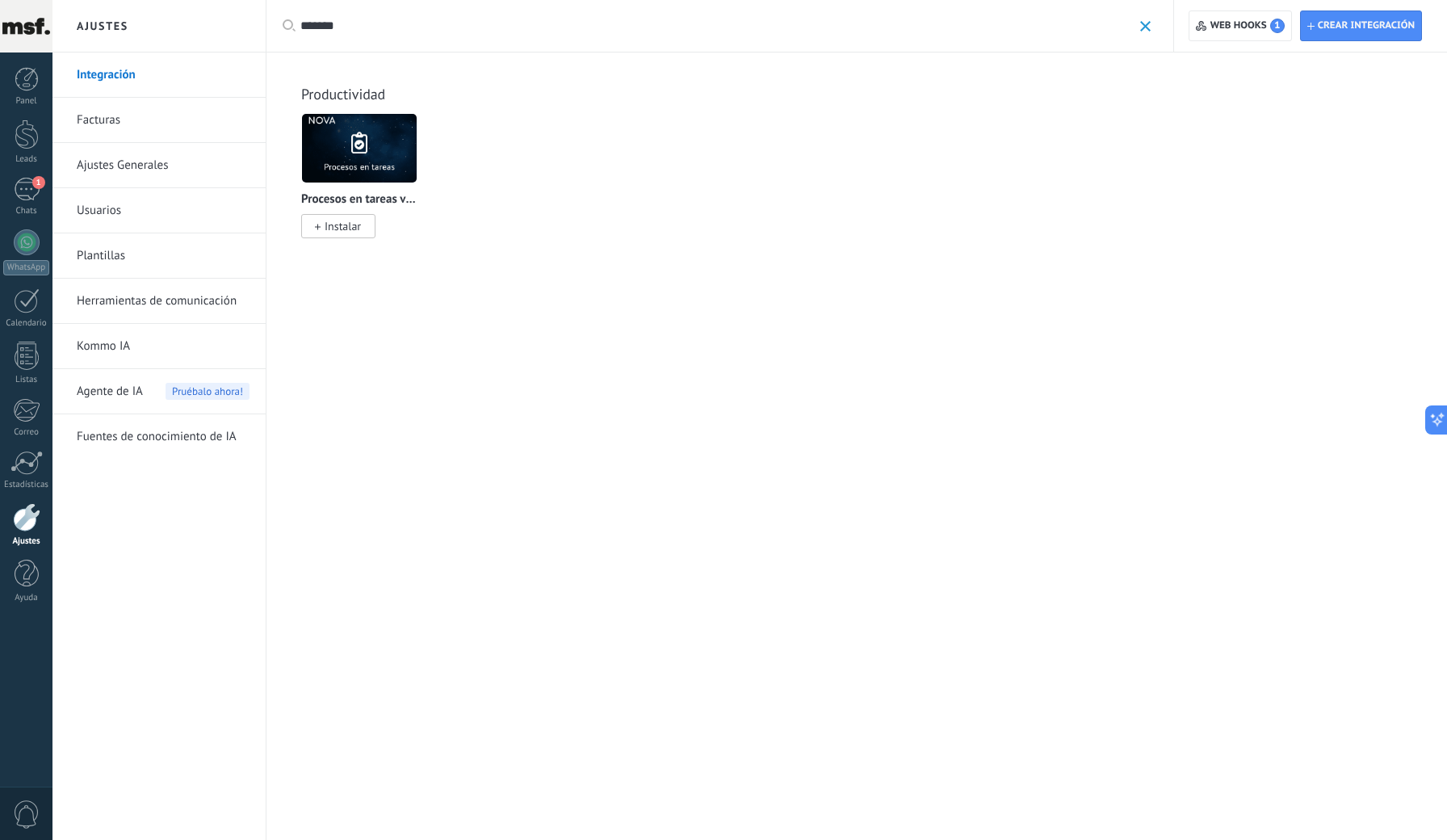
click at [347, 169] on img at bounding box center [359, 148] width 115 height 78
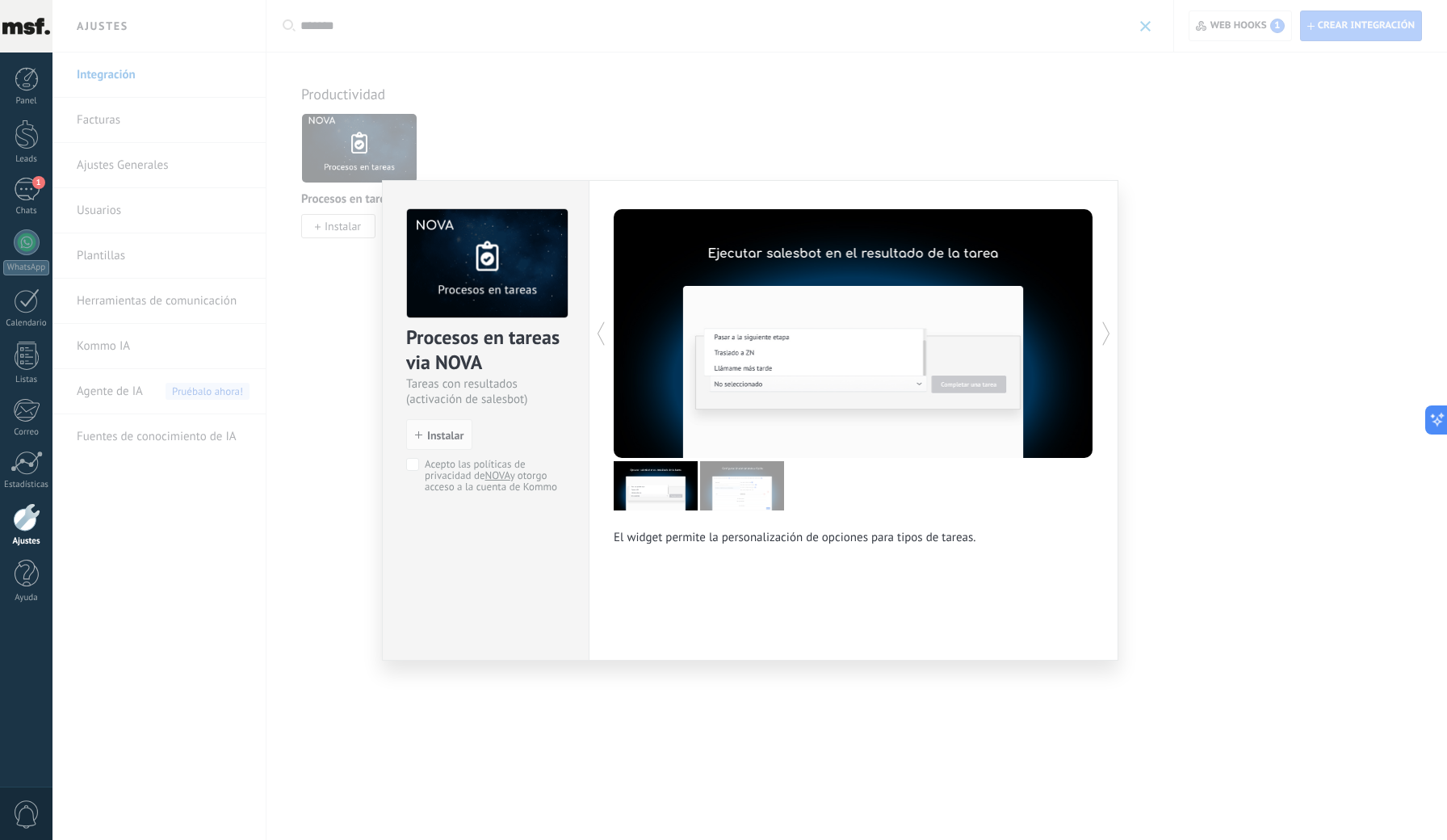
click at [865, 346] on div at bounding box center [974, 333] width 240 height 249
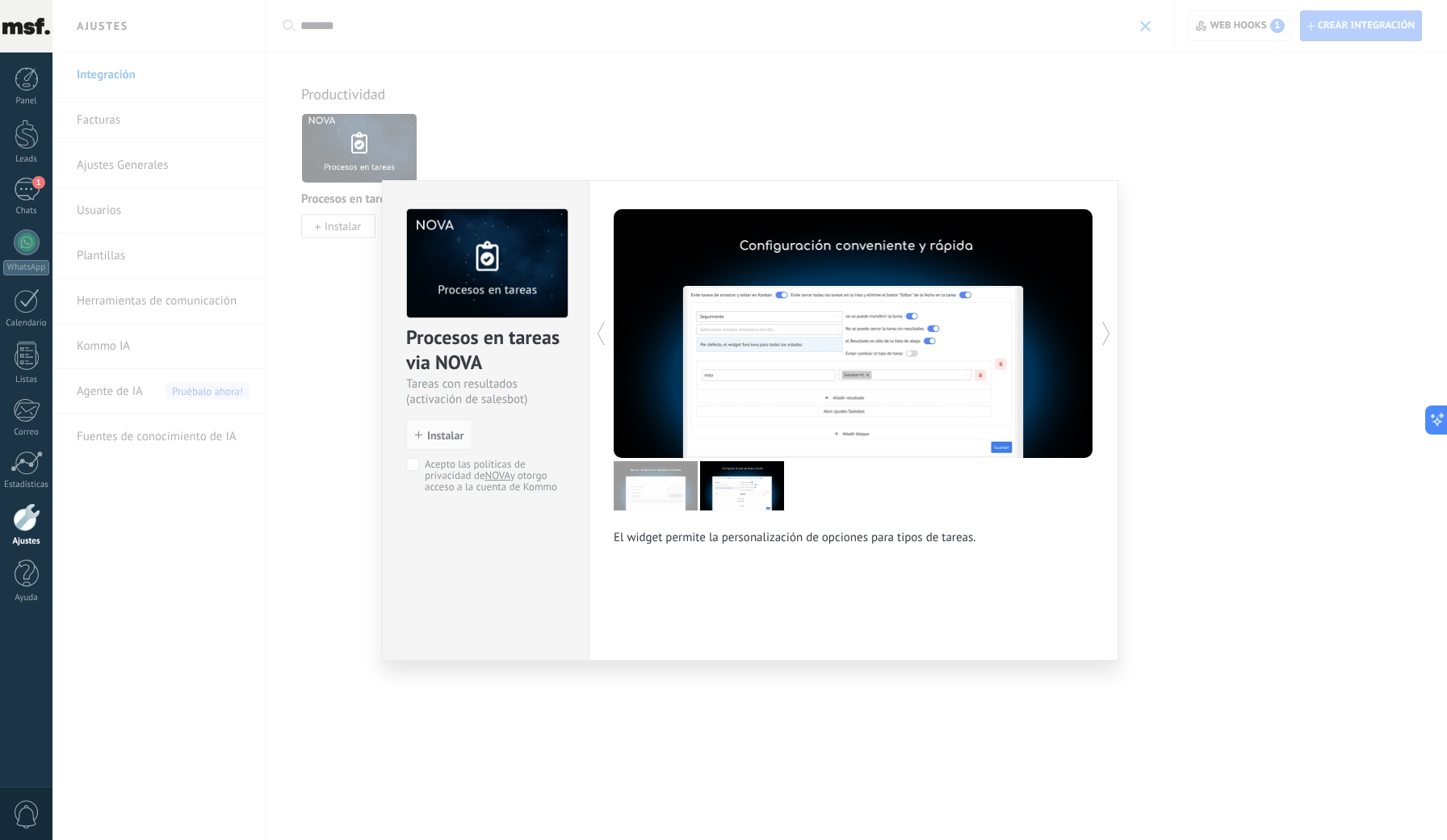
click at [858, 379] on div at bounding box center [974, 333] width 240 height 249
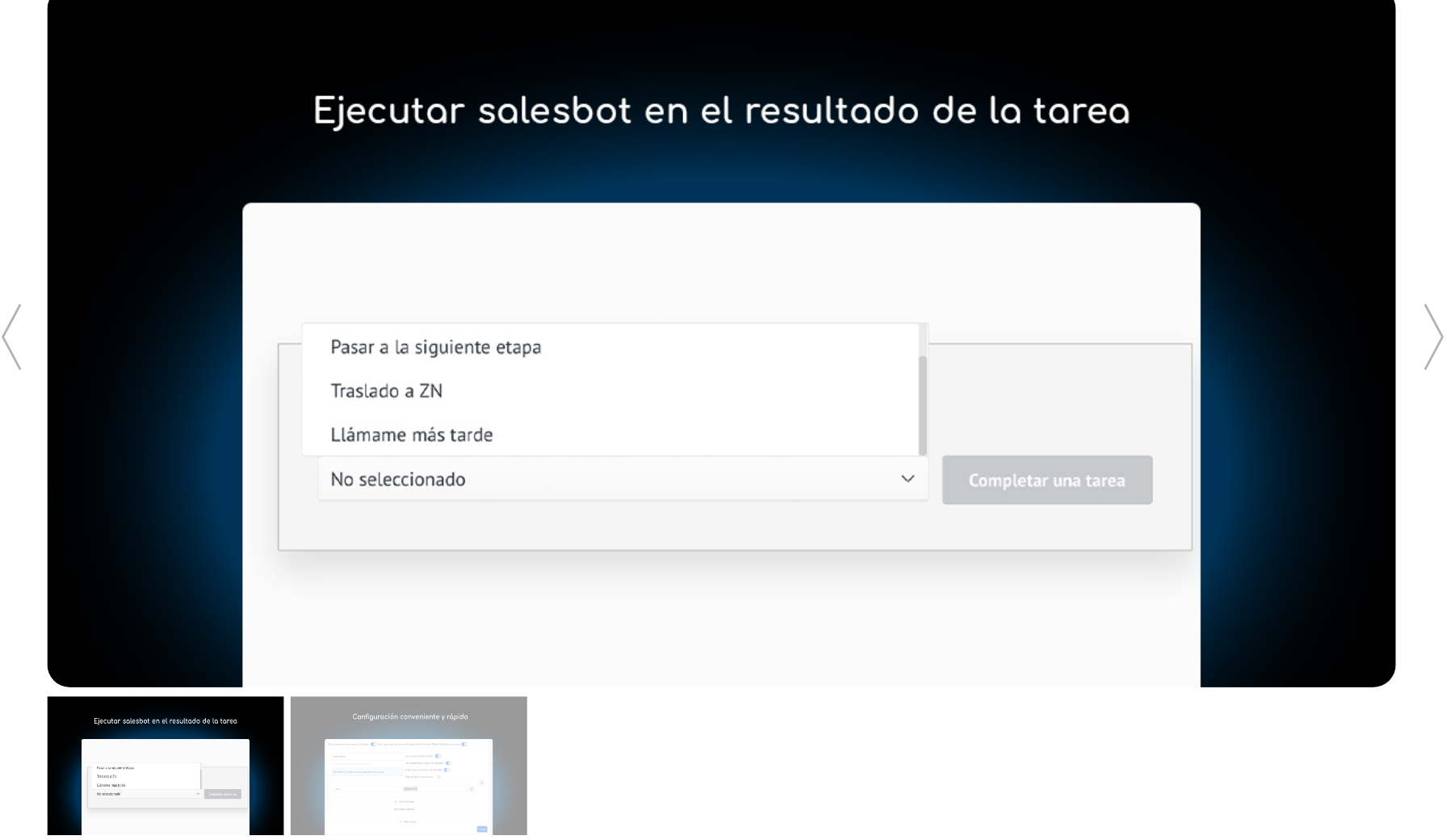
click at [854, 209] on div at bounding box center [974, 333] width 240 height 249
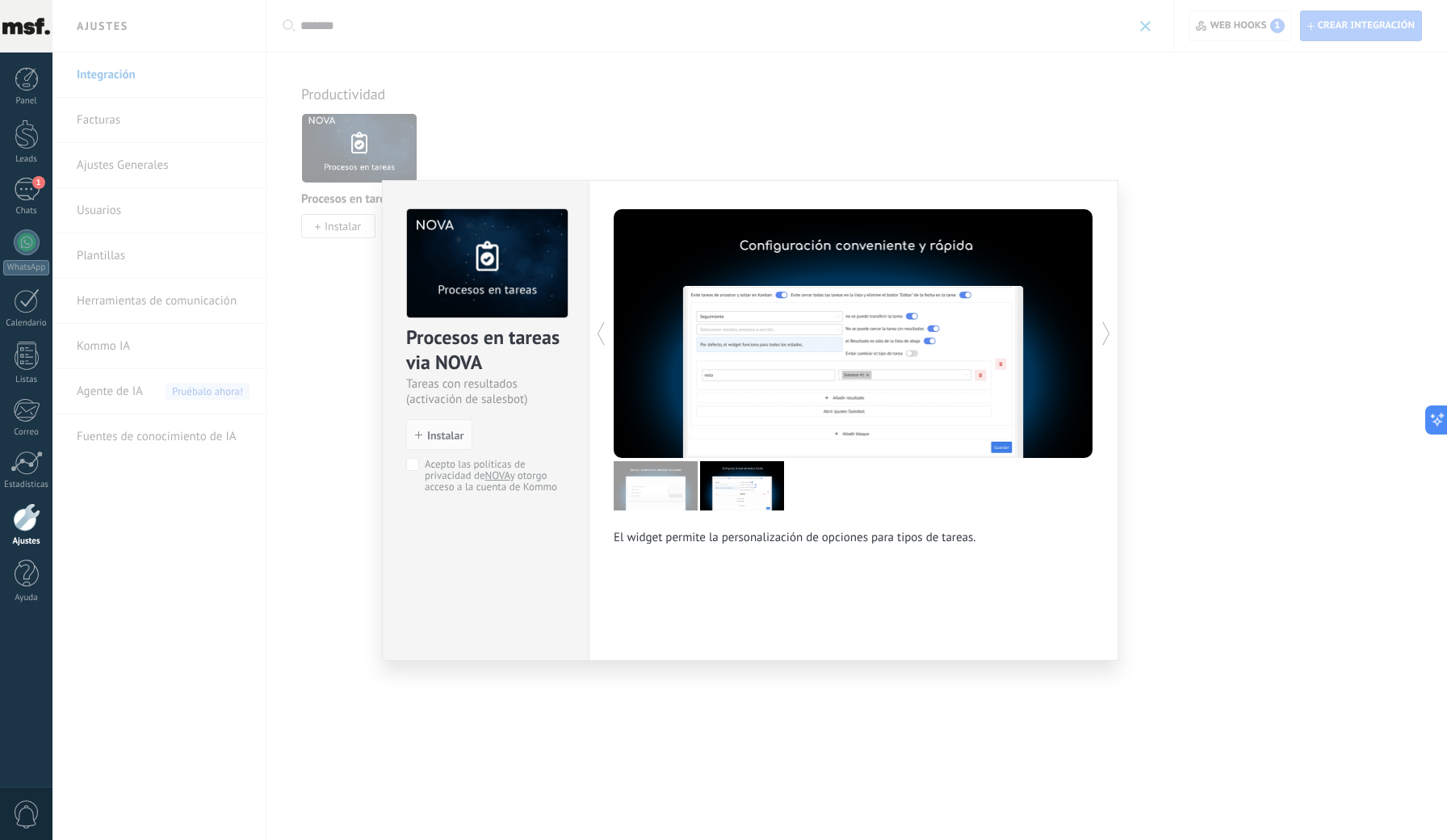
click at [1166, 269] on div "Procesos en tareas via NOVA Tareas con resultados (activación de salesbot) inst…" at bounding box center [749, 420] width 1395 height 840
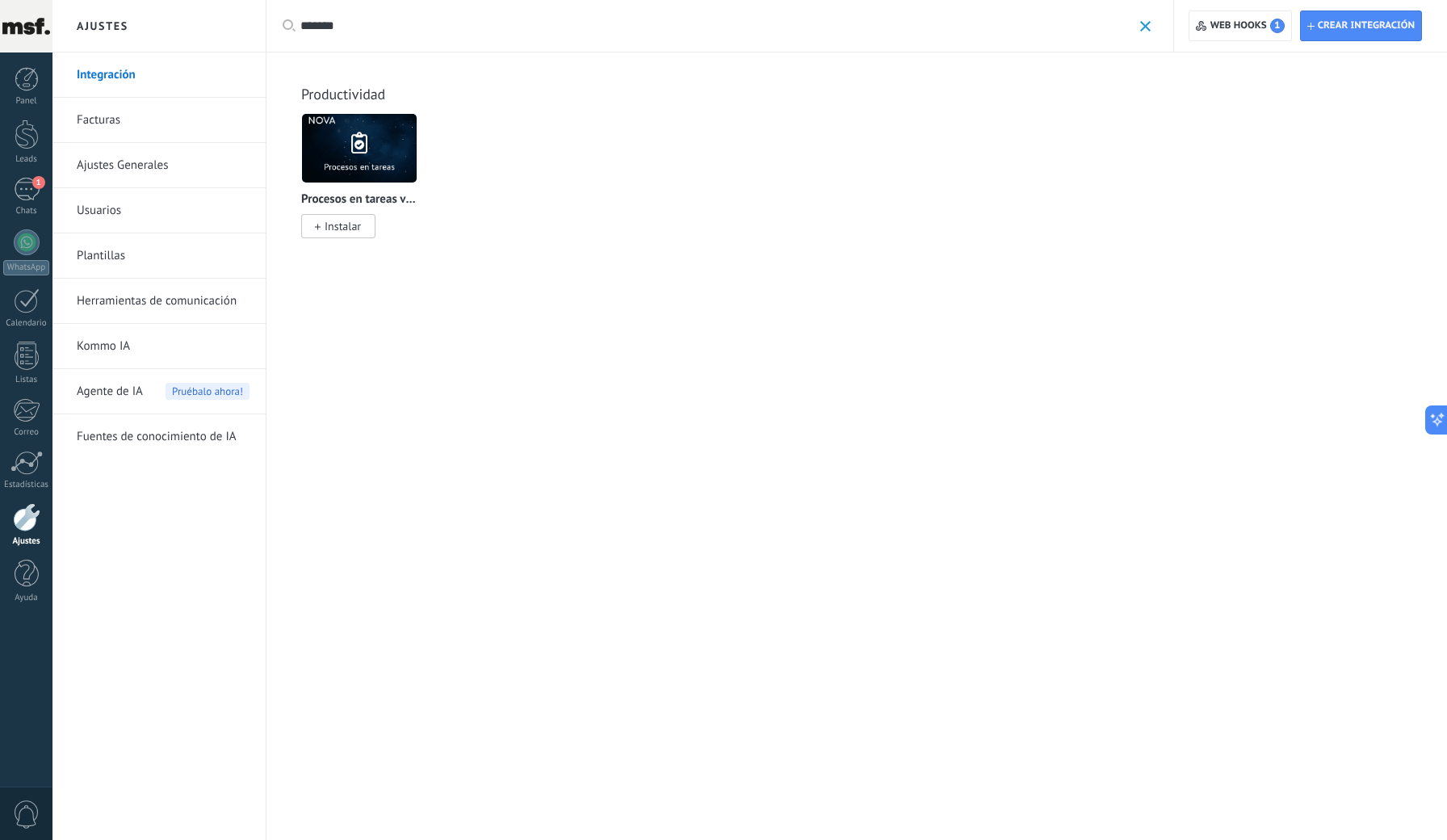
click at [350, 29] on input "*******" at bounding box center [716, 26] width 832 height 17
type input "******"
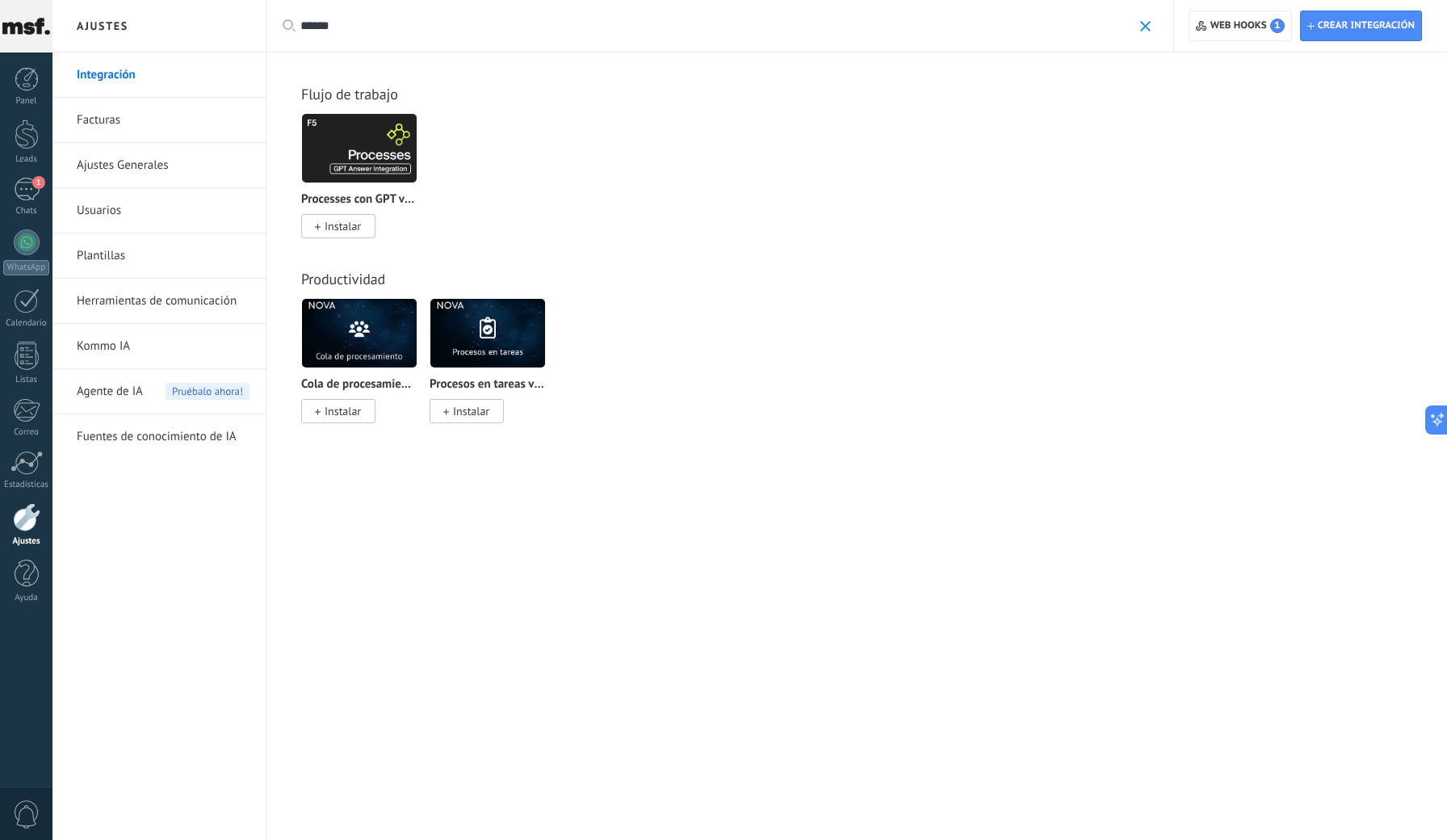
click at [348, 26] on input "******" at bounding box center [716, 26] width 832 height 17
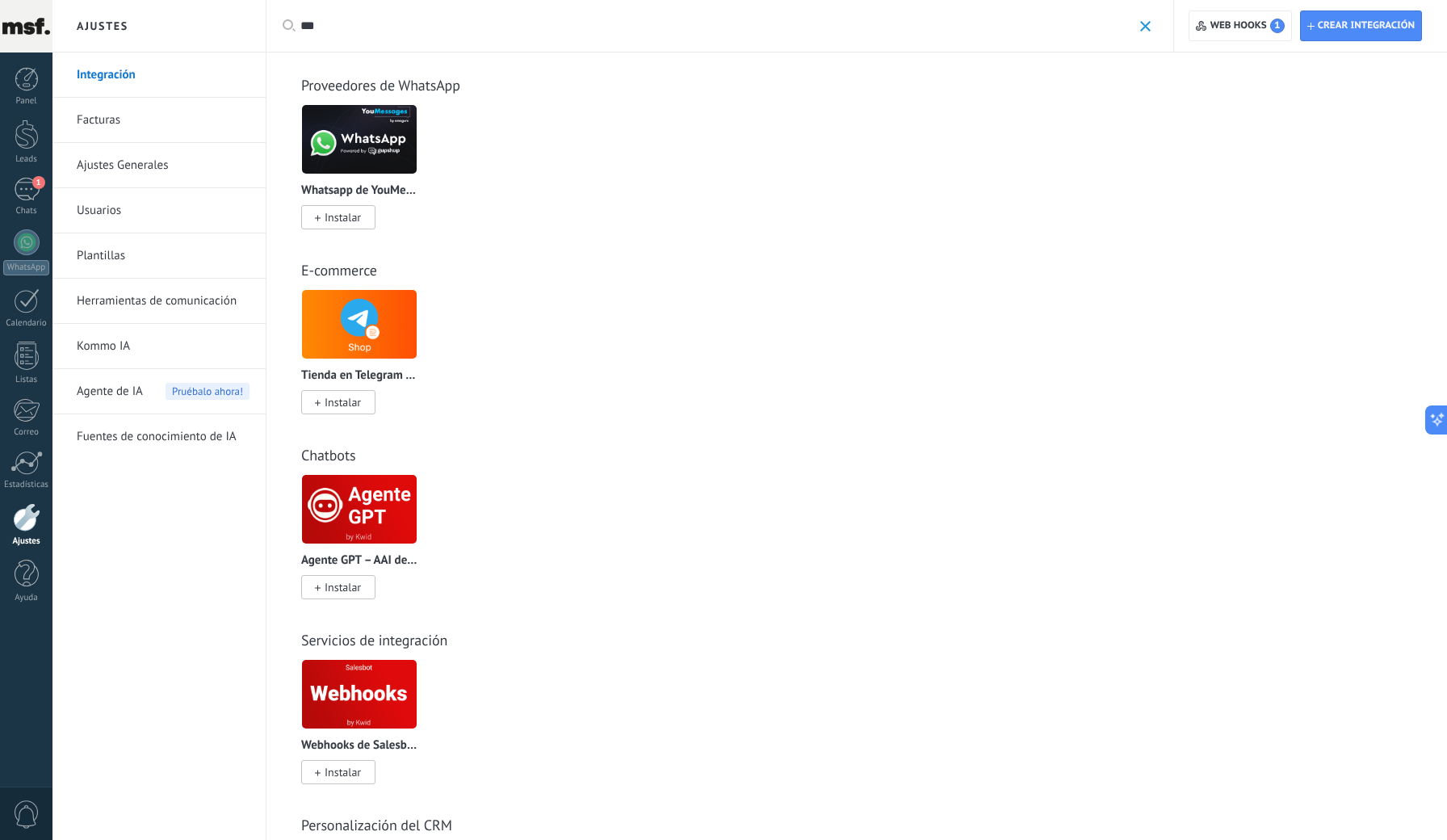
scroll to position [10, 0]
type input "***"
click at [348, 125] on img at bounding box center [359, 138] width 115 height 78
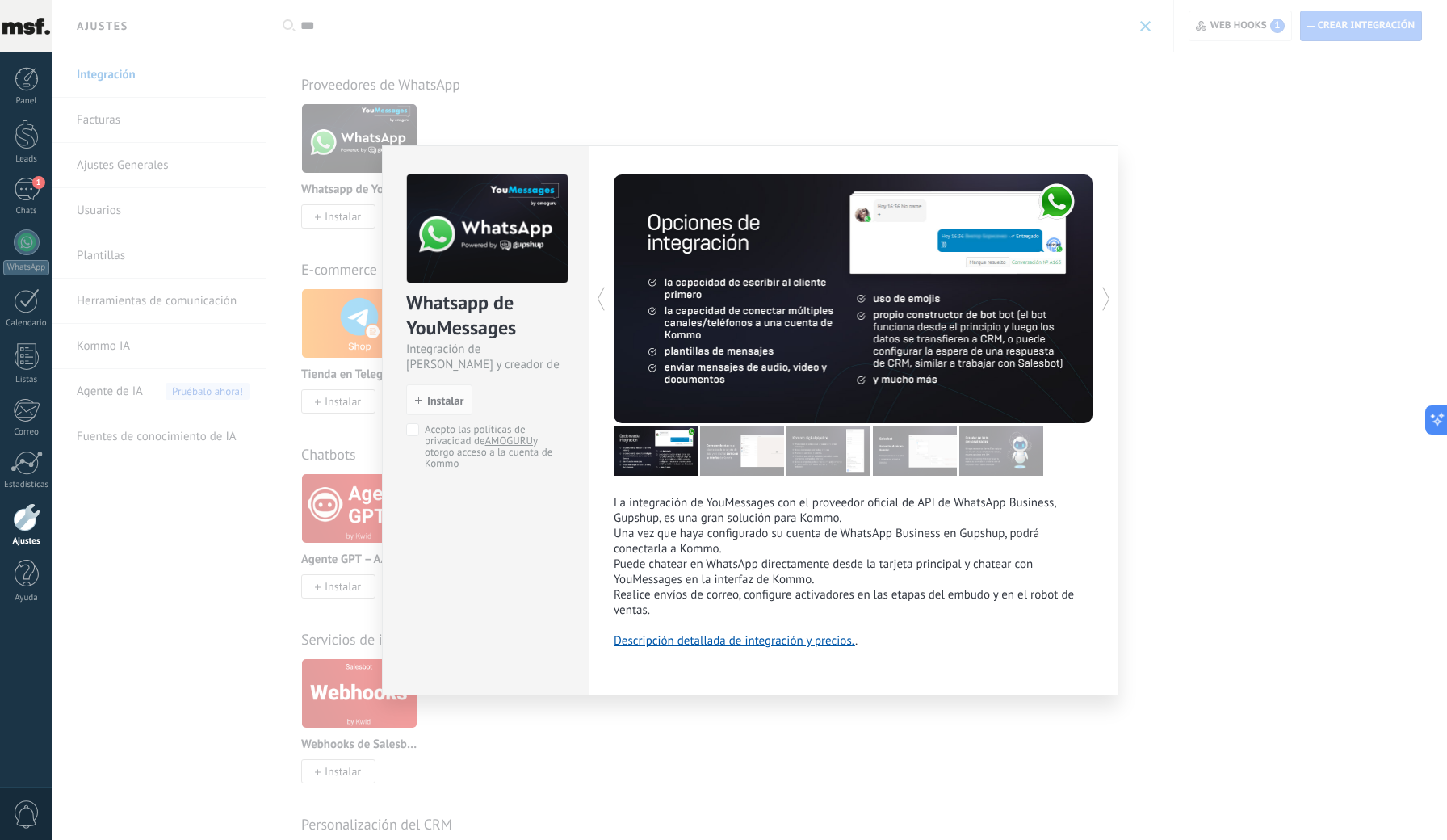
click at [754, 457] on img at bounding box center [742, 451] width 84 height 50
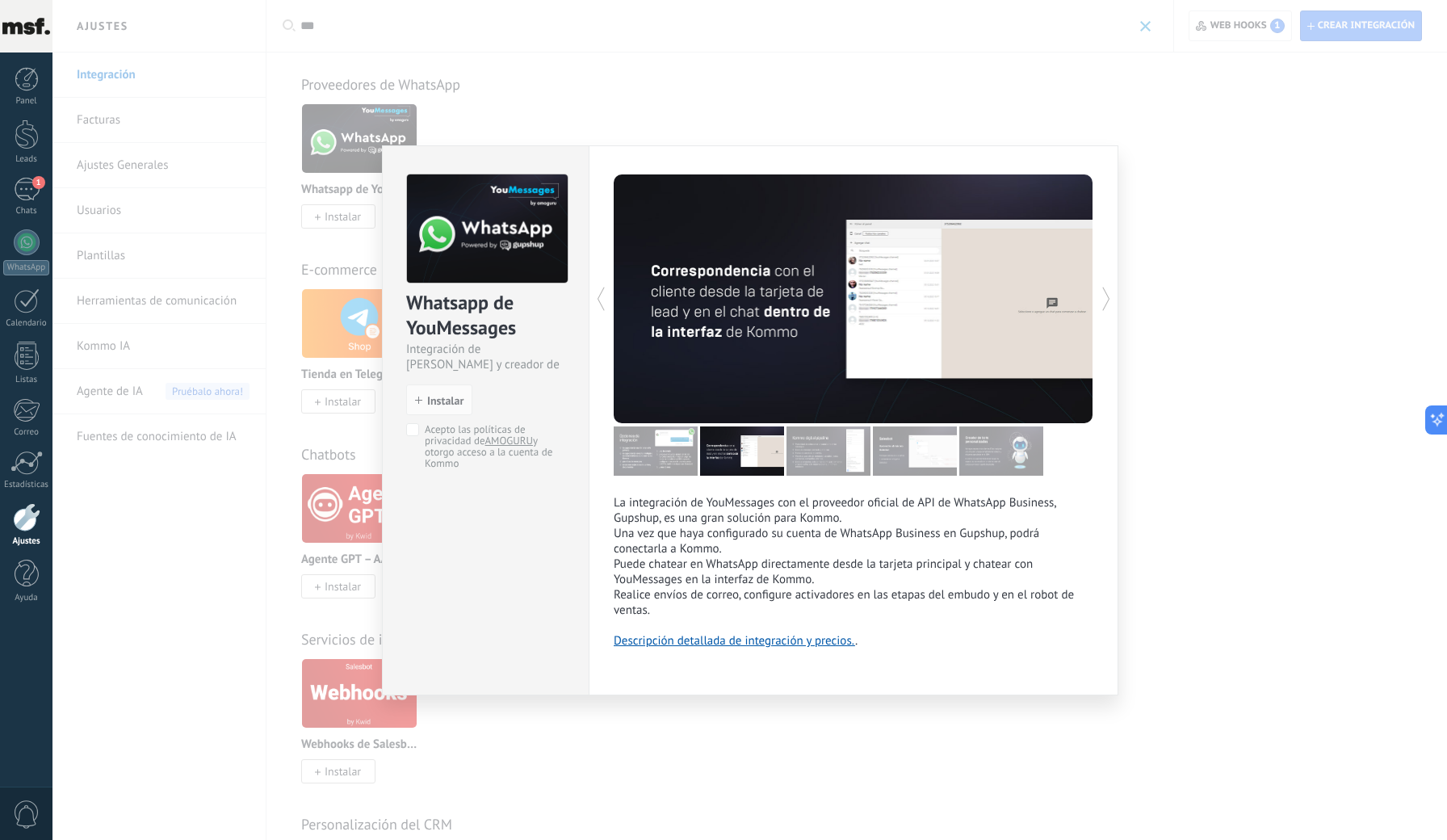
click at [839, 449] on img at bounding box center [829, 451] width 84 height 50
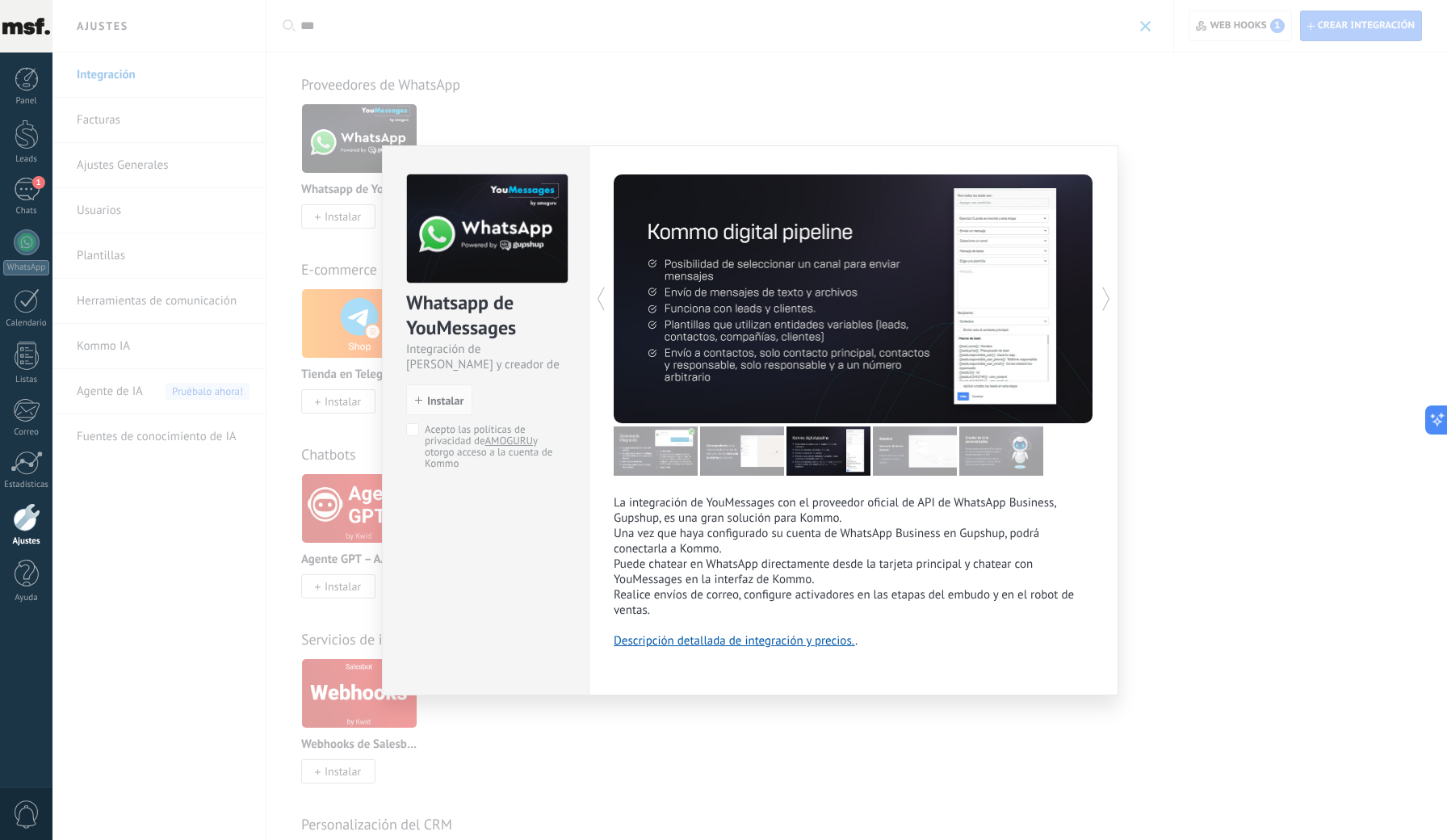
click at [917, 443] on img at bounding box center [915, 451] width 84 height 50
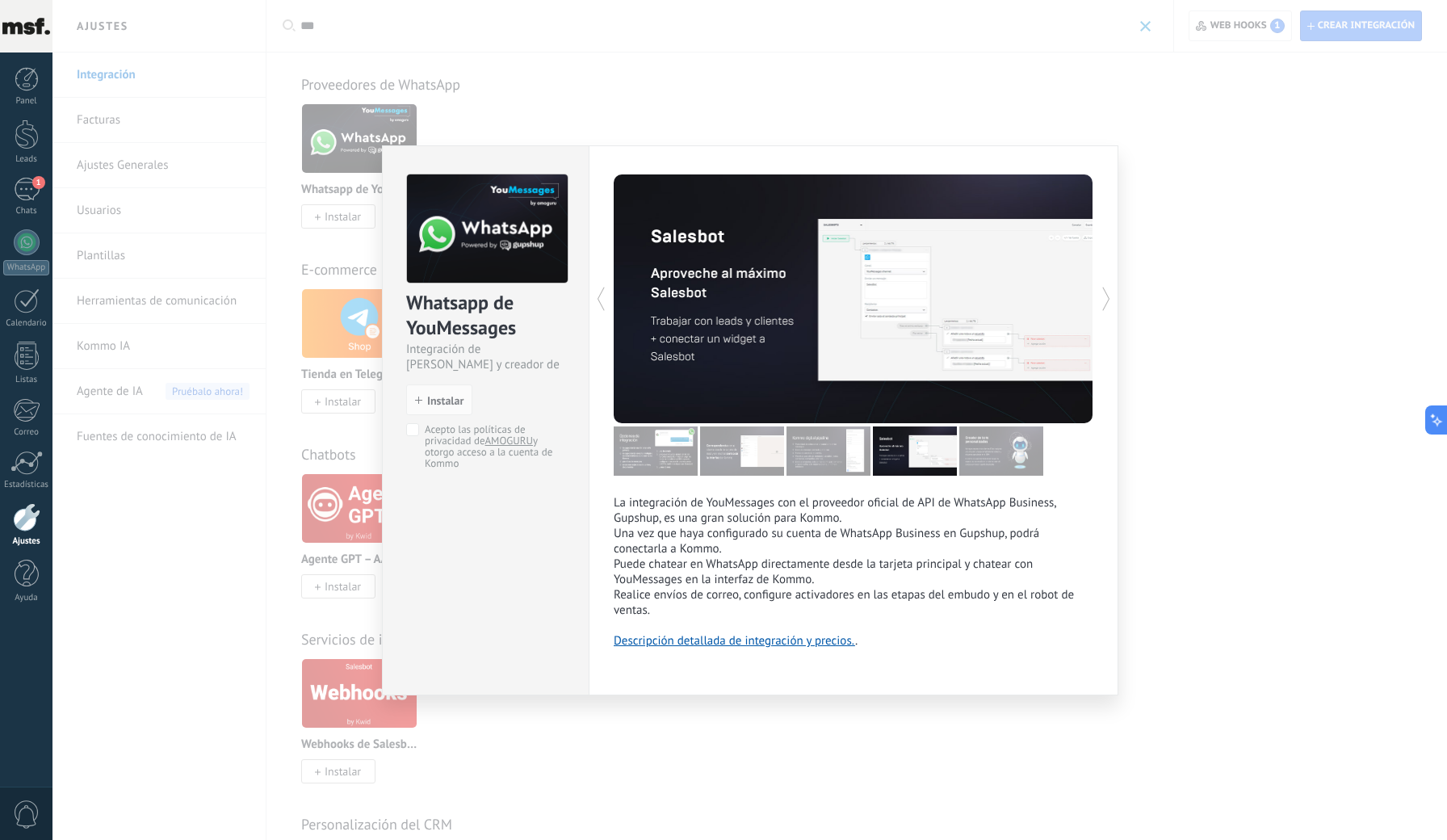
click at [1022, 440] on img at bounding box center [1001, 451] width 84 height 50
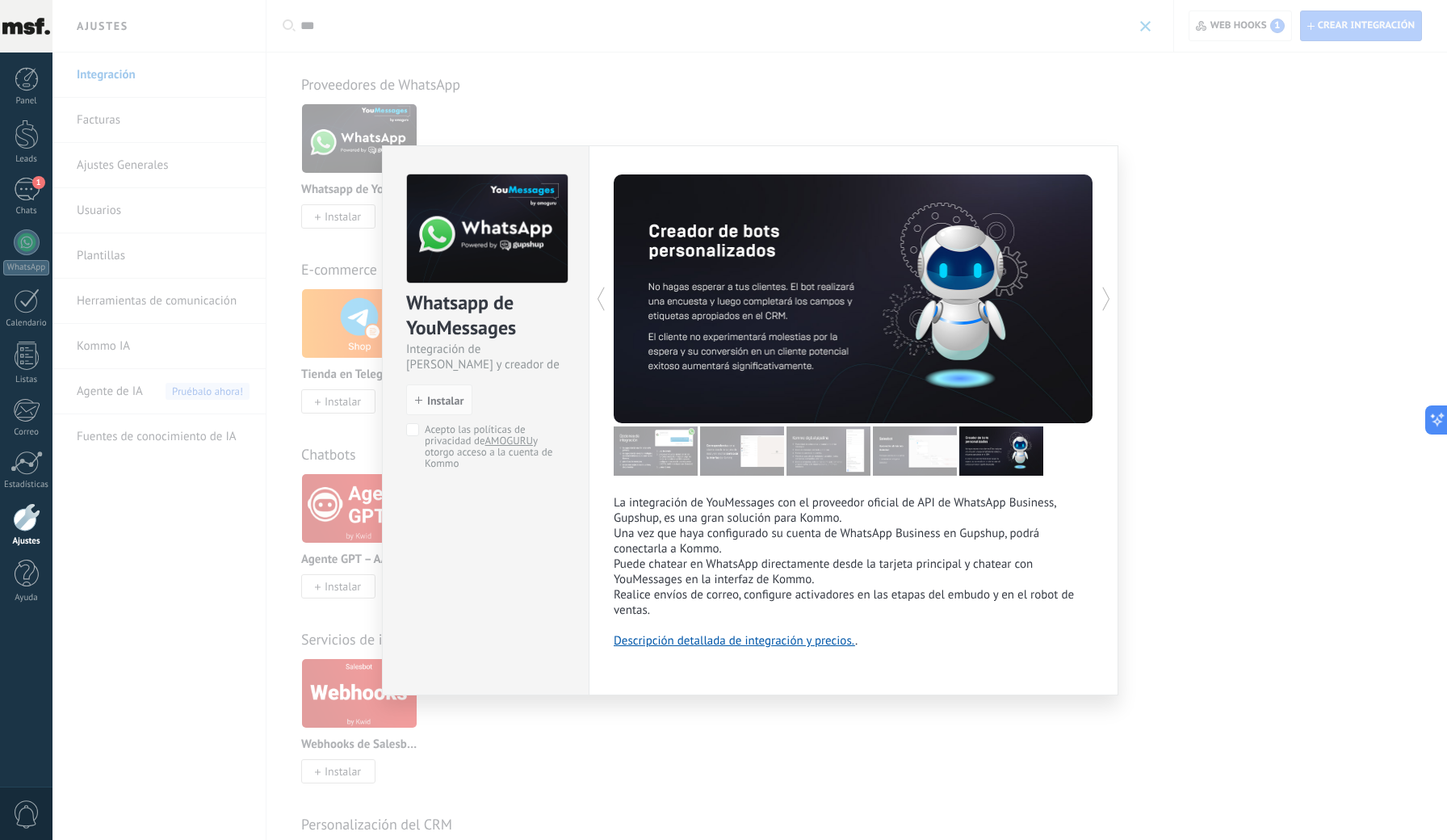
click at [650, 468] on img at bounding box center [656, 451] width 84 height 50
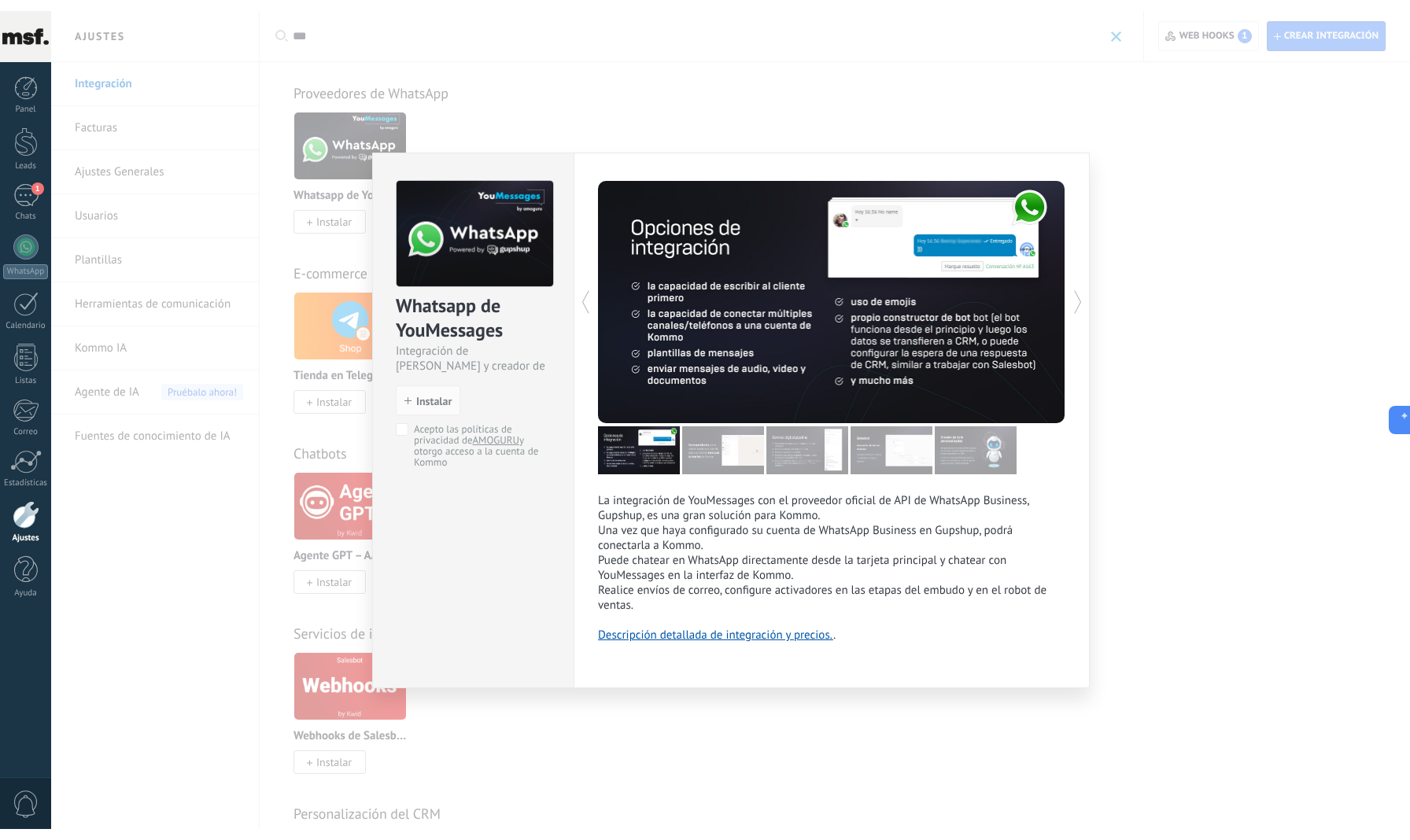
scroll to position [6, 0]
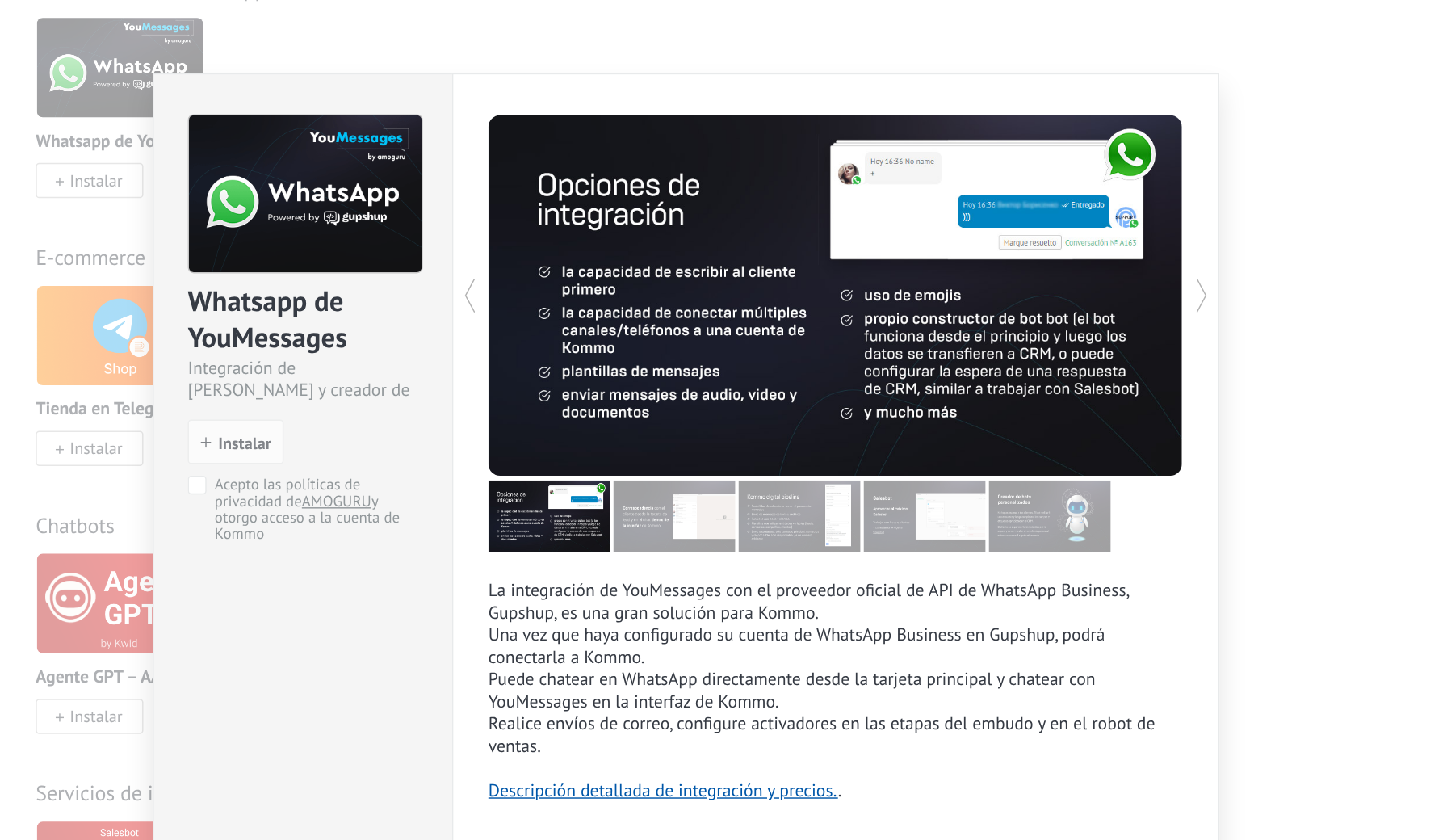
click at [700, 426] on img at bounding box center [742, 451] width 84 height 50
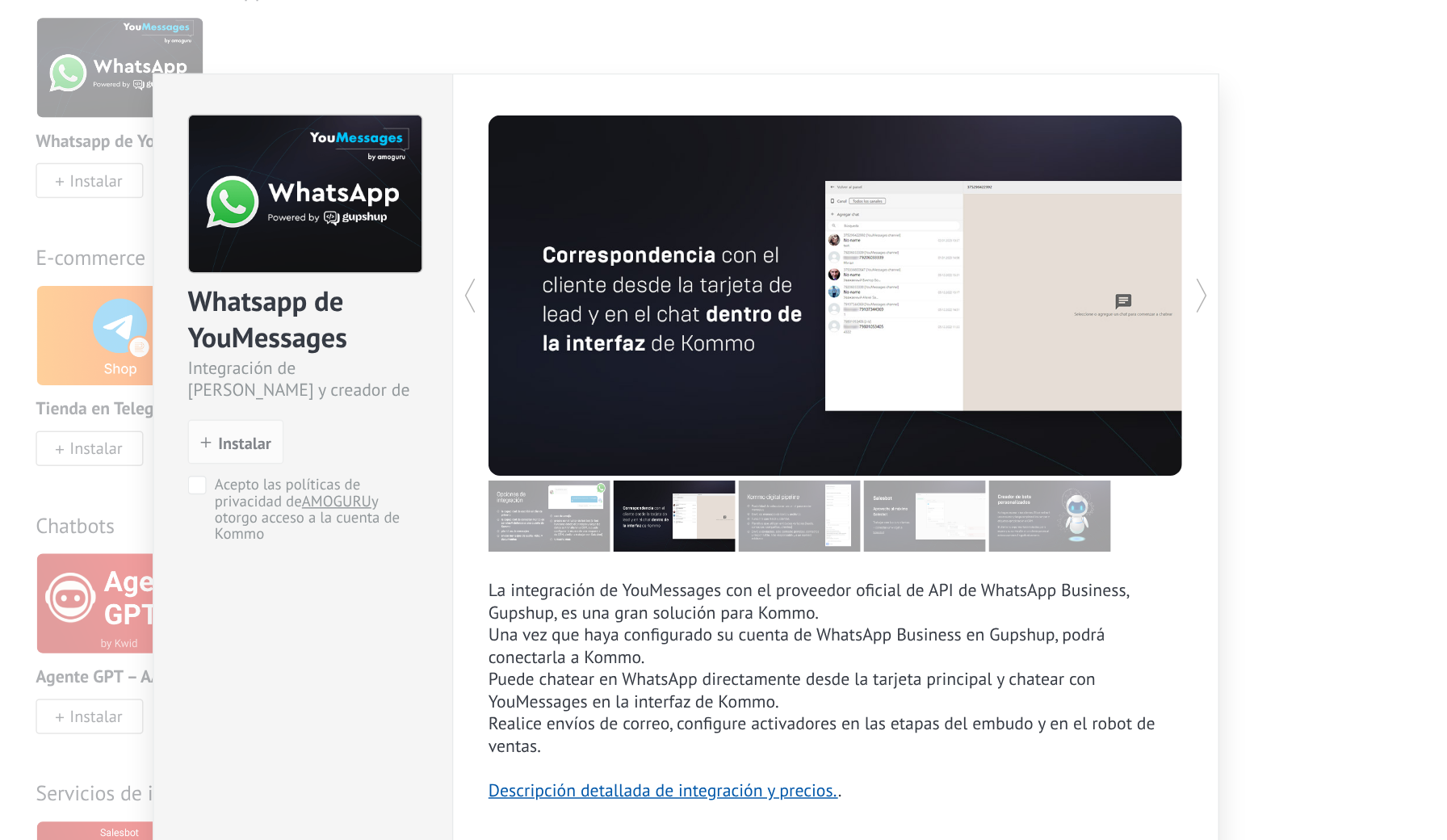
click at [787, 426] on img at bounding box center [829, 451] width 84 height 50
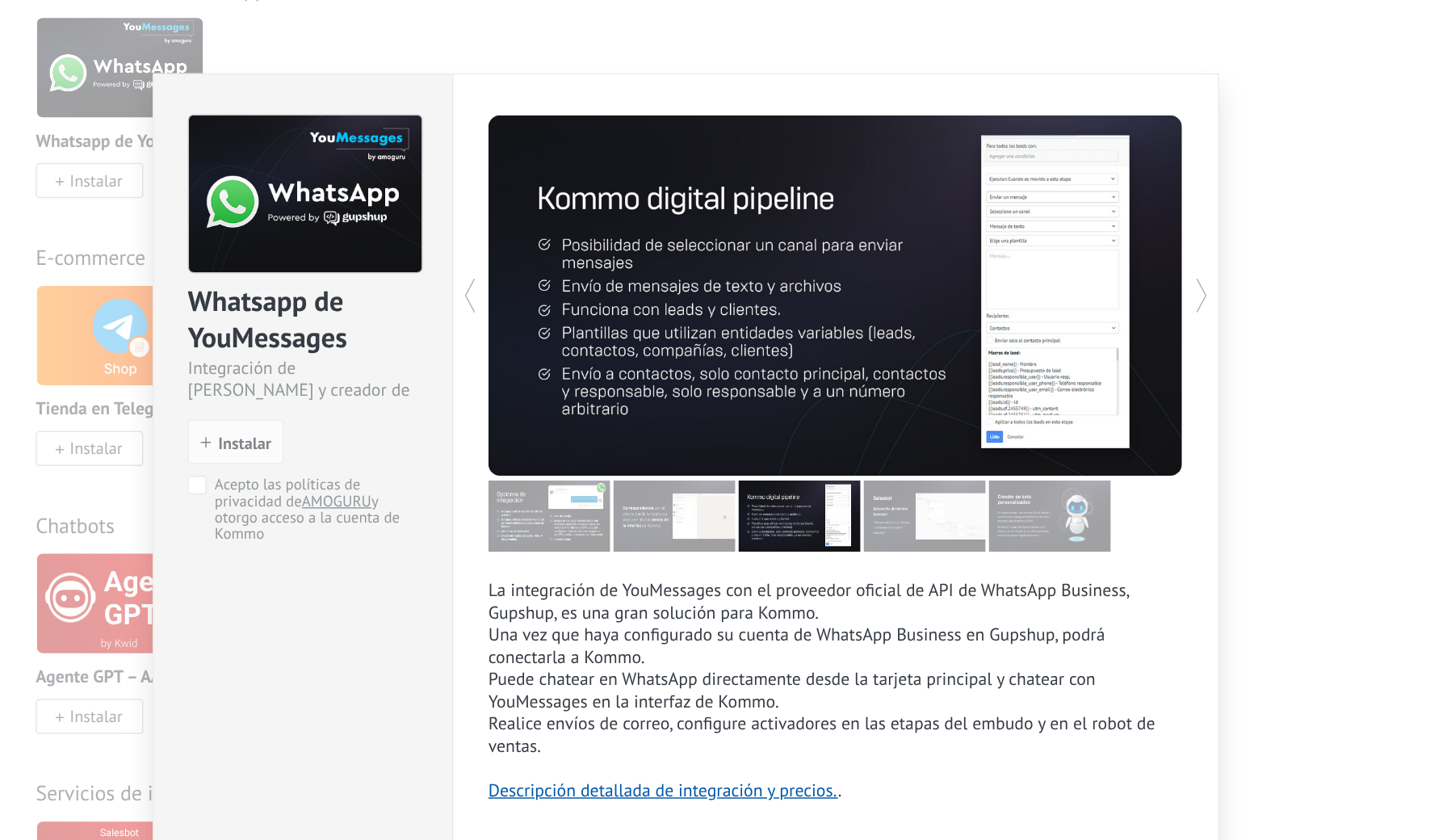
click at [873, 426] on img at bounding box center [915, 451] width 84 height 50
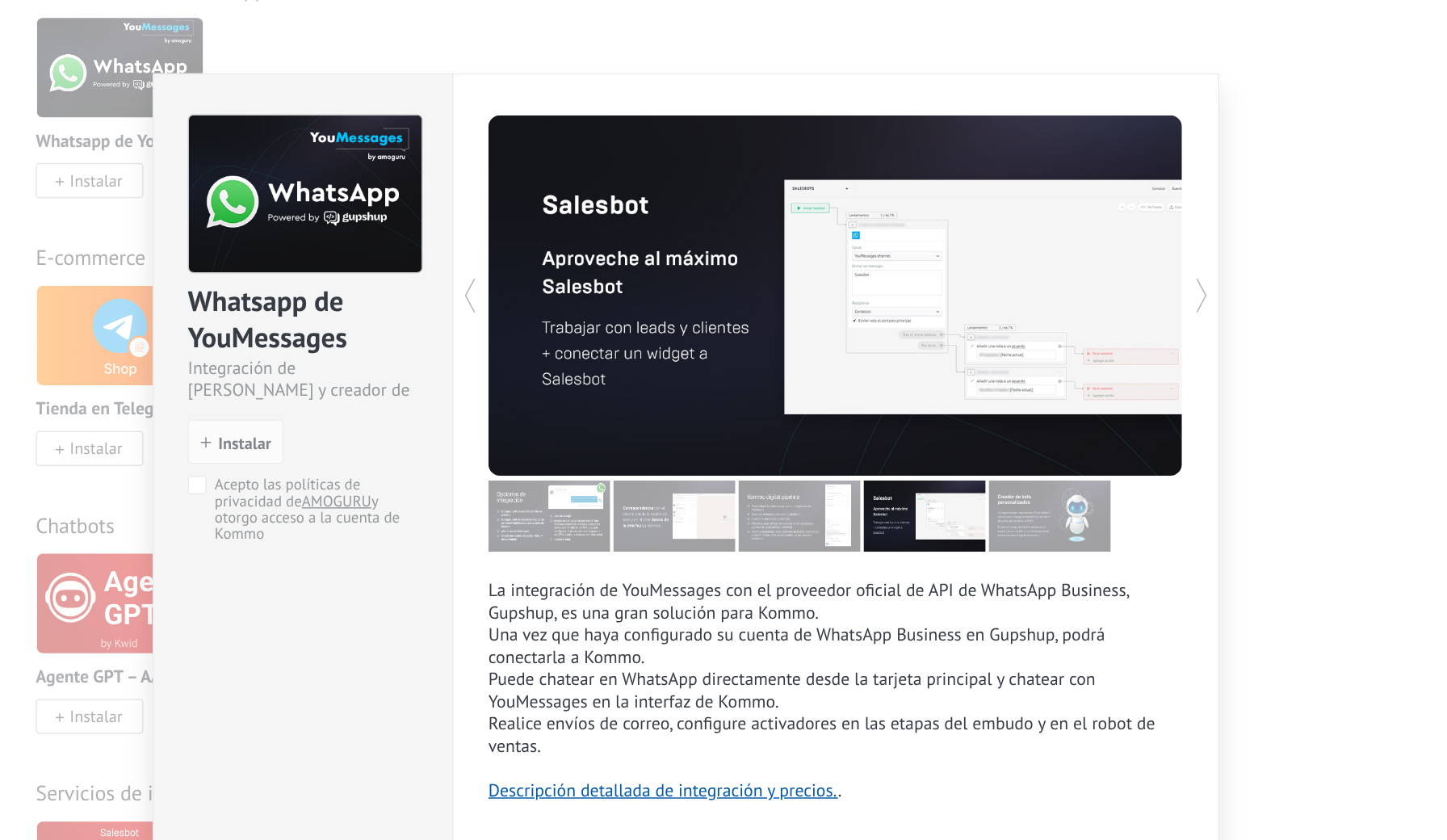
click at [959, 426] on img at bounding box center [1001, 451] width 84 height 50
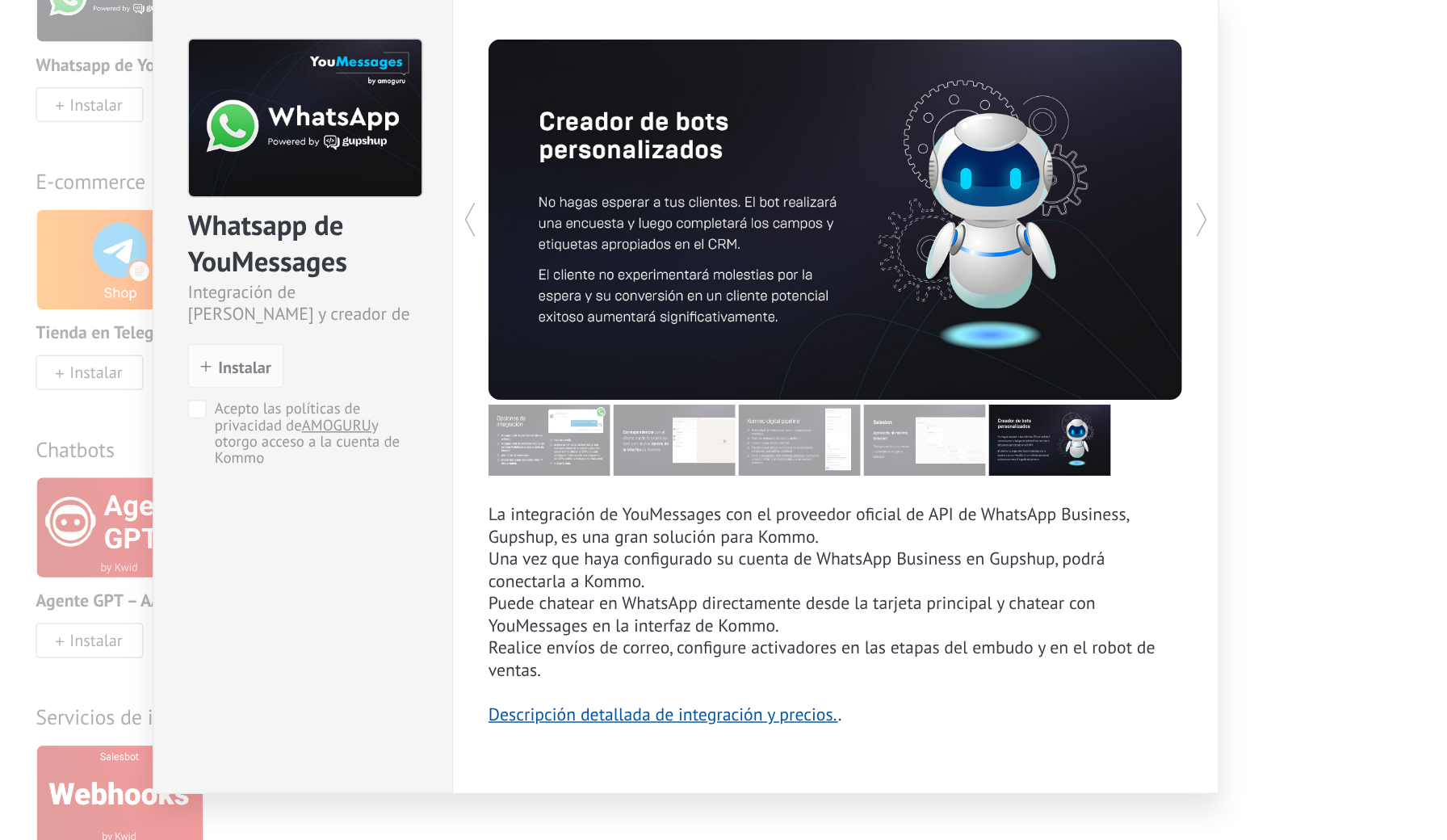
click at [613, 633] on link "Descripción detallada de integración y precios." at bounding box center [734, 640] width 241 height 16
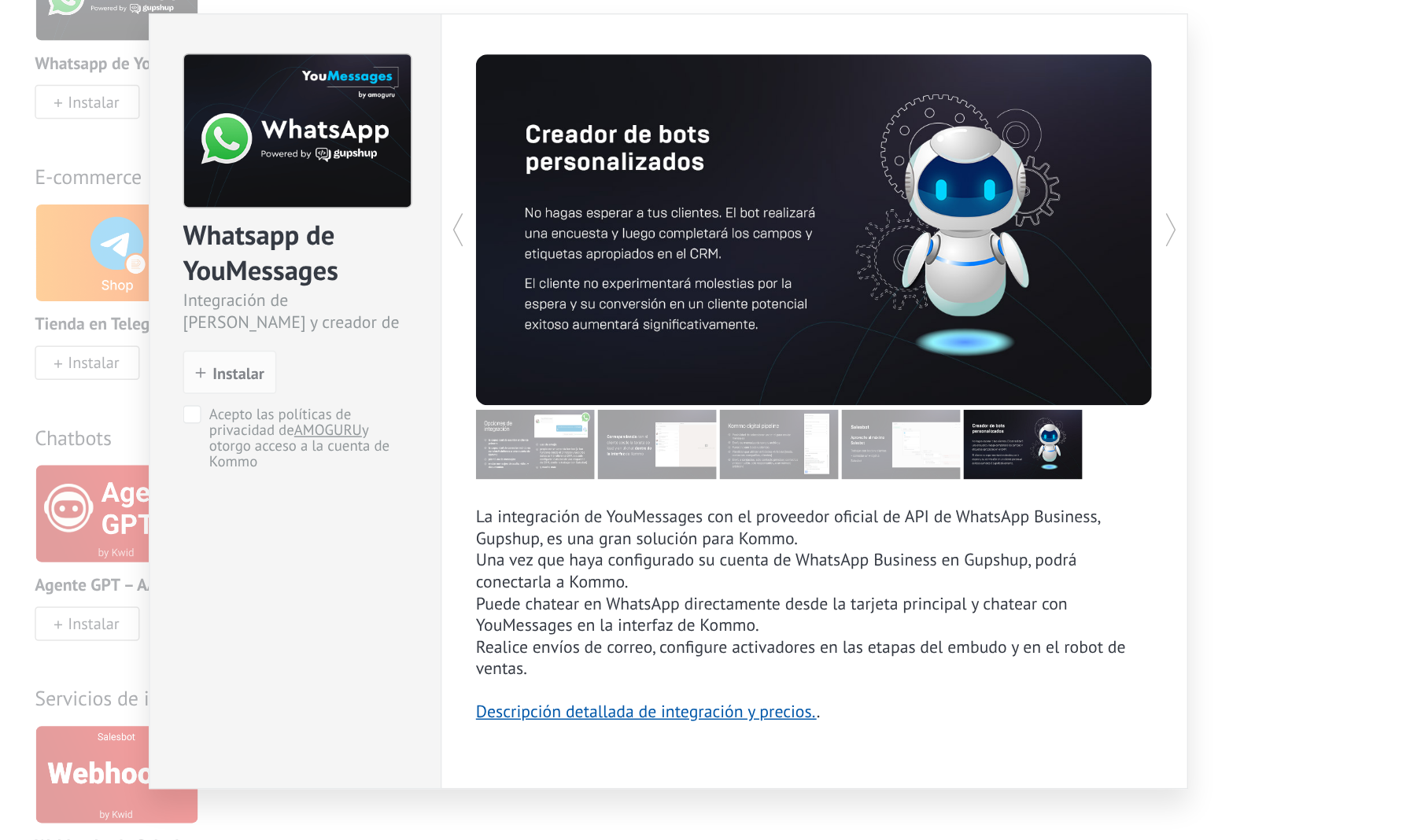
click at [858, 115] on div "Whatsapp de YouMessages Integración de Whatsapp y creador de bots install Insta…" at bounding box center [730, 420] width 1359 height 840
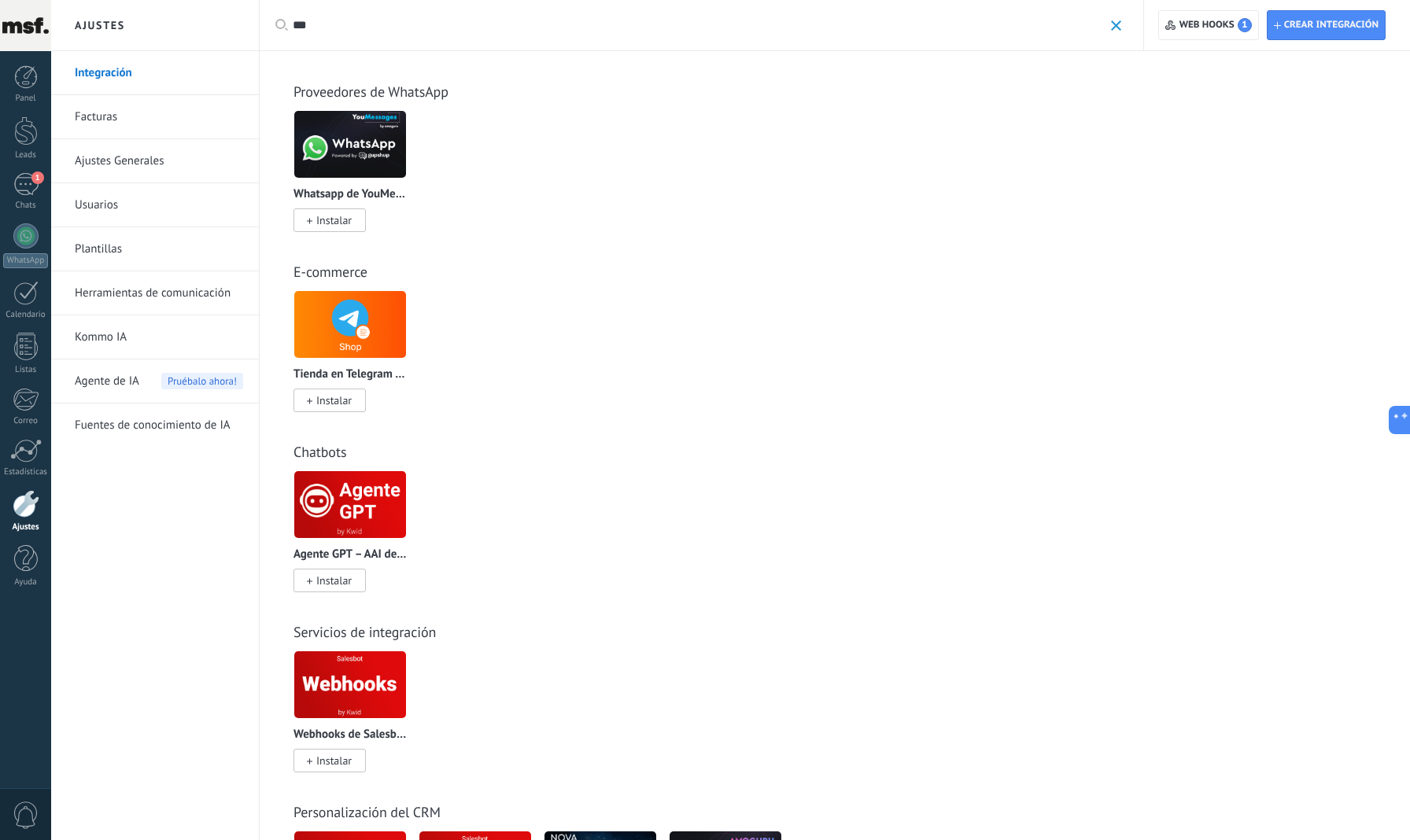
scroll to position [0, 0]
click at [132, 382] on span "Agente de IA" at bounding box center [107, 381] width 64 height 44
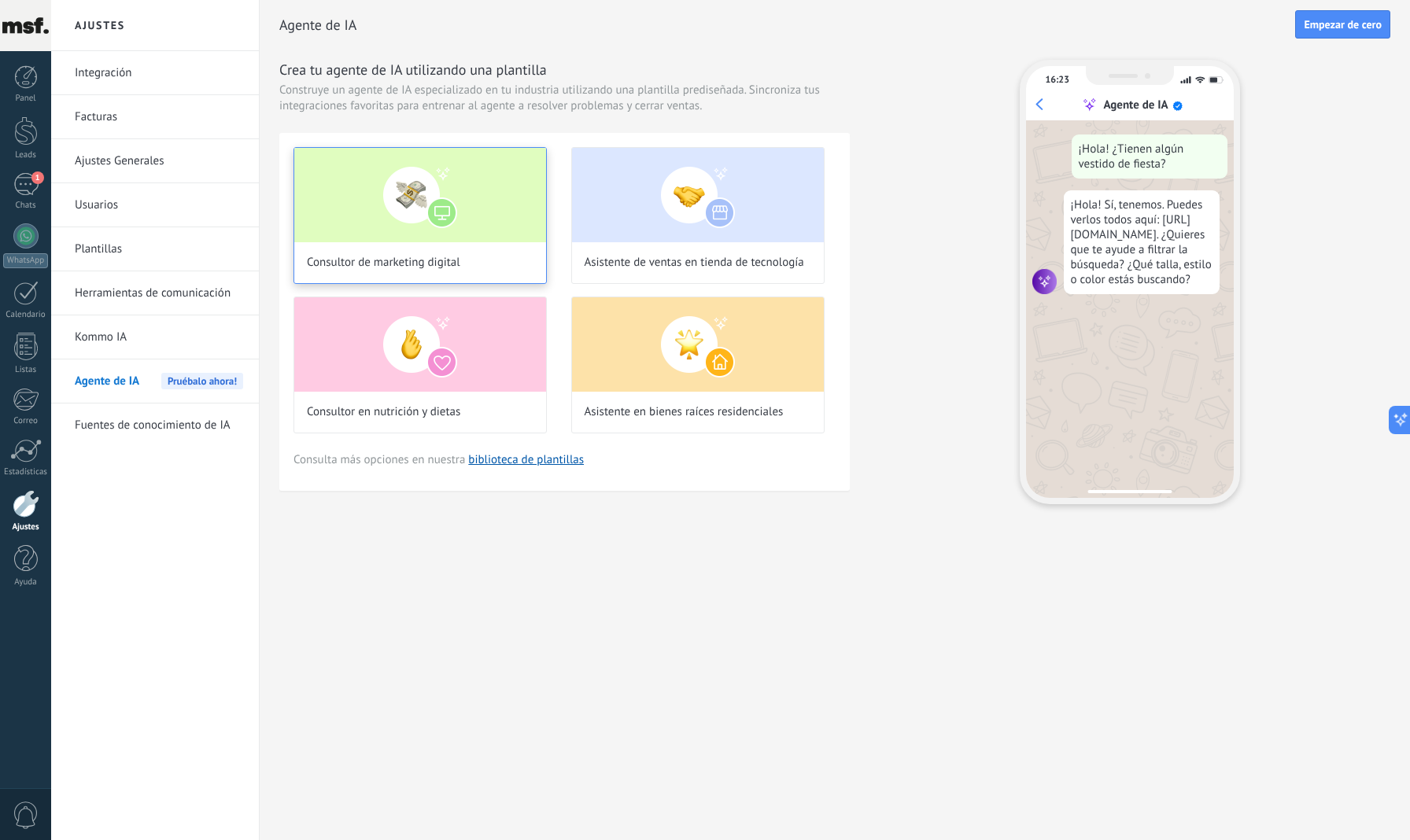
click at [482, 209] on img at bounding box center [420, 196] width 252 height 95
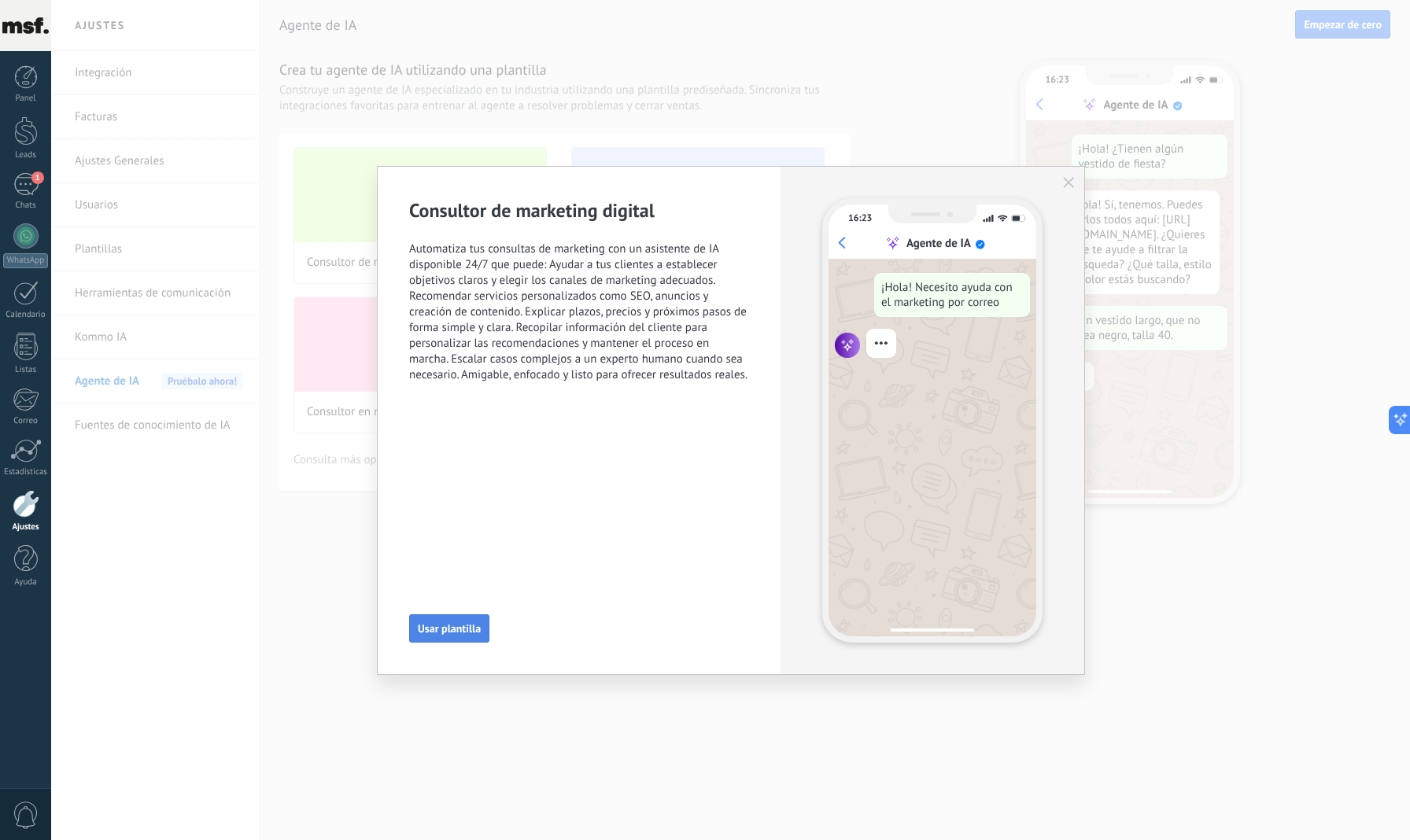
click at [450, 617] on button "Usar plantilla" at bounding box center [449, 629] width 80 height 29
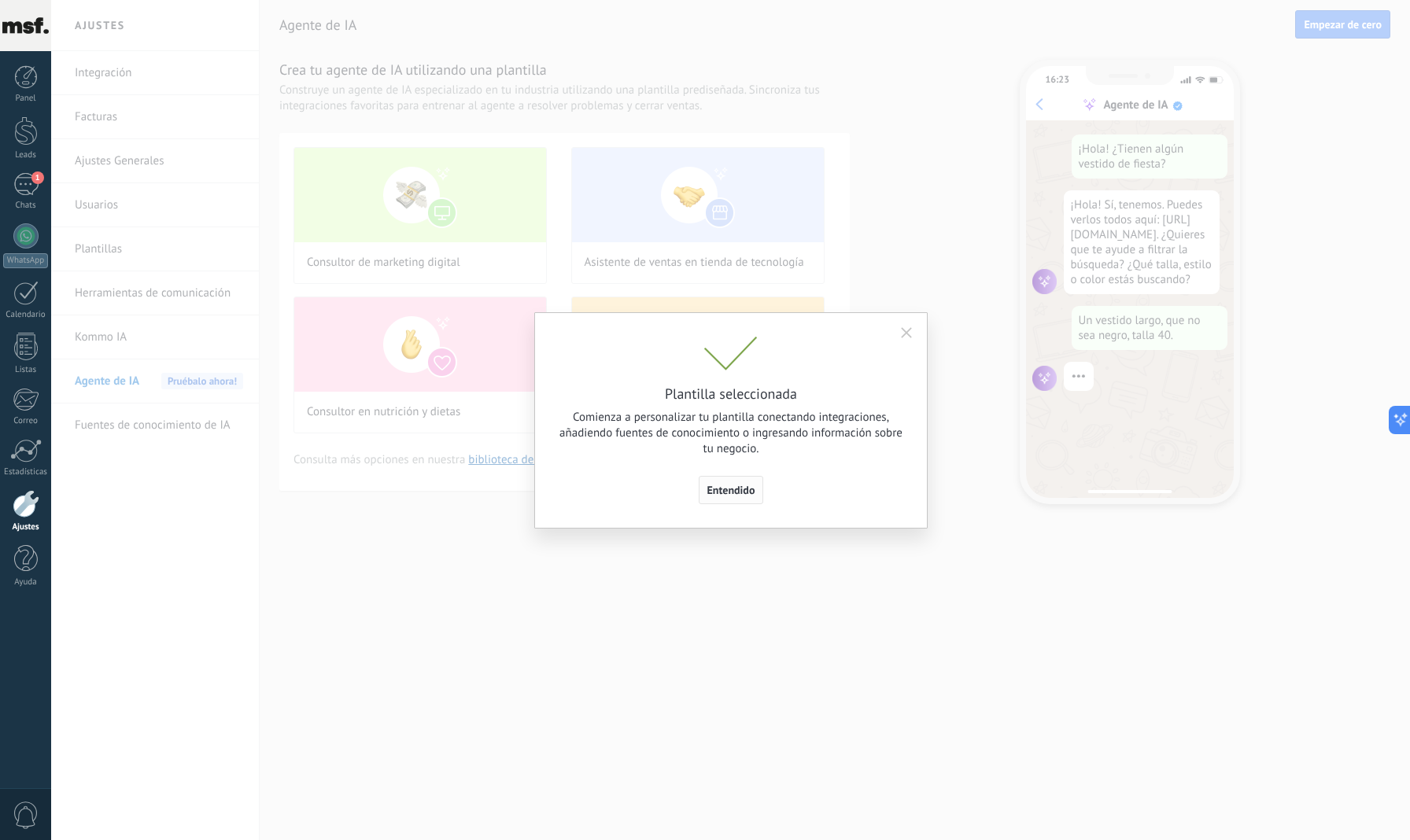
click at [743, 491] on span "Entendido" at bounding box center [732, 490] width 48 height 11
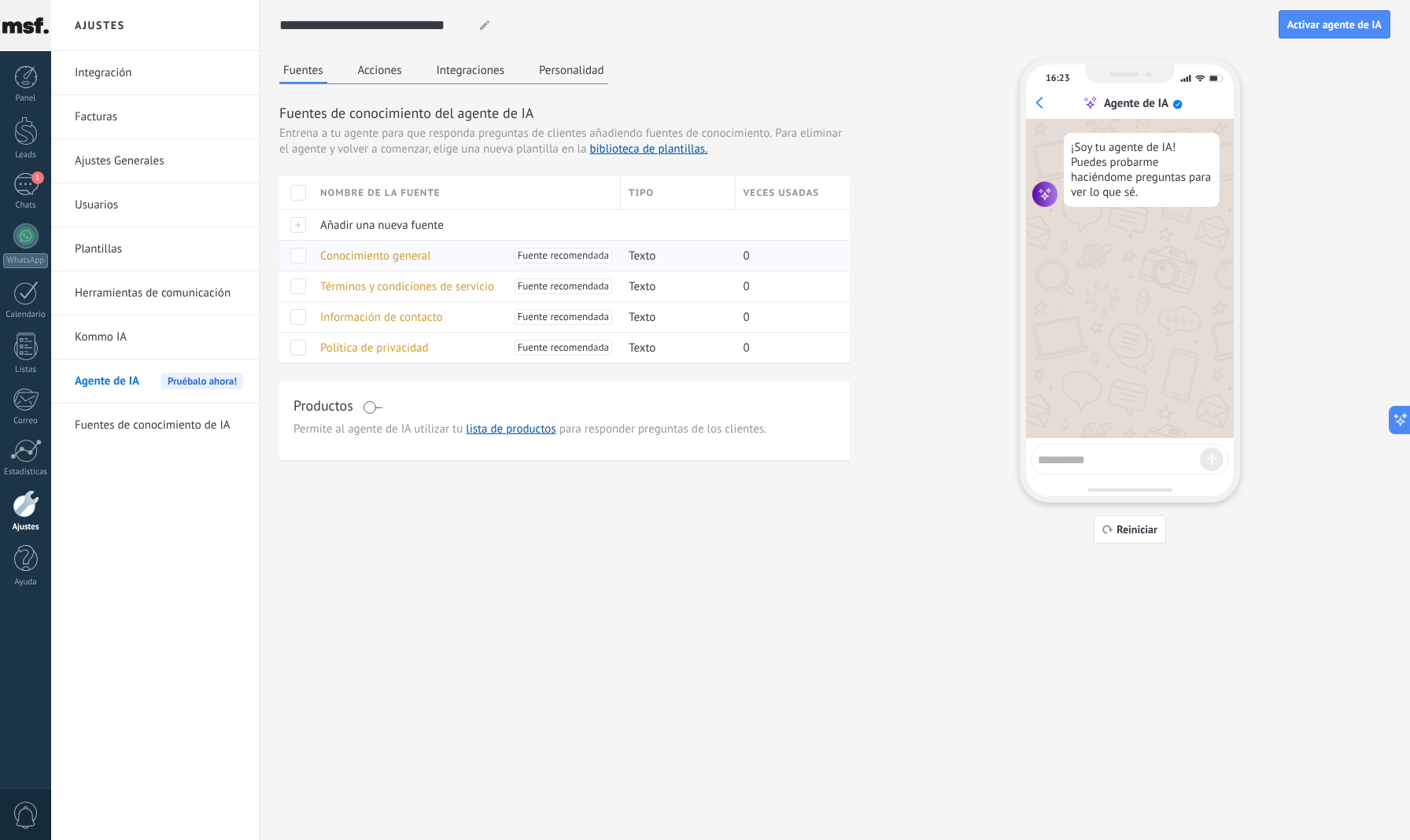
click at [376, 253] on span "Conocimiento general" at bounding box center [375, 256] width 111 height 15
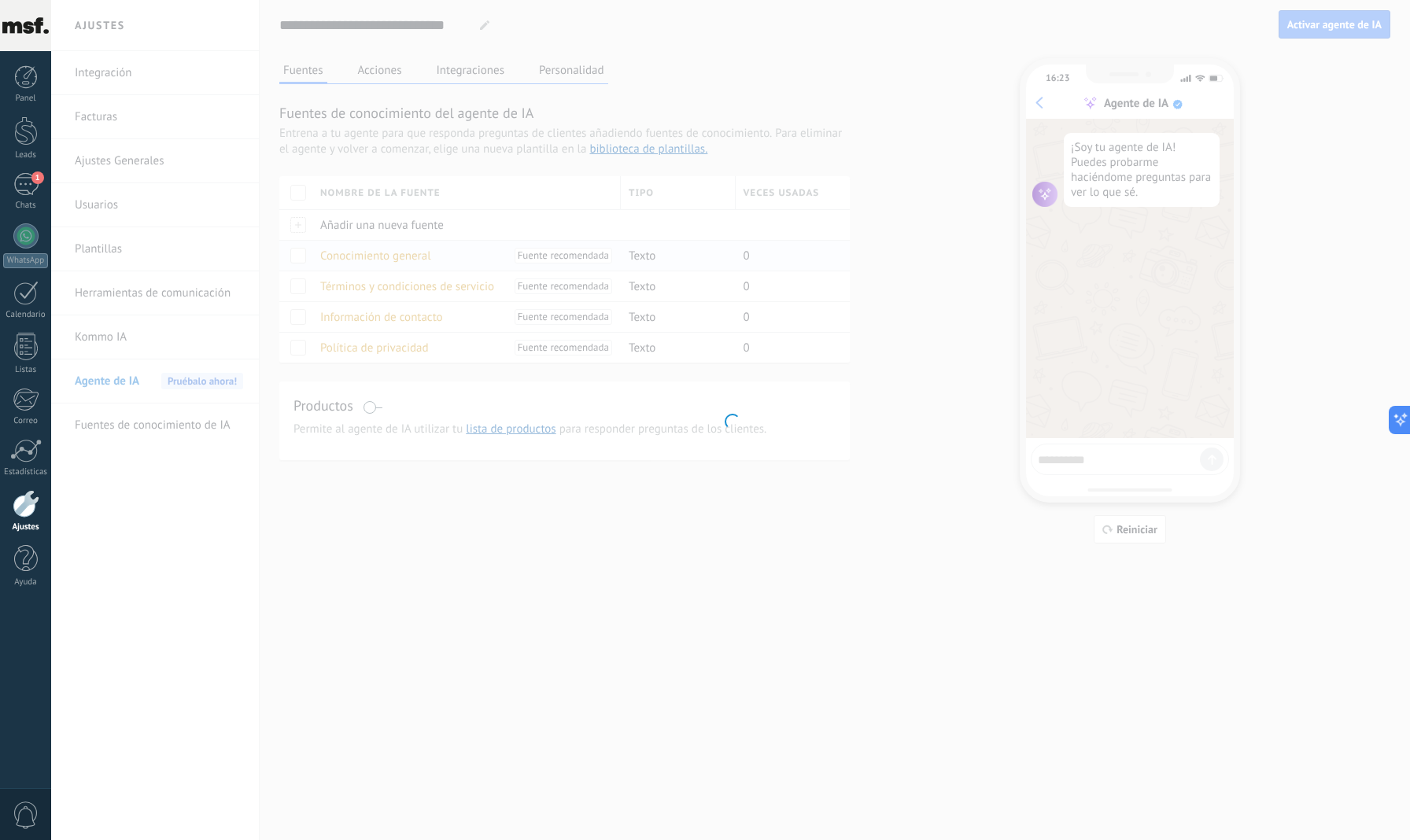
type input "**********"
type textarea "**********"
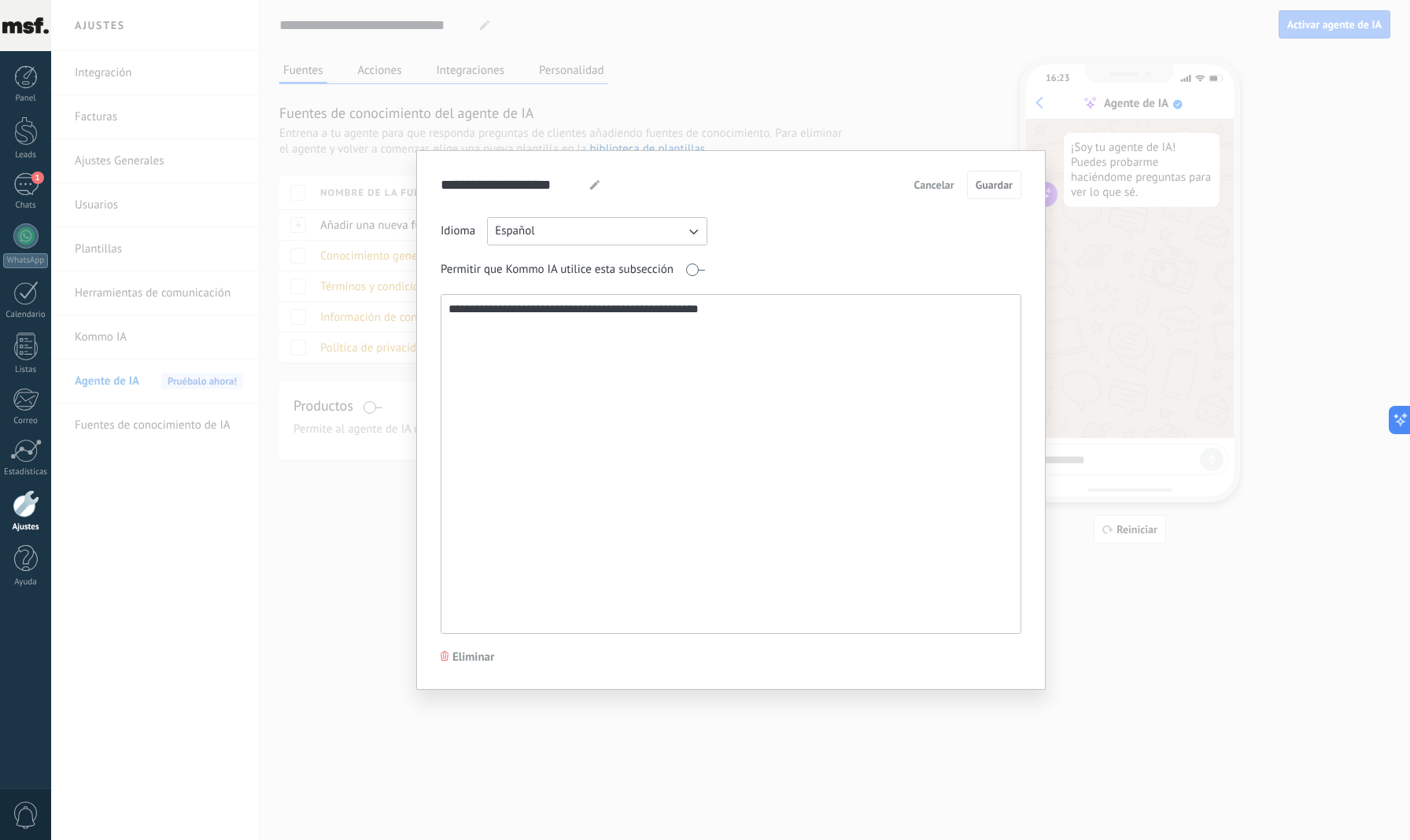
click at [620, 349] on textarea "**********" at bounding box center [729, 464] width 576 height 339
click at [936, 187] on span "Cancelar" at bounding box center [934, 185] width 40 height 11
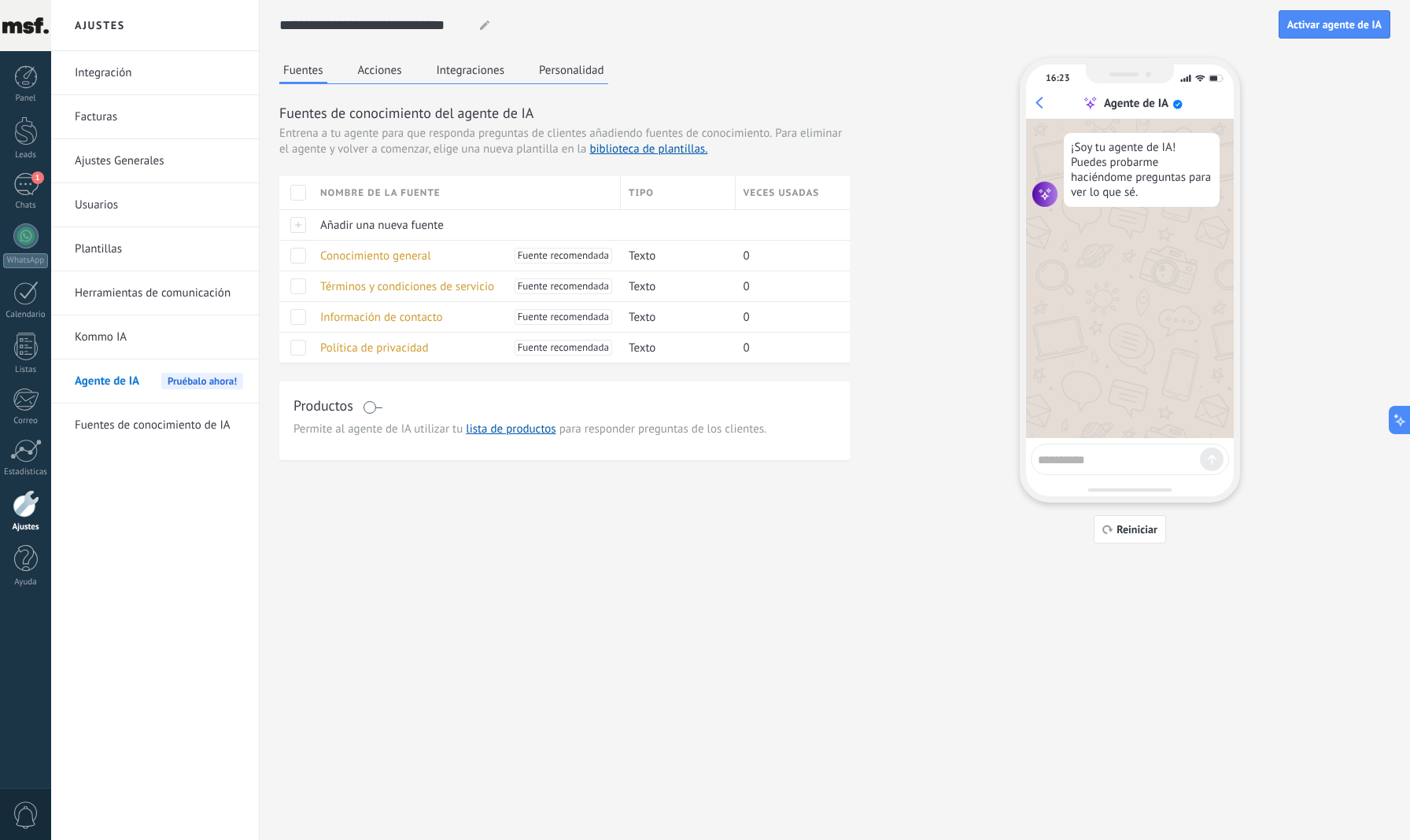
click at [378, 63] on button "Acciones" at bounding box center [380, 70] width 52 height 23
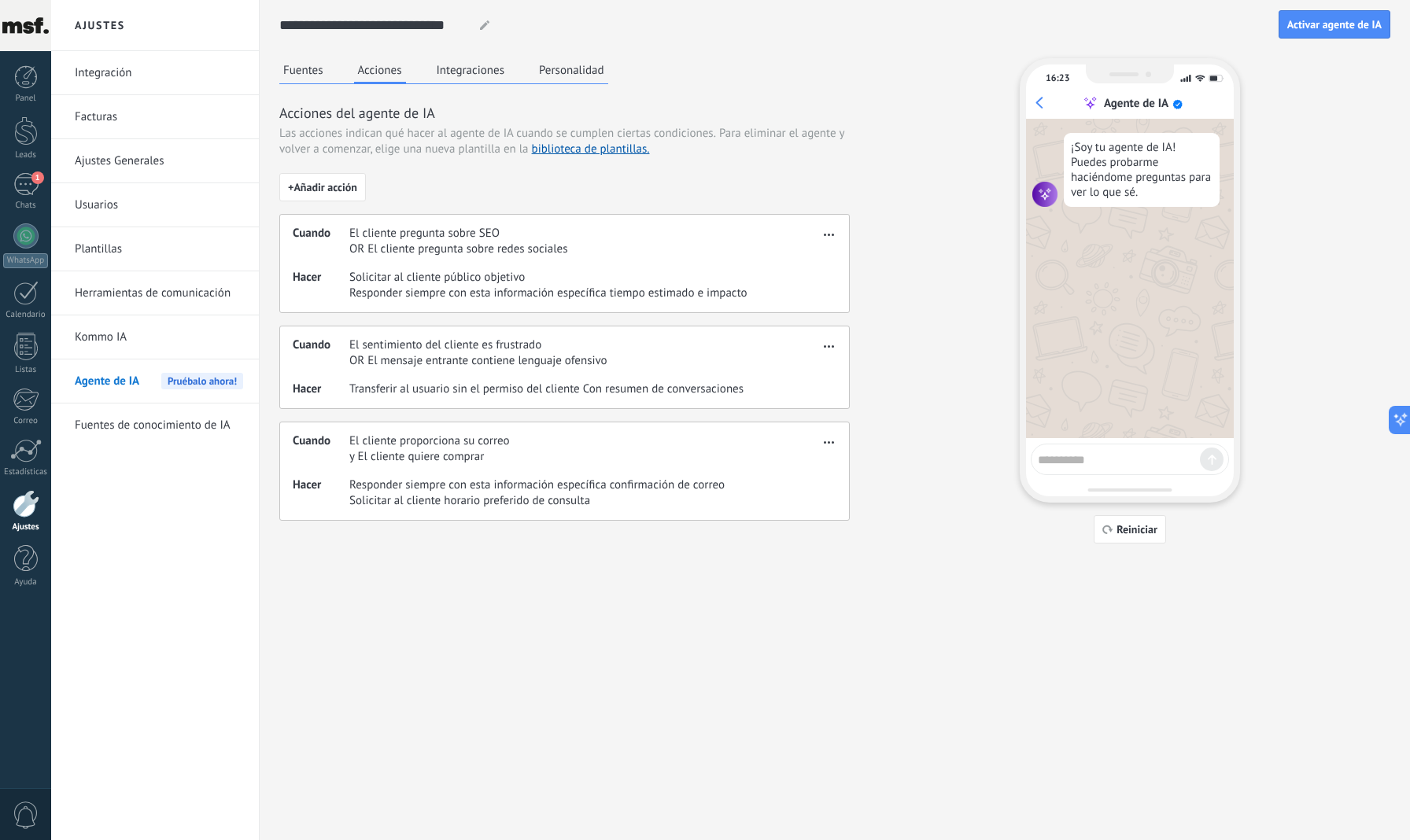
click at [474, 63] on button "Integraciones" at bounding box center [470, 70] width 76 height 23
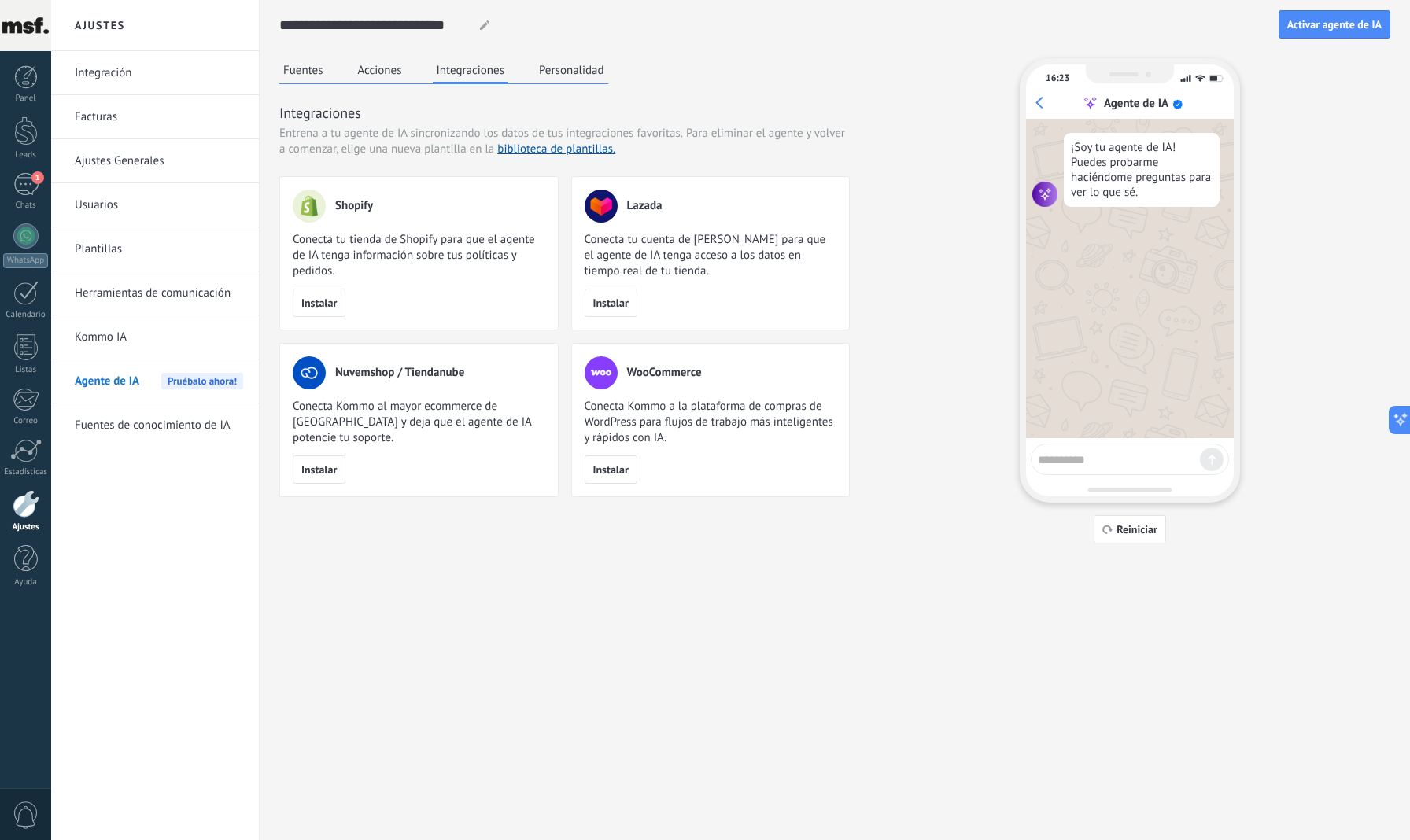
click at [573, 76] on button "Personalidad" at bounding box center [572, 70] width 73 height 23
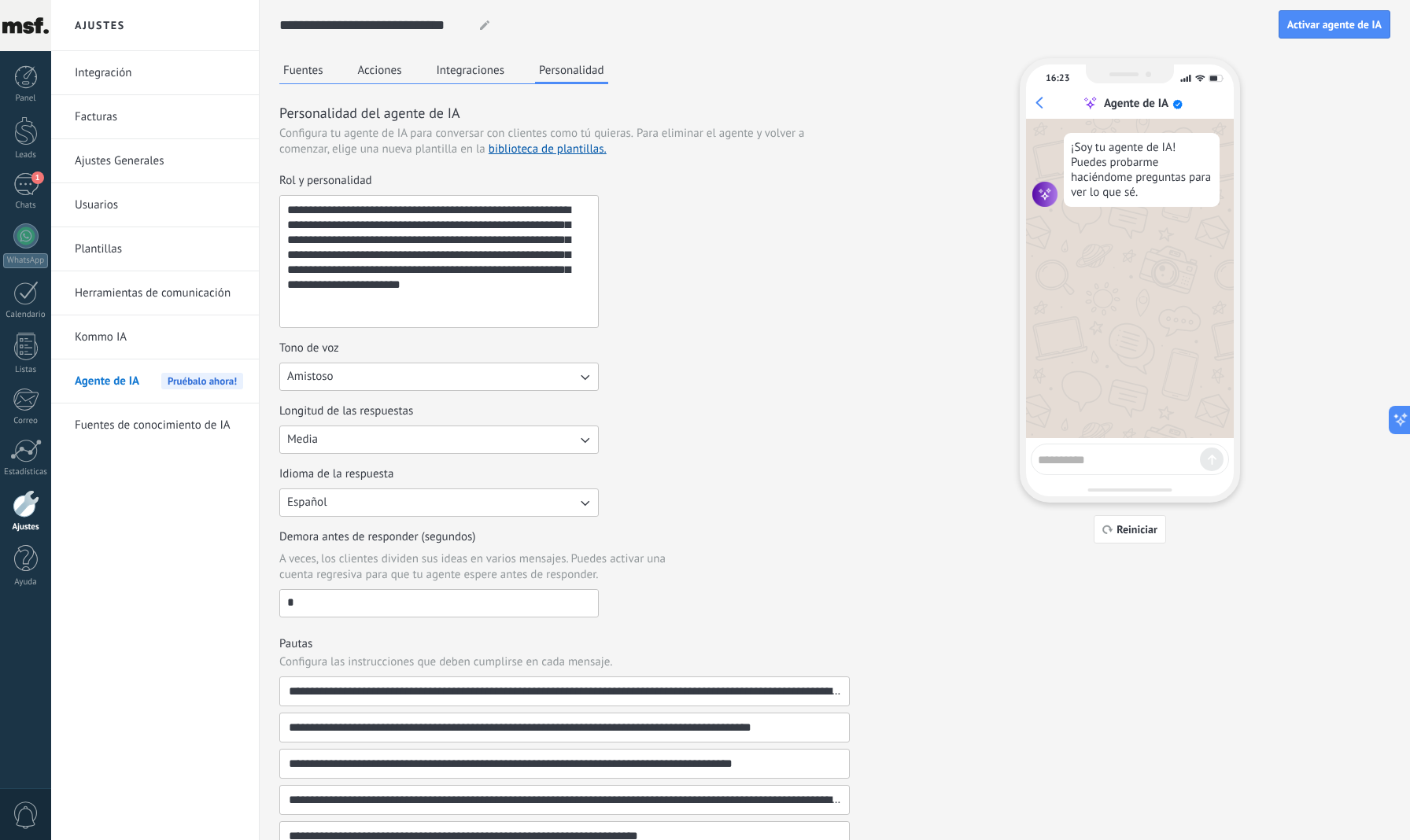
click at [153, 422] on link "Fuentes de conocimiento de IA" at bounding box center [159, 425] width 168 height 44
